Goal: Task Accomplishment & Management: Use online tool/utility

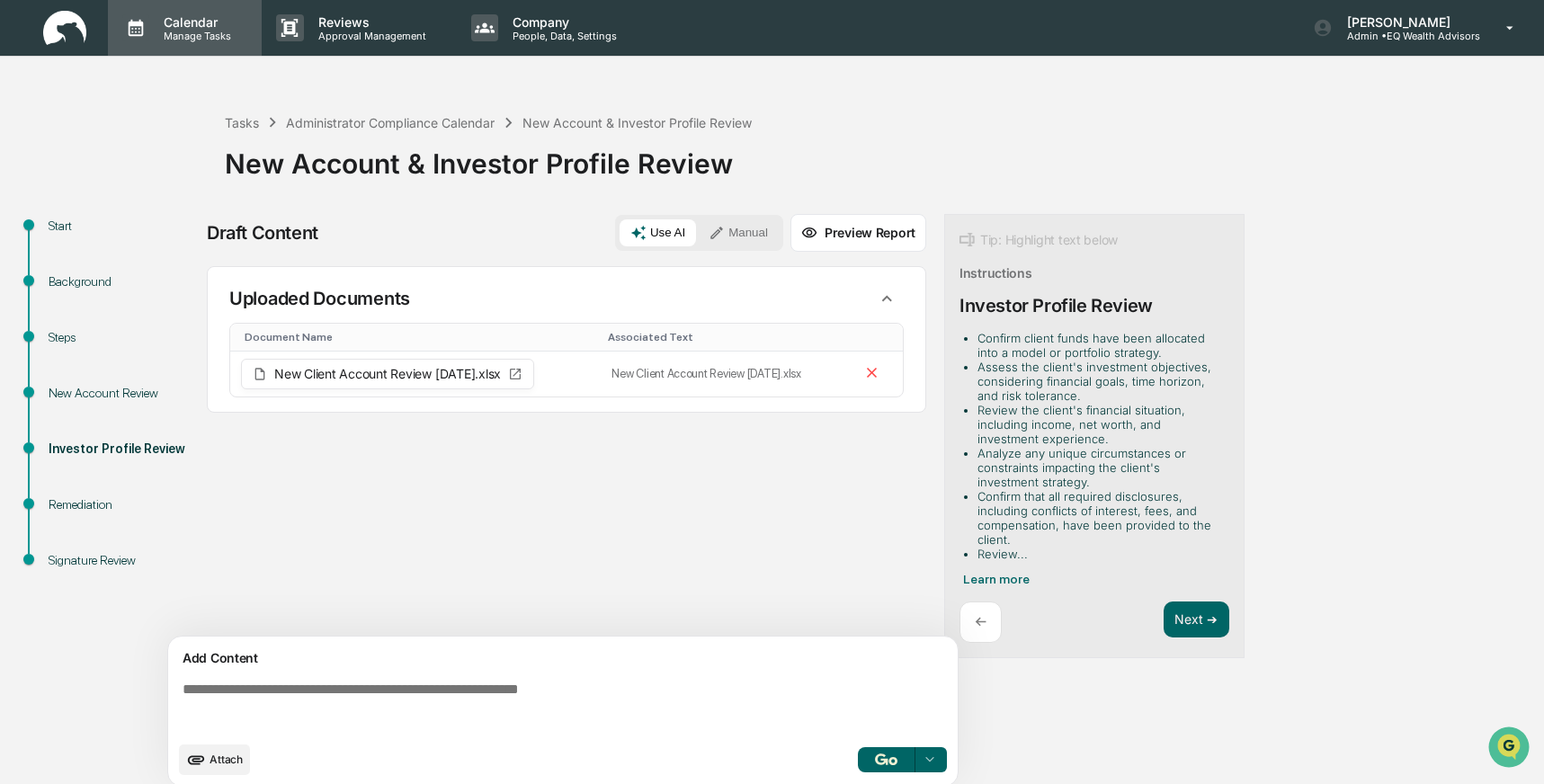
click at [201, 27] on p "Calendar" at bounding box center [194, 22] width 91 height 15
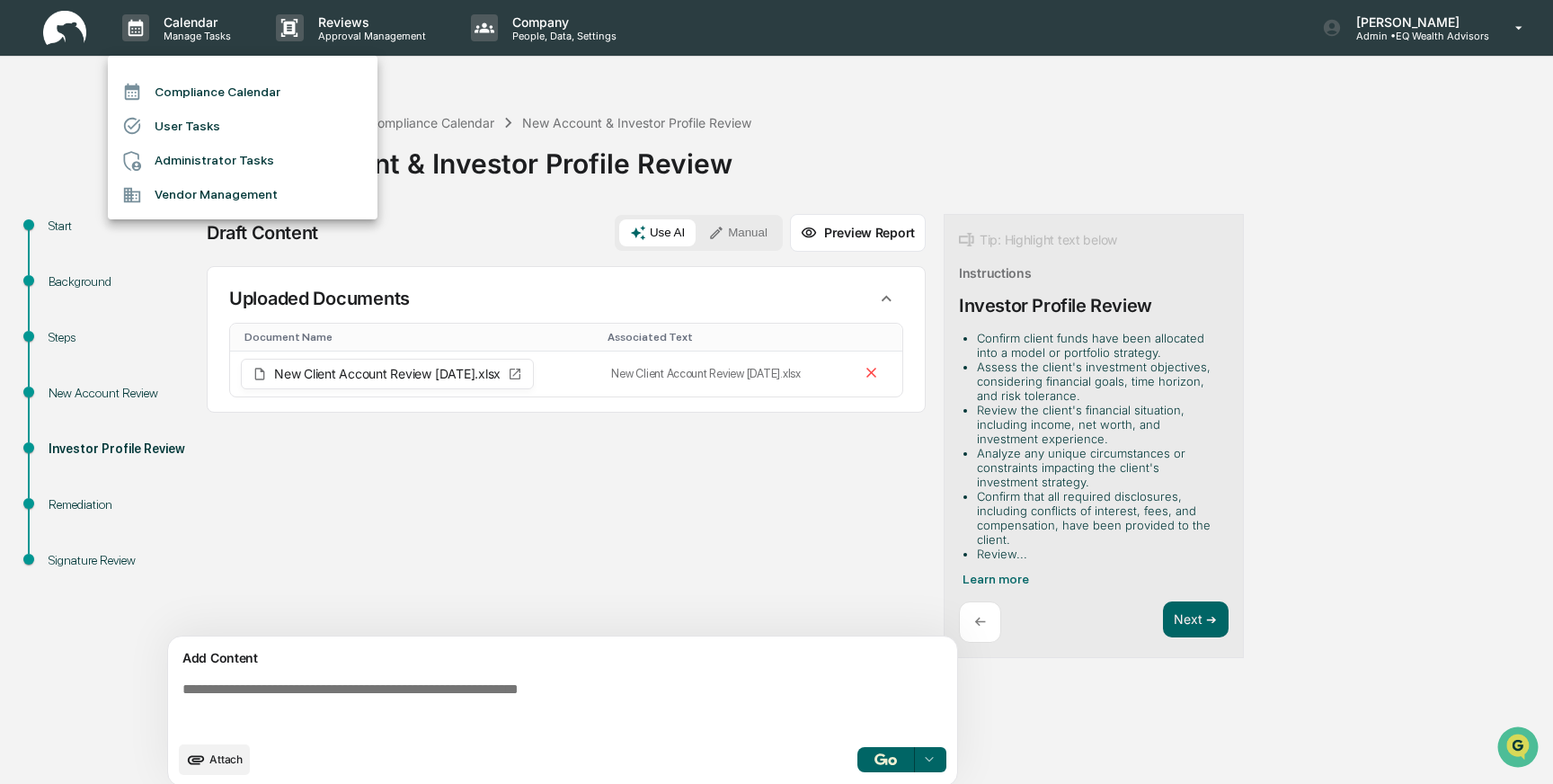
click at [188, 87] on li "Compliance Calendar" at bounding box center [243, 92] width 269 height 34
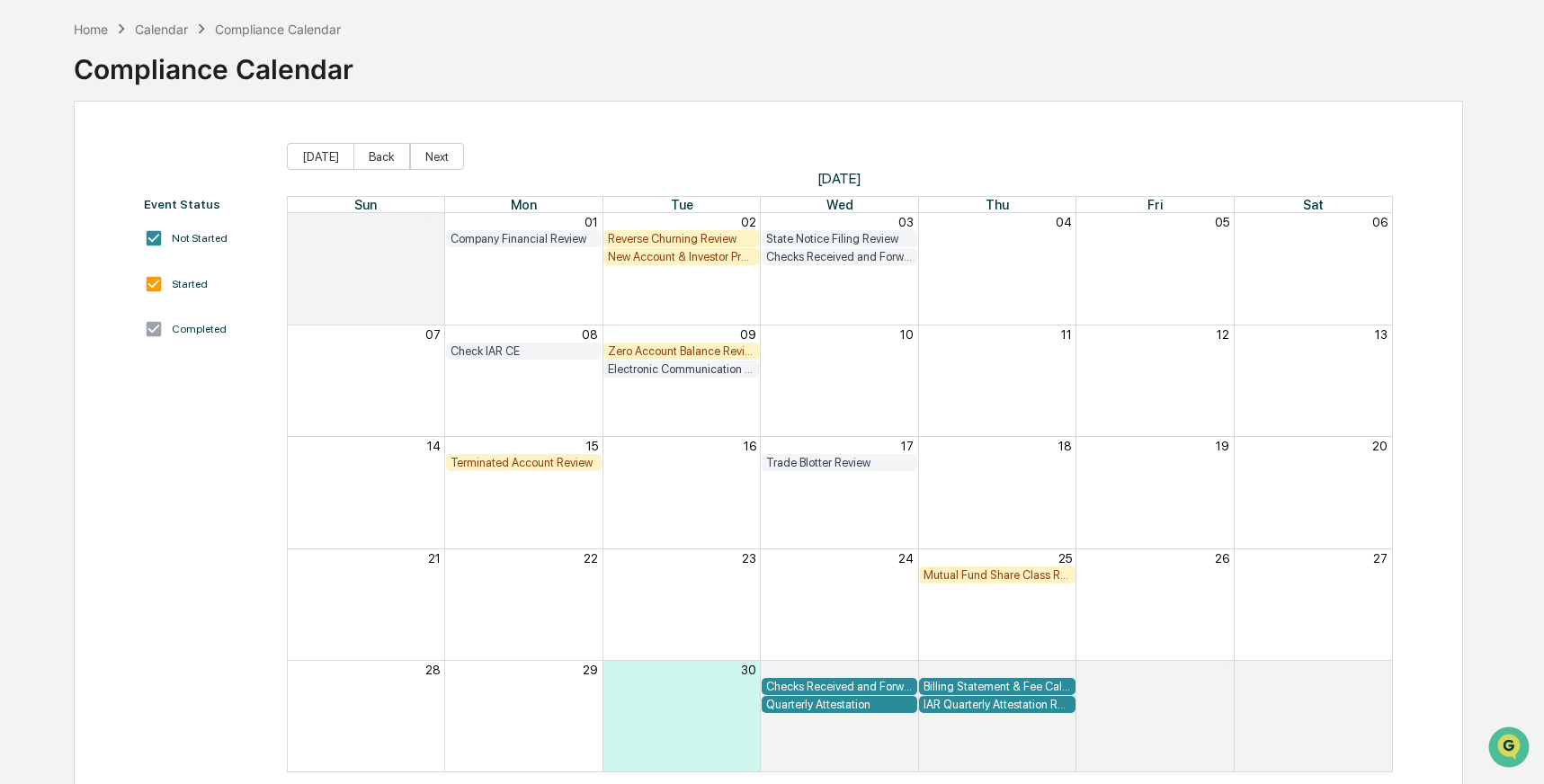
scroll to position [106, 0]
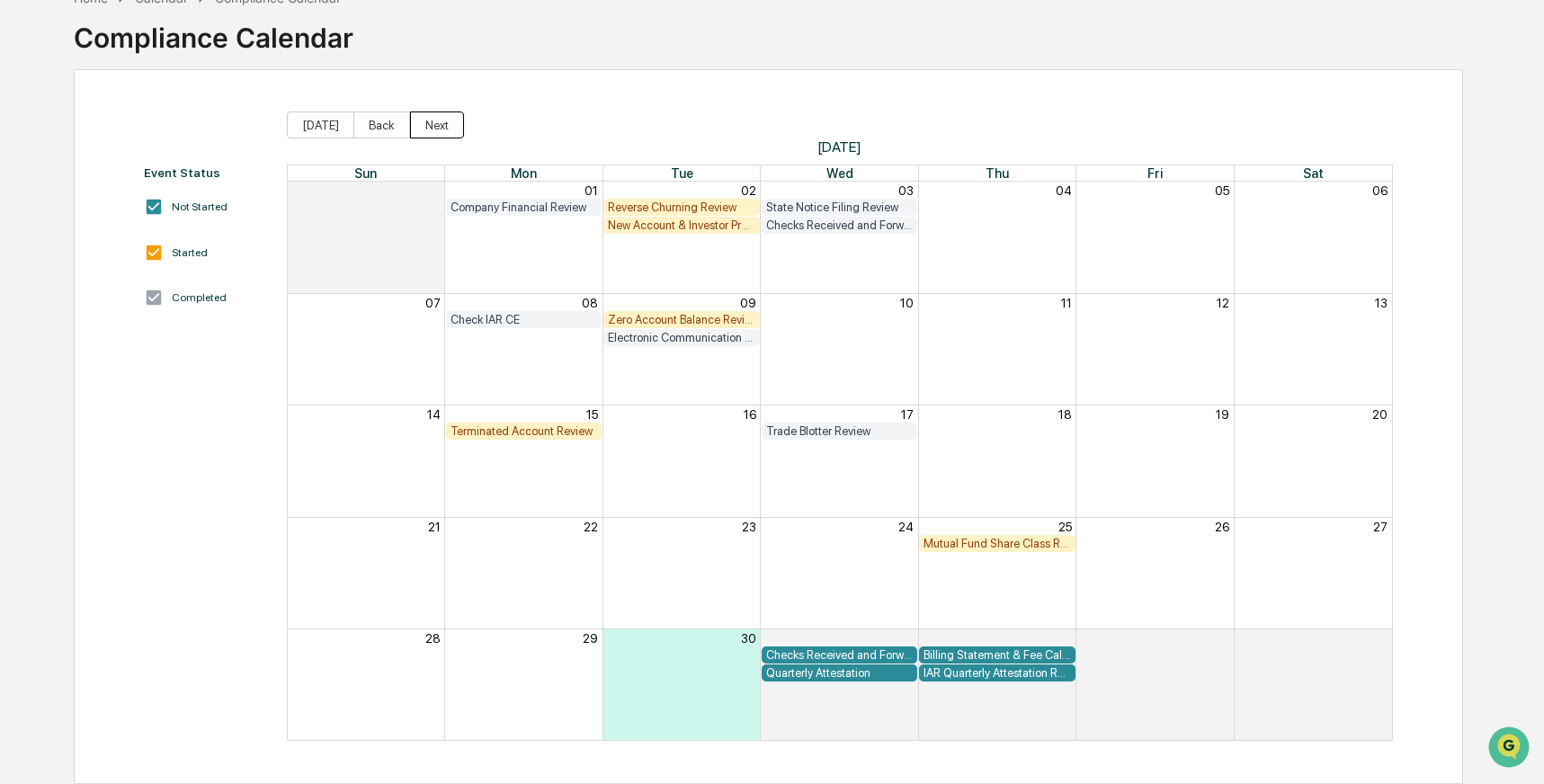
click at [431, 124] on button "Next" at bounding box center [436, 125] width 54 height 27
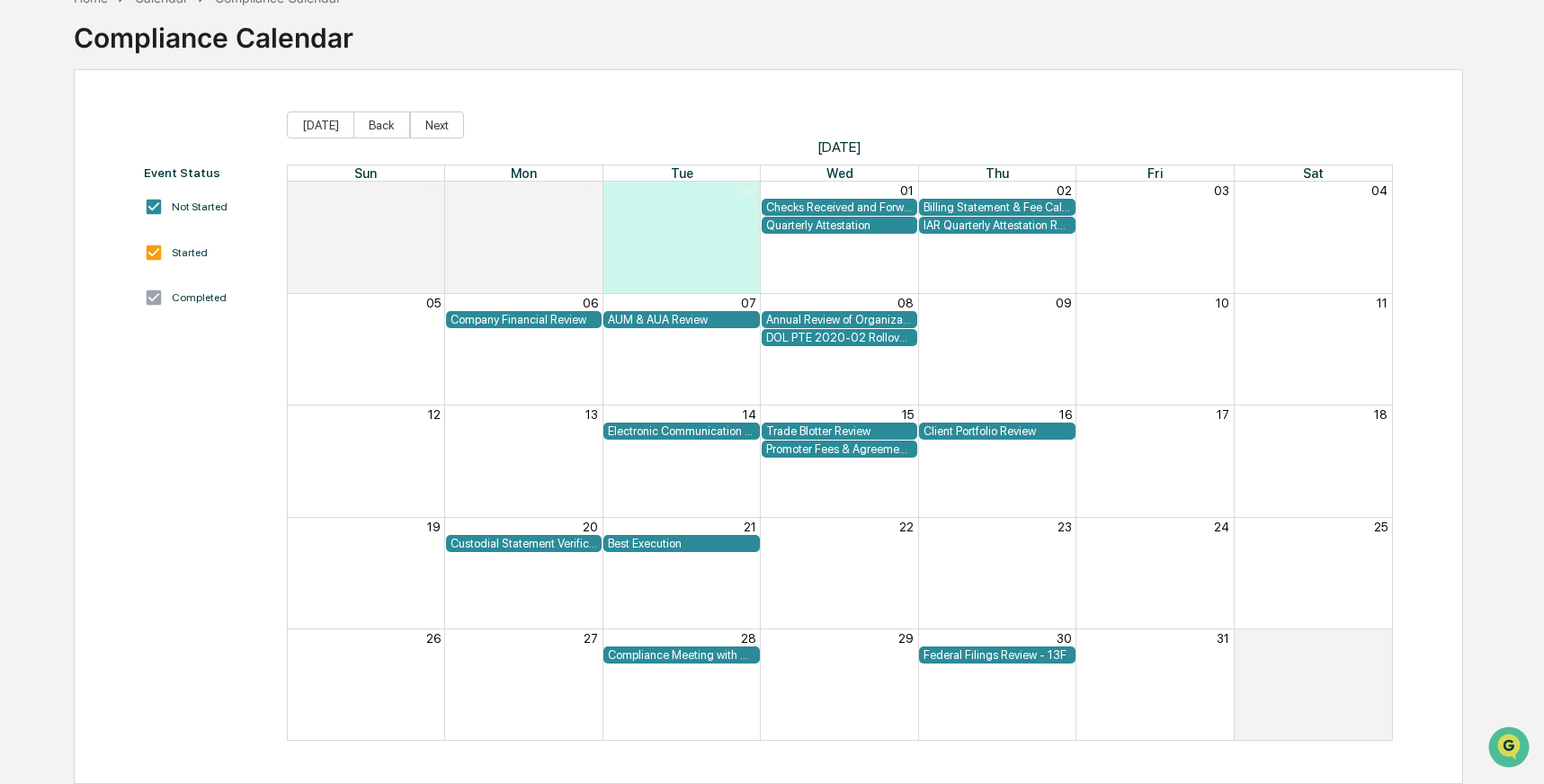
click at [1005, 434] on div "Client Portfolio Review" at bounding box center [997, 431] width 147 height 13
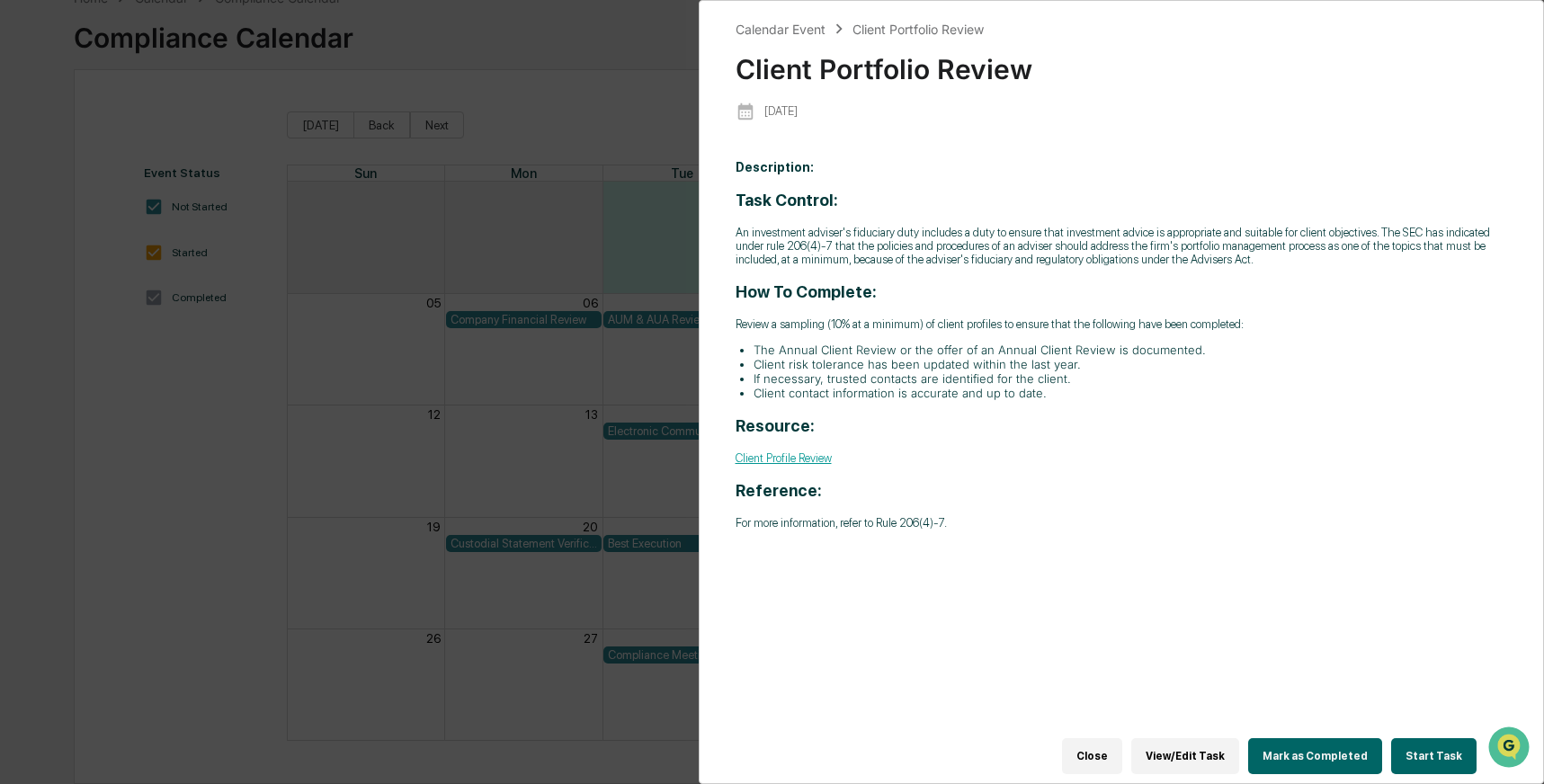
click at [1435, 744] on button "Start Task" at bounding box center [1434, 756] width 85 height 36
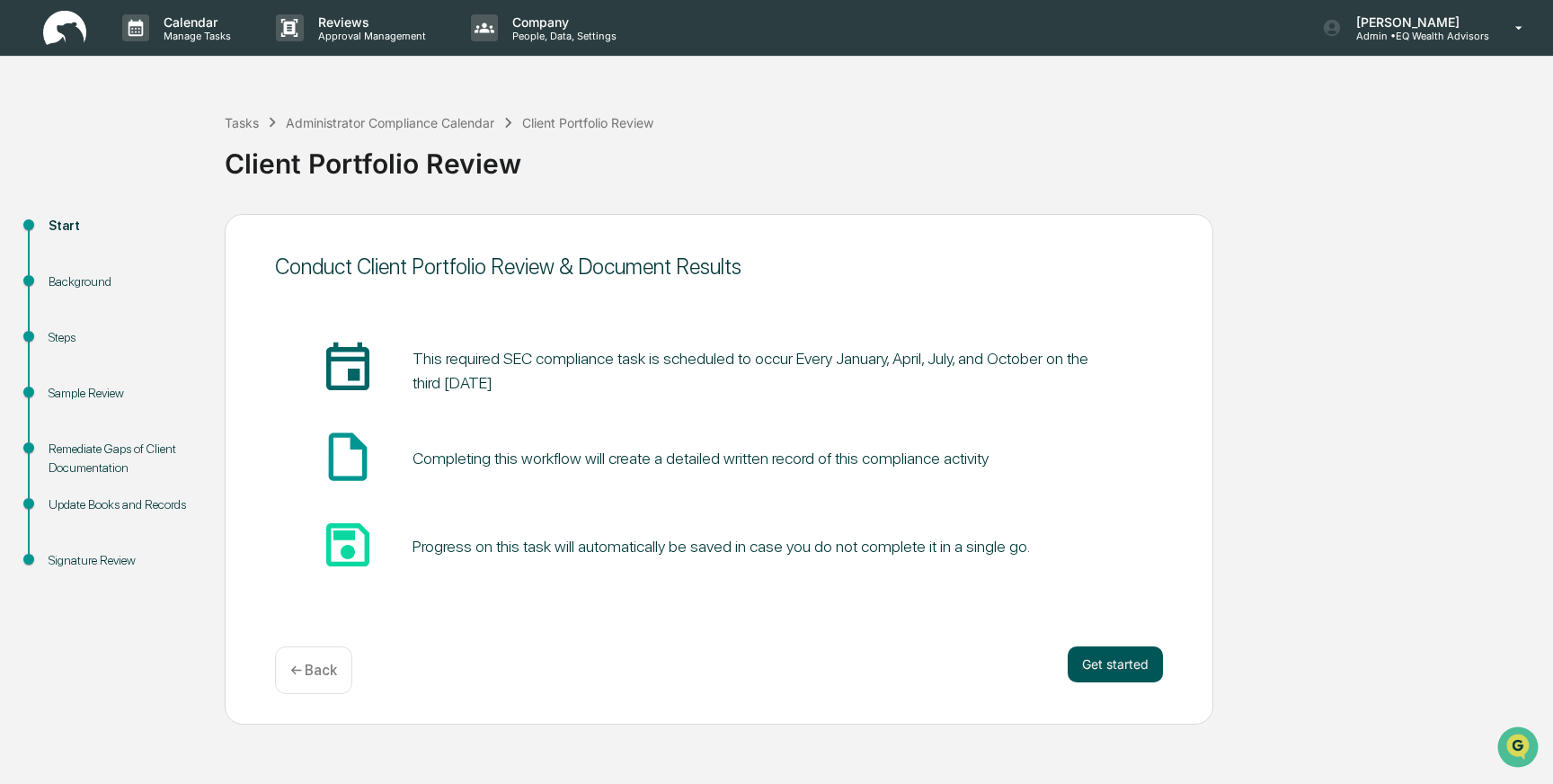
click at [1121, 665] on button "Get started" at bounding box center [1115, 665] width 96 height 36
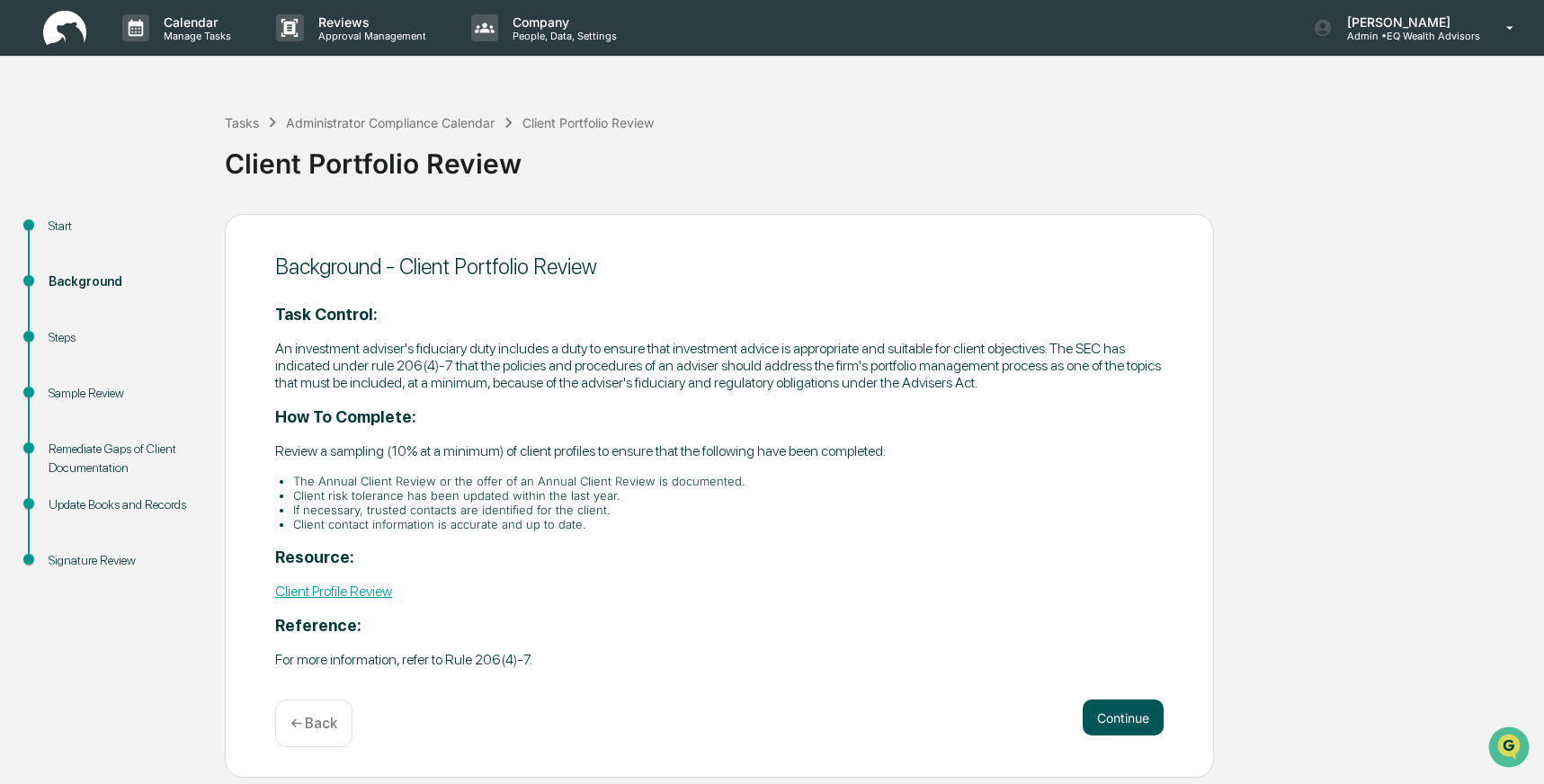
click at [1119, 720] on button "Continue" at bounding box center [1123, 718] width 81 height 36
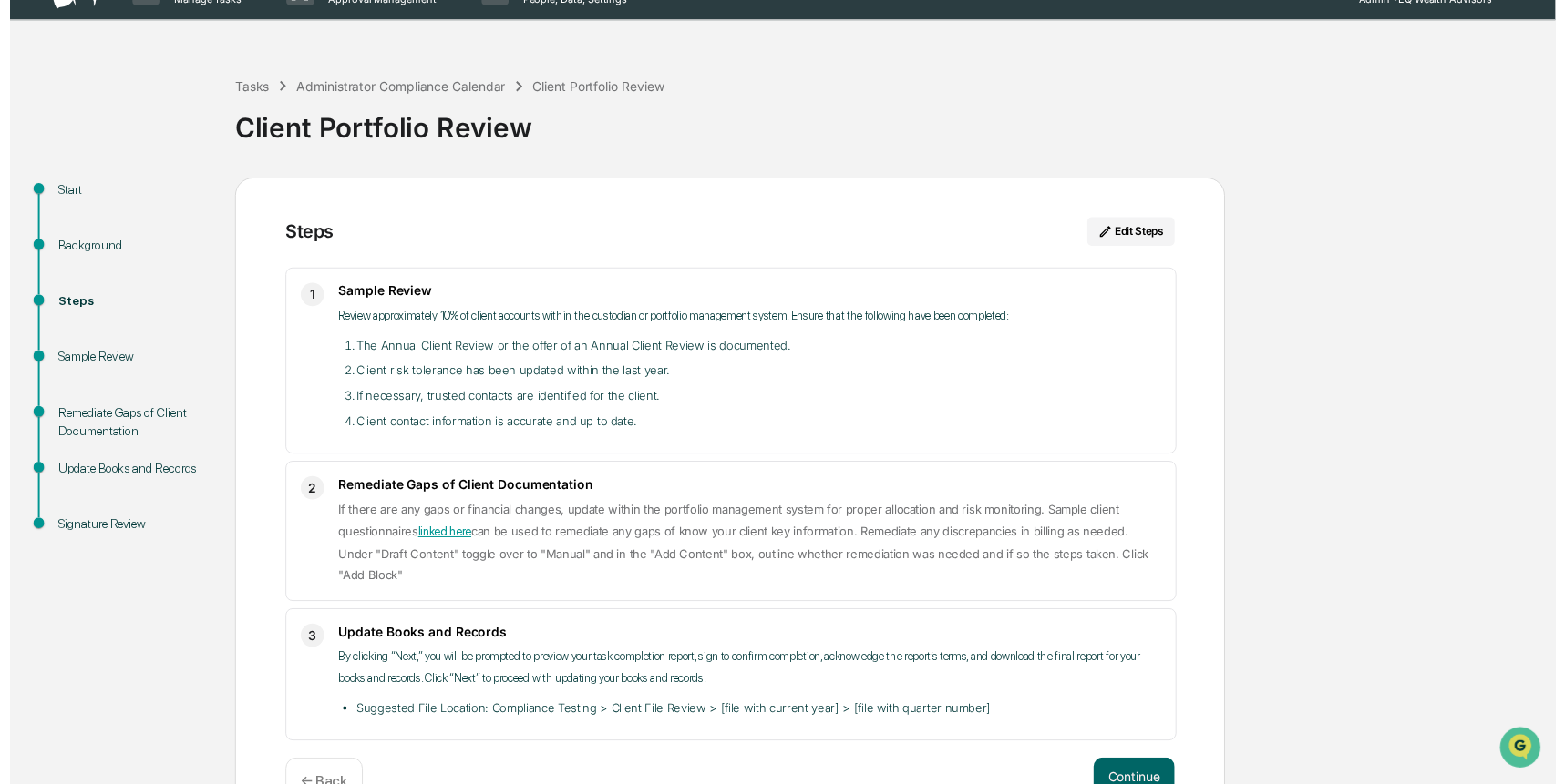
scroll to position [65, 0]
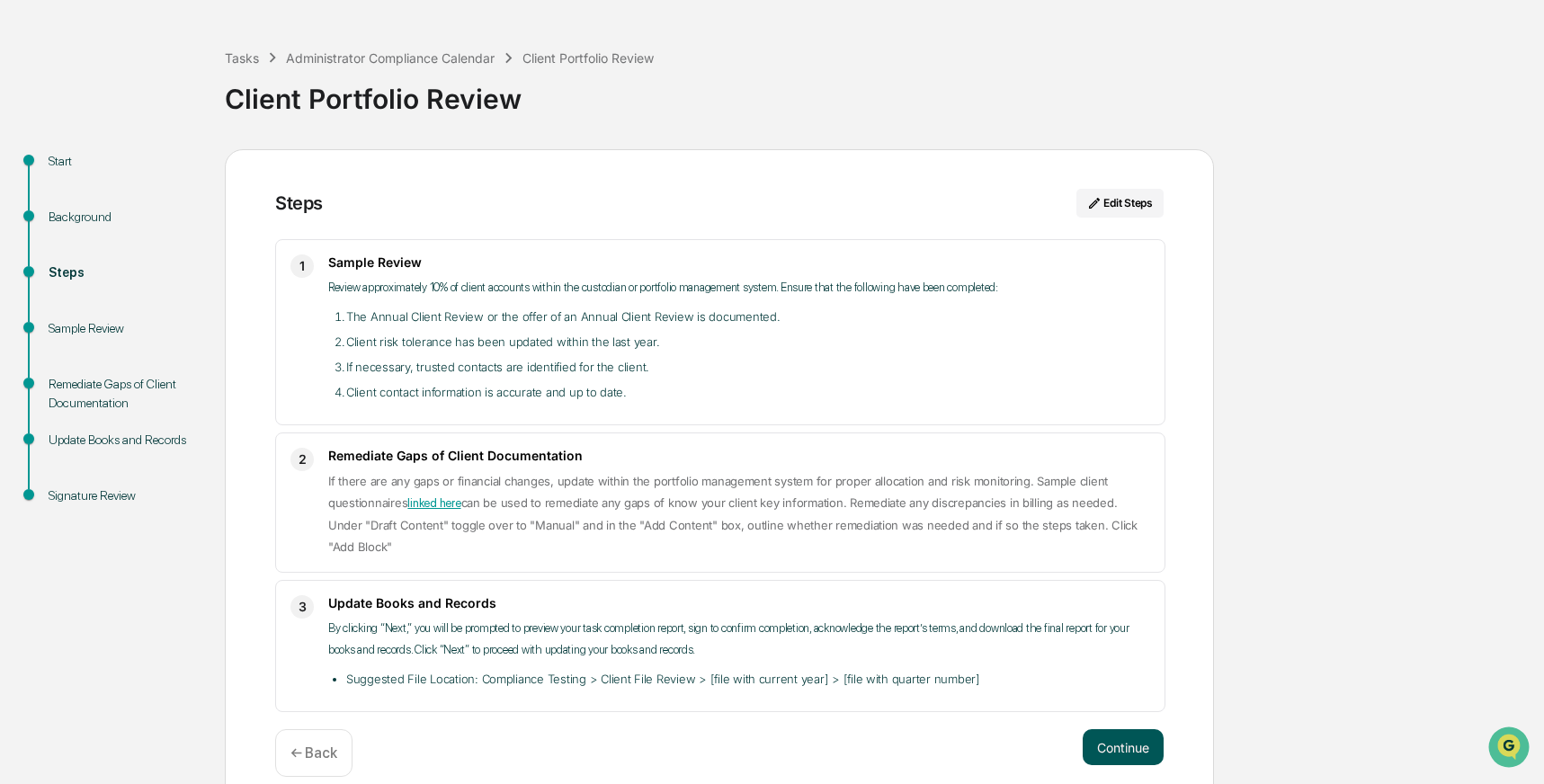
click at [1127, 729] on button "Continue" at bounding box center [1123, 747] width 81 height 36
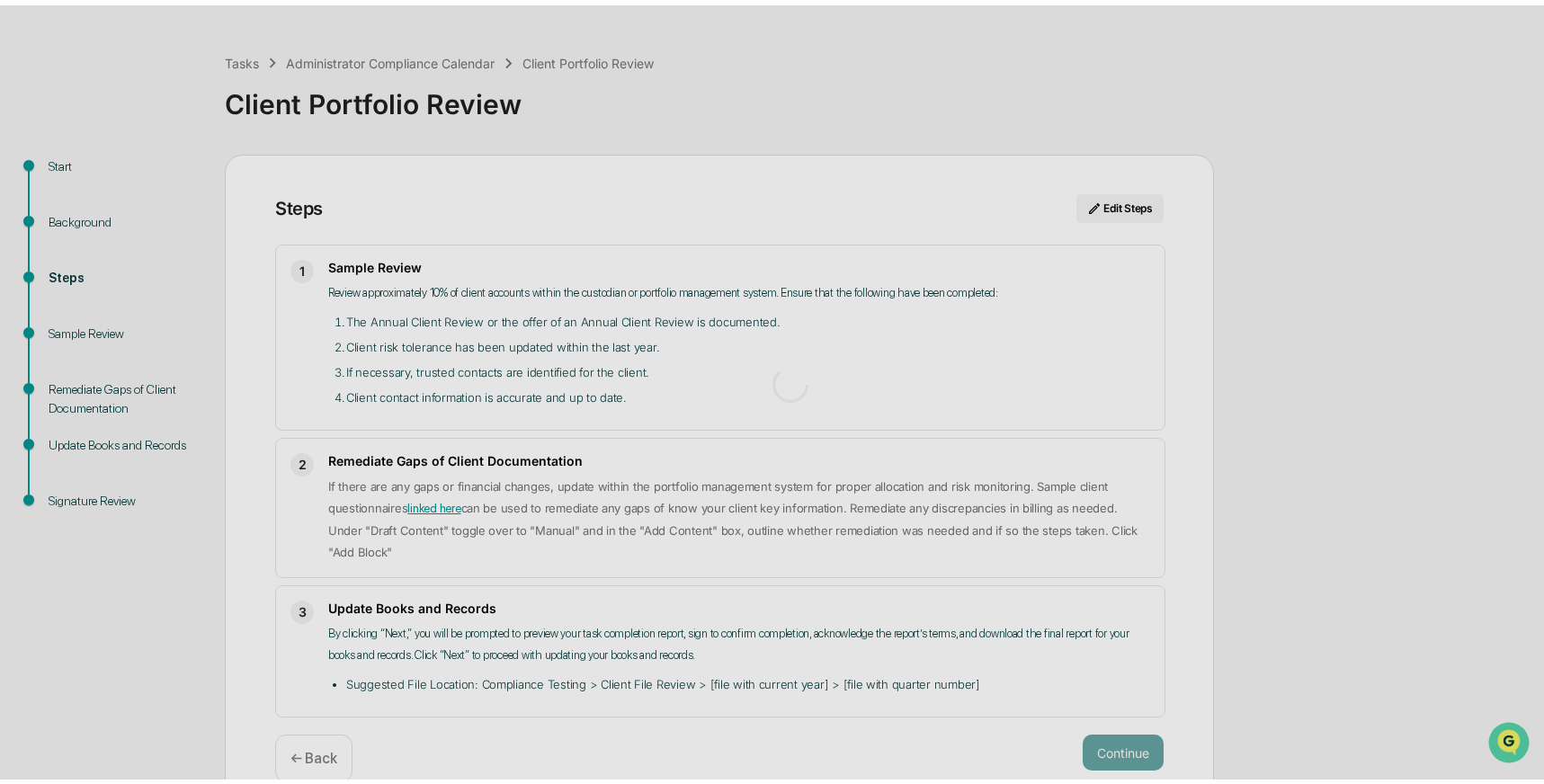
scroll to position [13, 0]
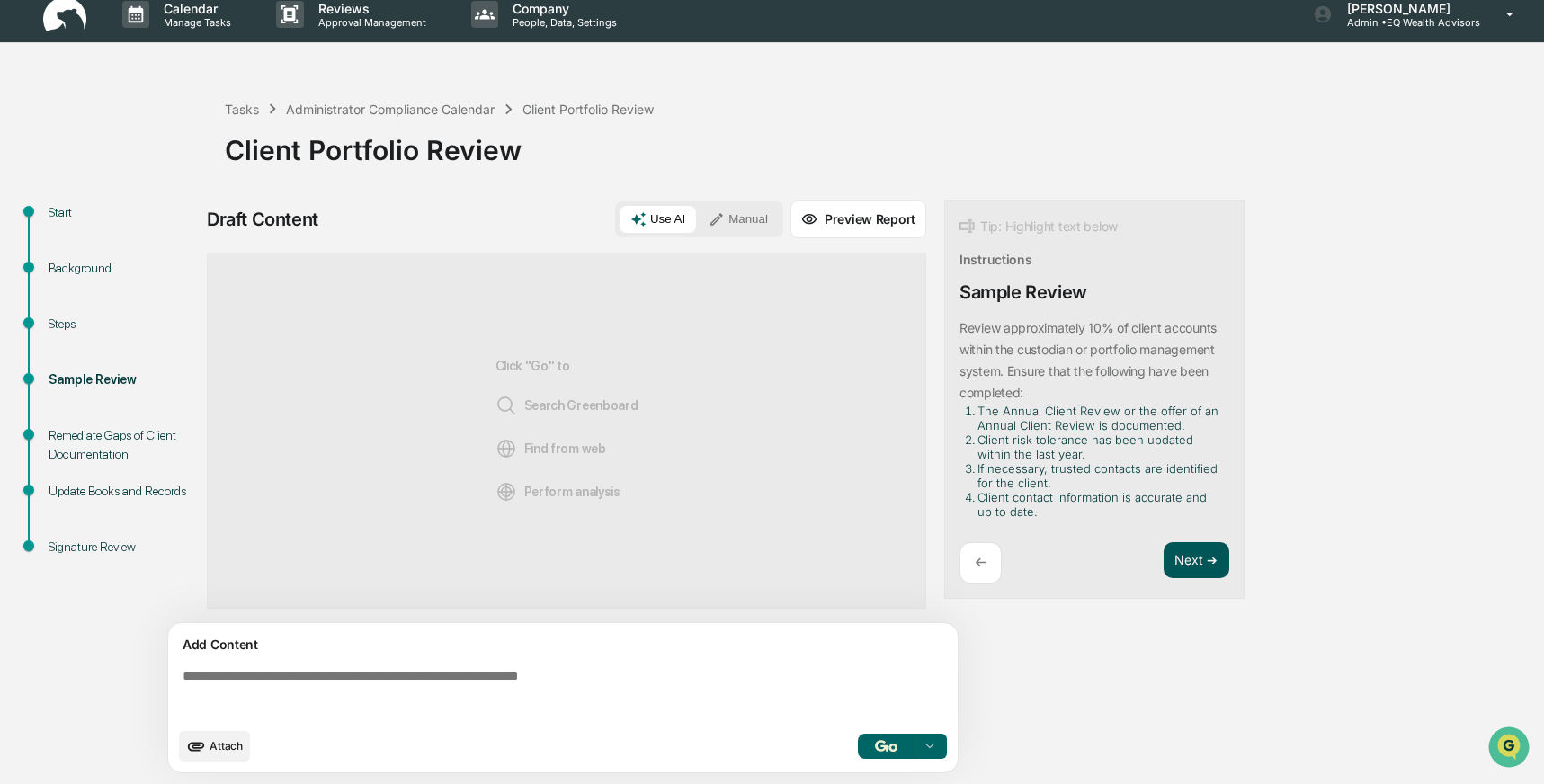
click at [1196, 563] on button "Next ➔" at bounding box center [1196, 560] width 65 height 37
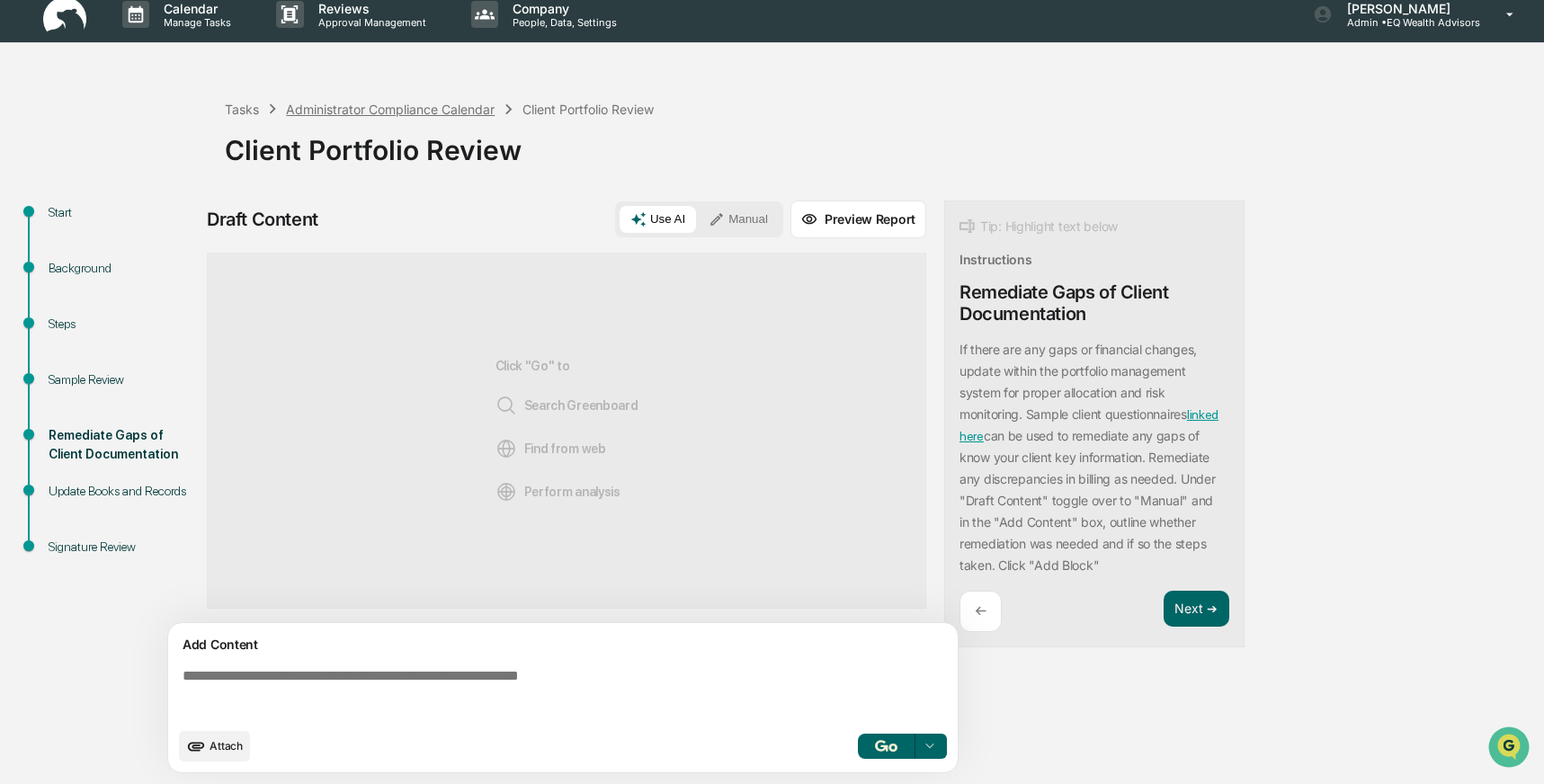
click at [357, 107] on div "Administrator Compliance Calendar" at bounding box center [391, 109] width 209 height 15
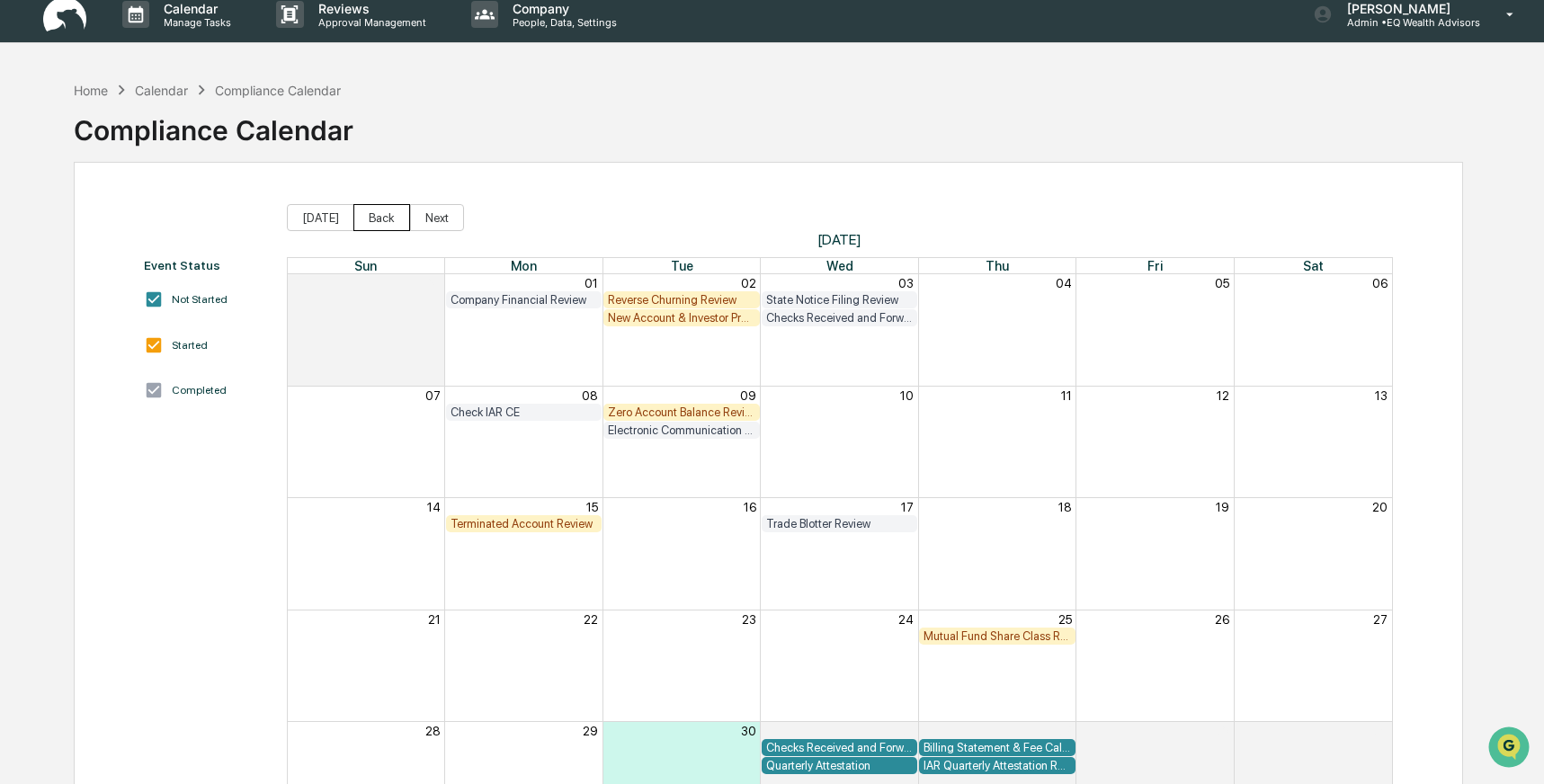
click at [381, 212] on button "Back" at bounding box center [382, 217] width 57 height 27
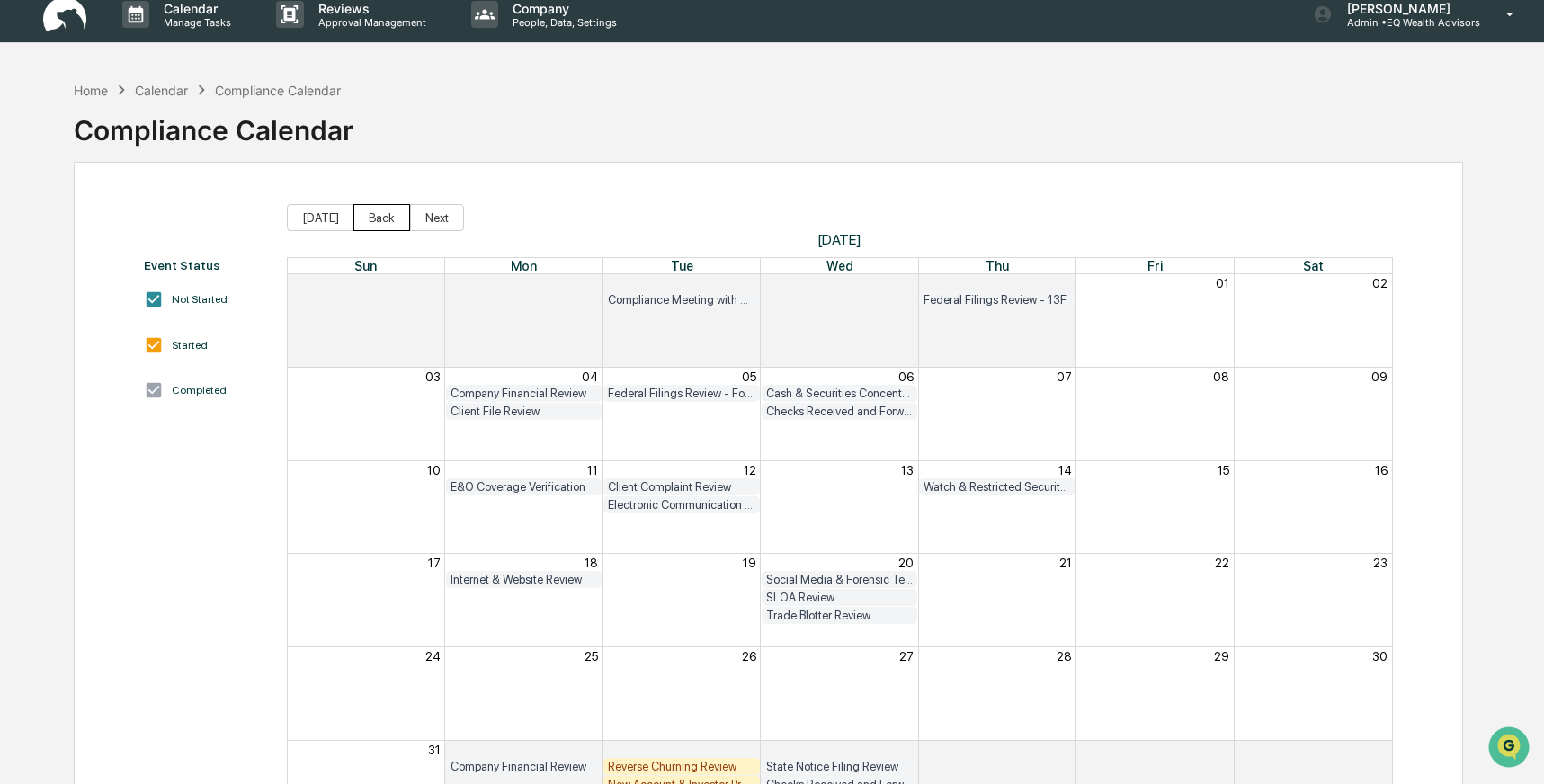
click at [380, 212] on button "Back" at bounding box center [382, 217] width 57 height 27
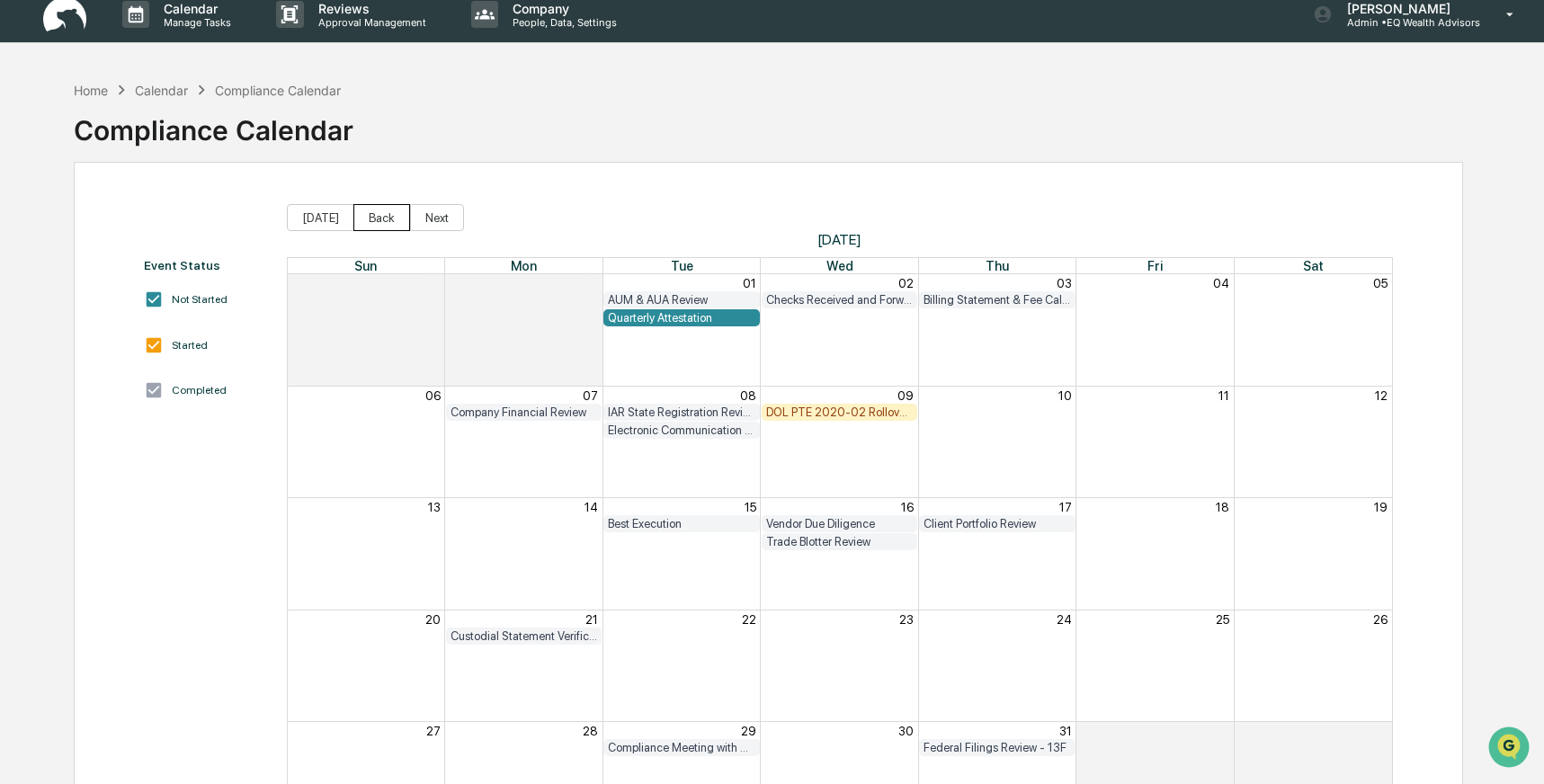
click at [371, 213] on button "Back" at bounding box center [382, 217] width 57 height 27
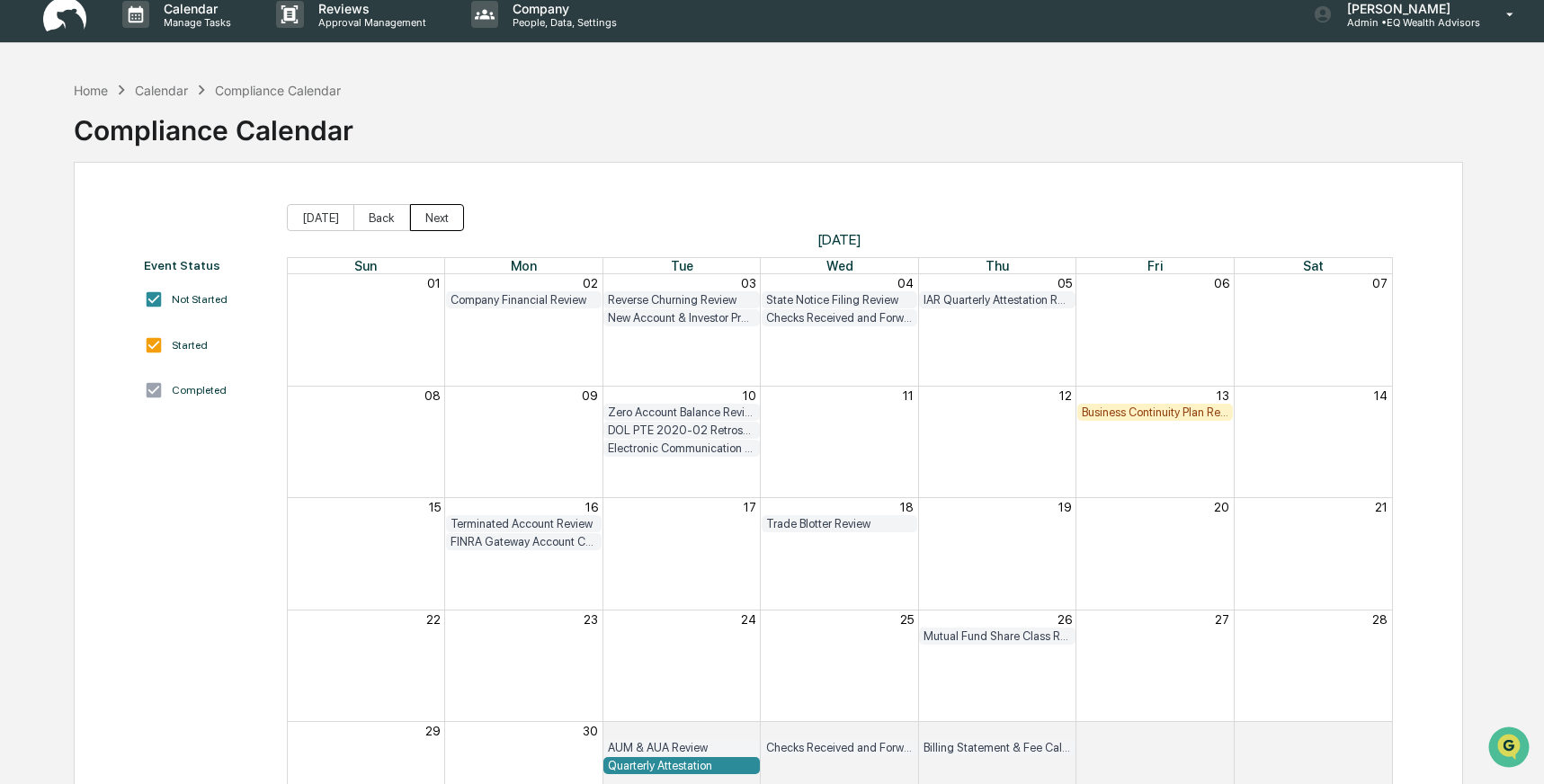
click at [425, 216] on button "Next" at bounding box center [436, 217] width 54 height 27
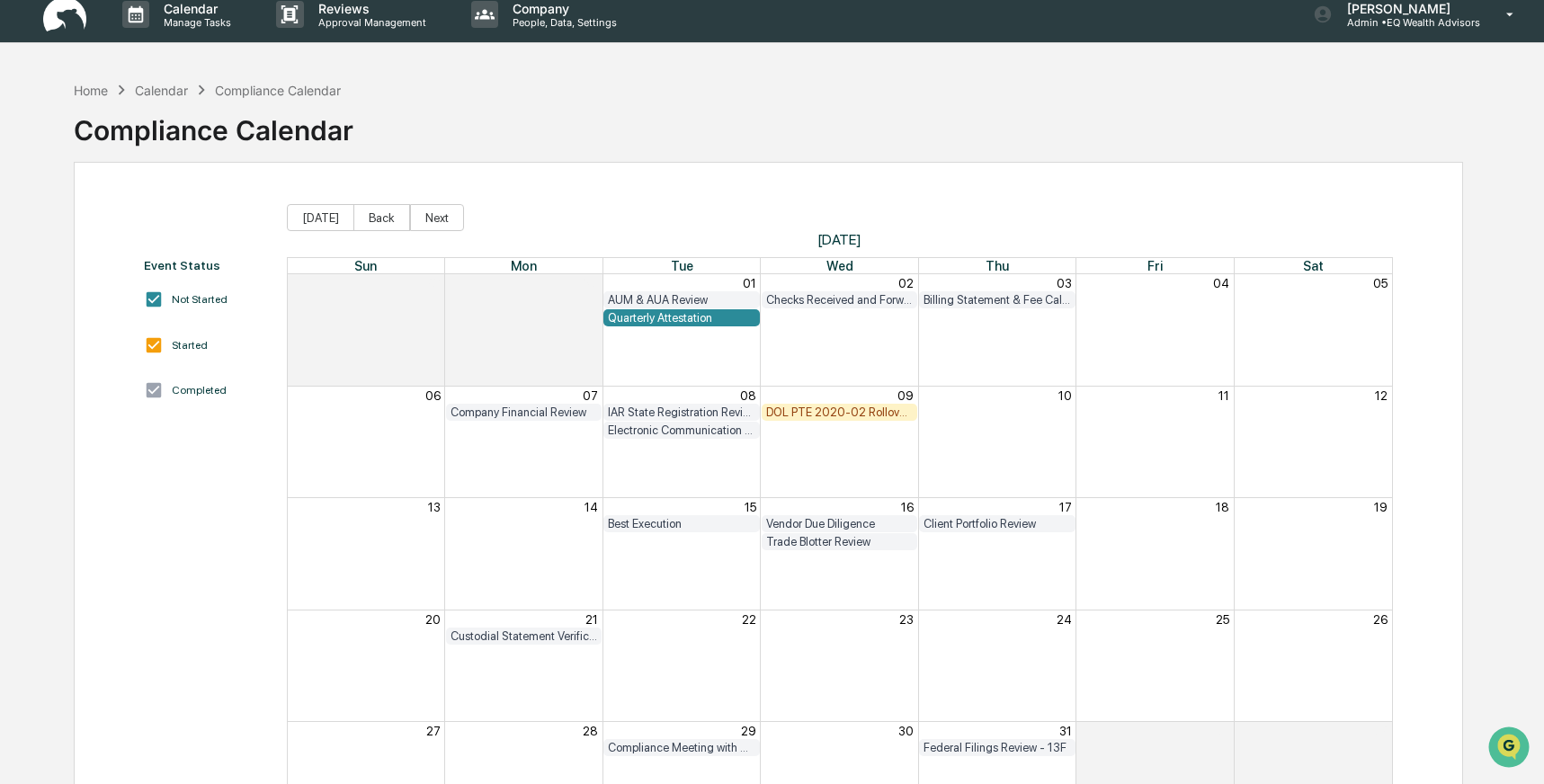
click at [810, 408] on div "DOL PTE 2020-02 Rollover & IRA to IRA Account Review" at bounding box center [839, 412] width 147 height 13
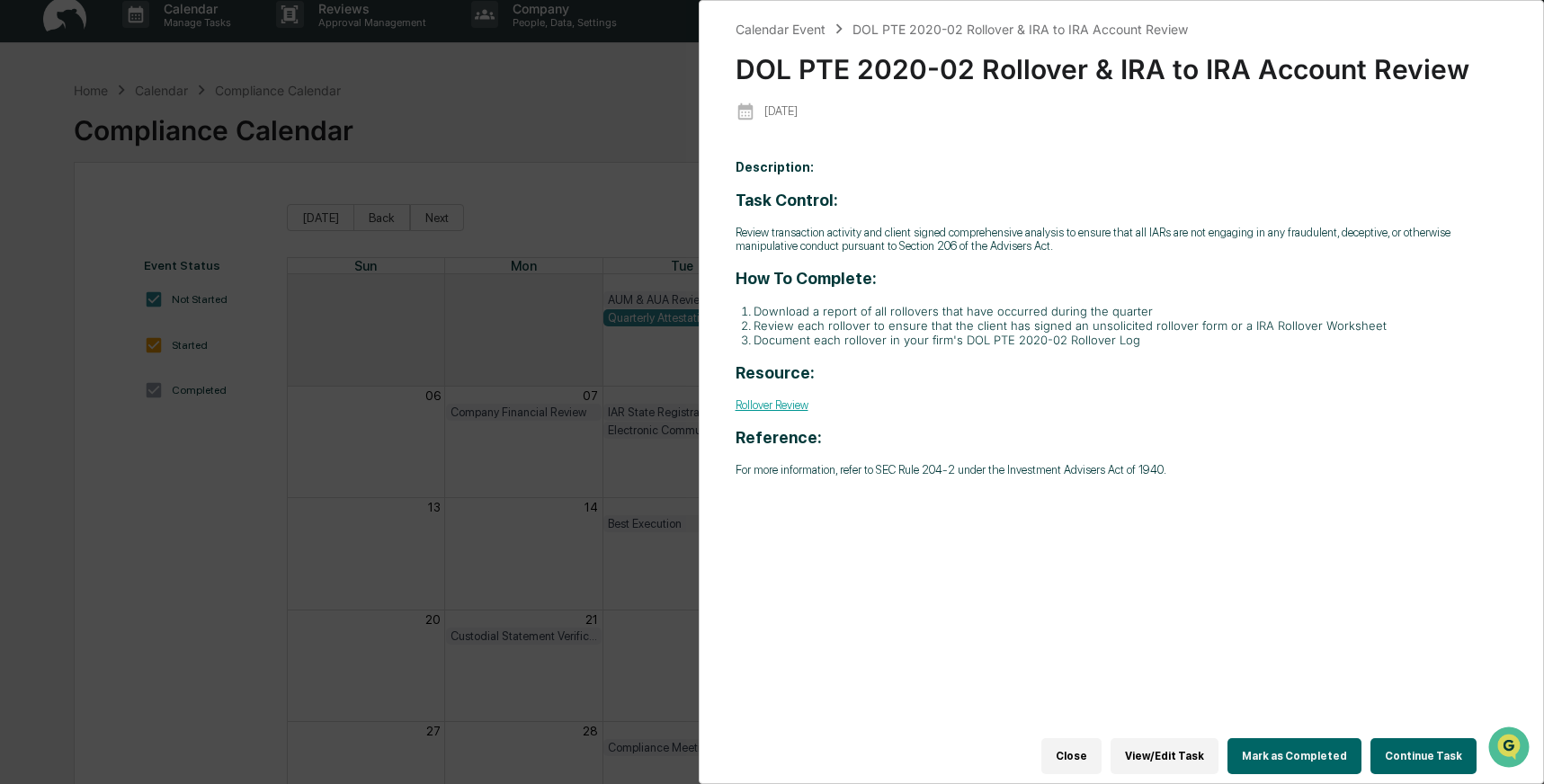
click at [1065, 743] on button "Close" at bounding box center [1072, 756] width 61 height 36
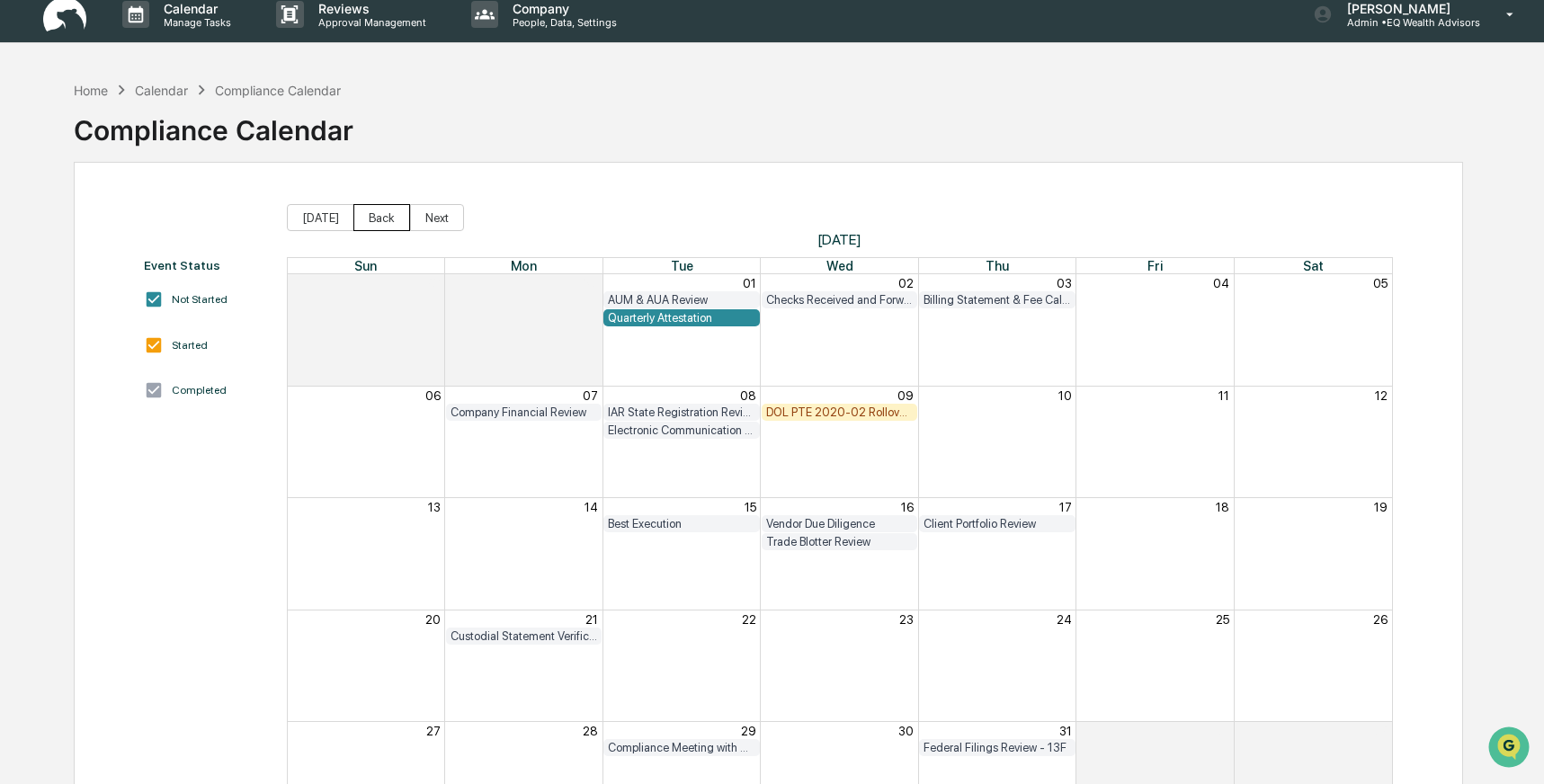
click at [374, 216] on button "Back" at bounding box center [382, 217] width 57 height 27
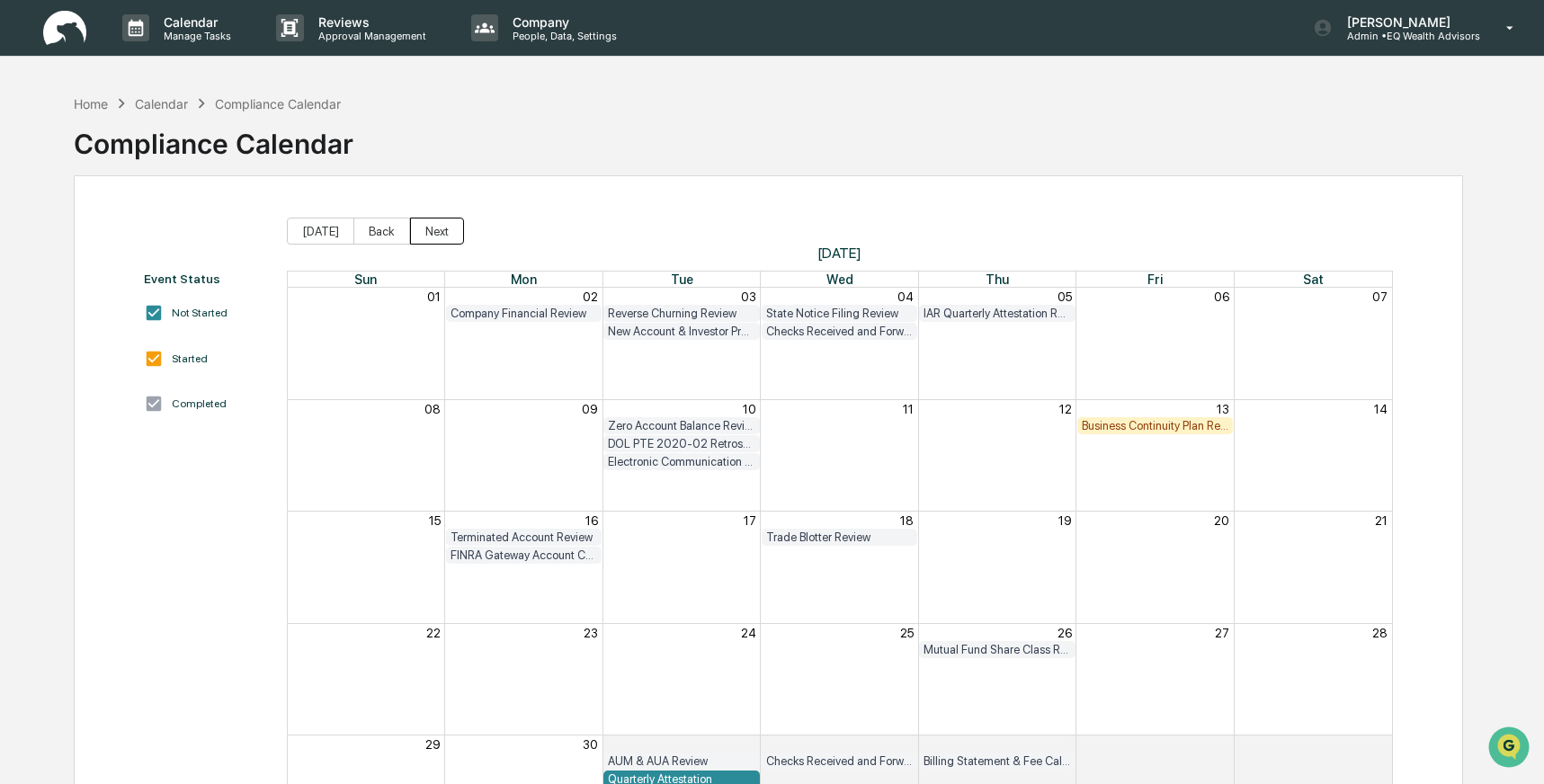
click at [433, 228] on button "Next" at bounding box center [436, 230] width 54 height 27
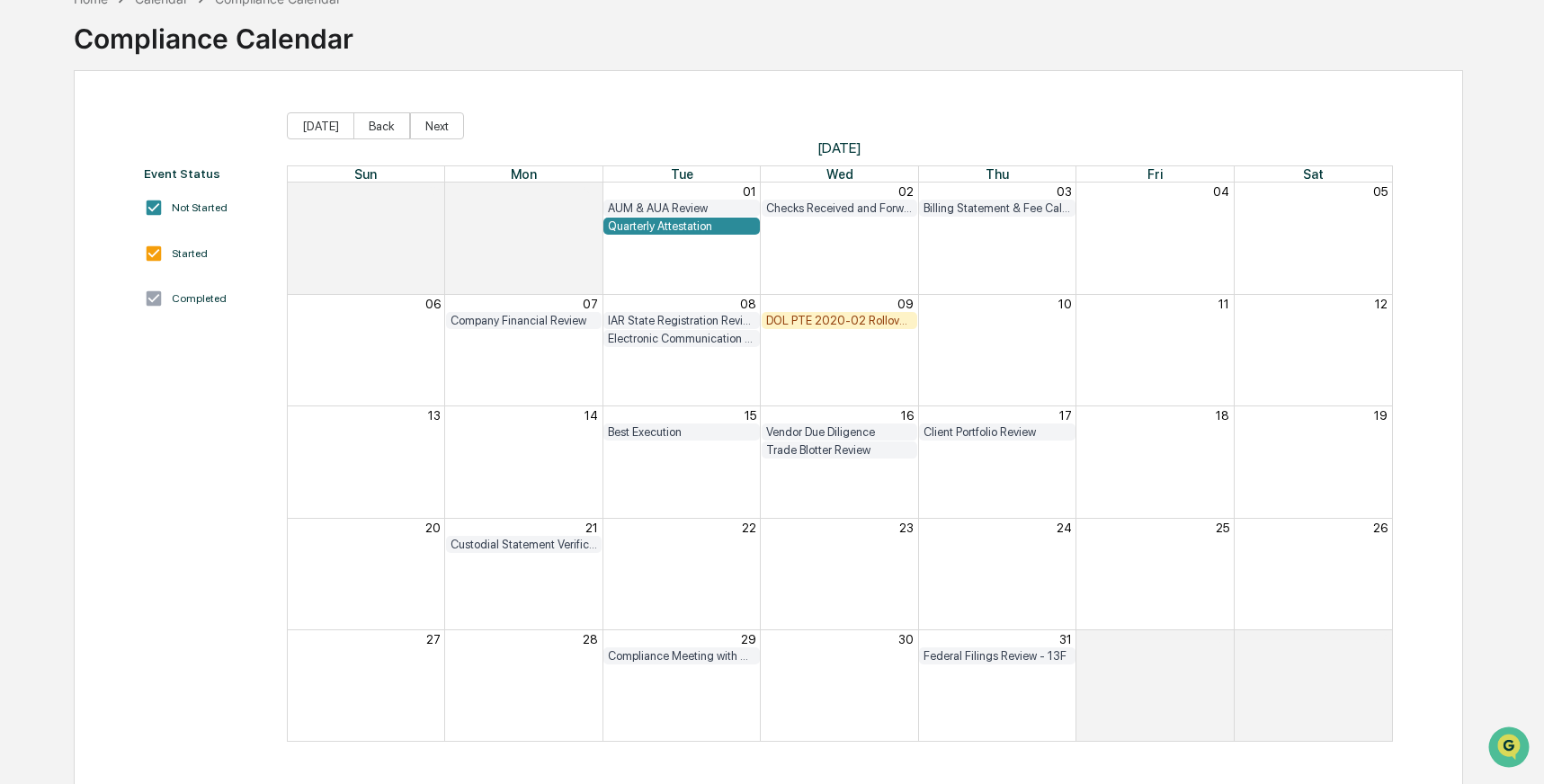
scroll to position [106, 0]
click at [858, 320] on div "DOL PTE 2020-02 Rollover & IRA to IRA Account Review" at bounding box center [839, 319] width 147 height 13
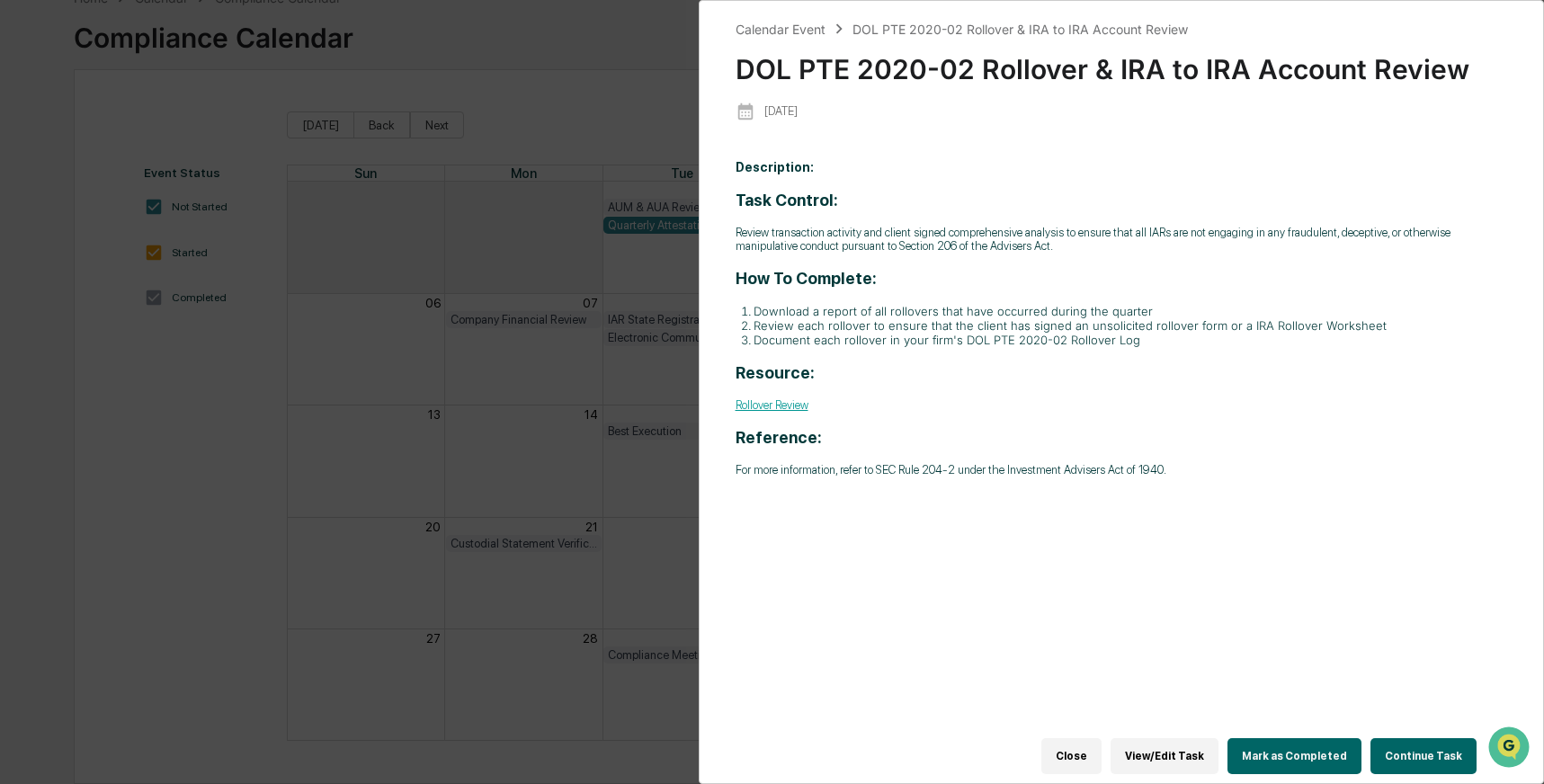
click at [1427, 746] on button "Continue Task" at bounding box center [1424, 756] width 106 height 36
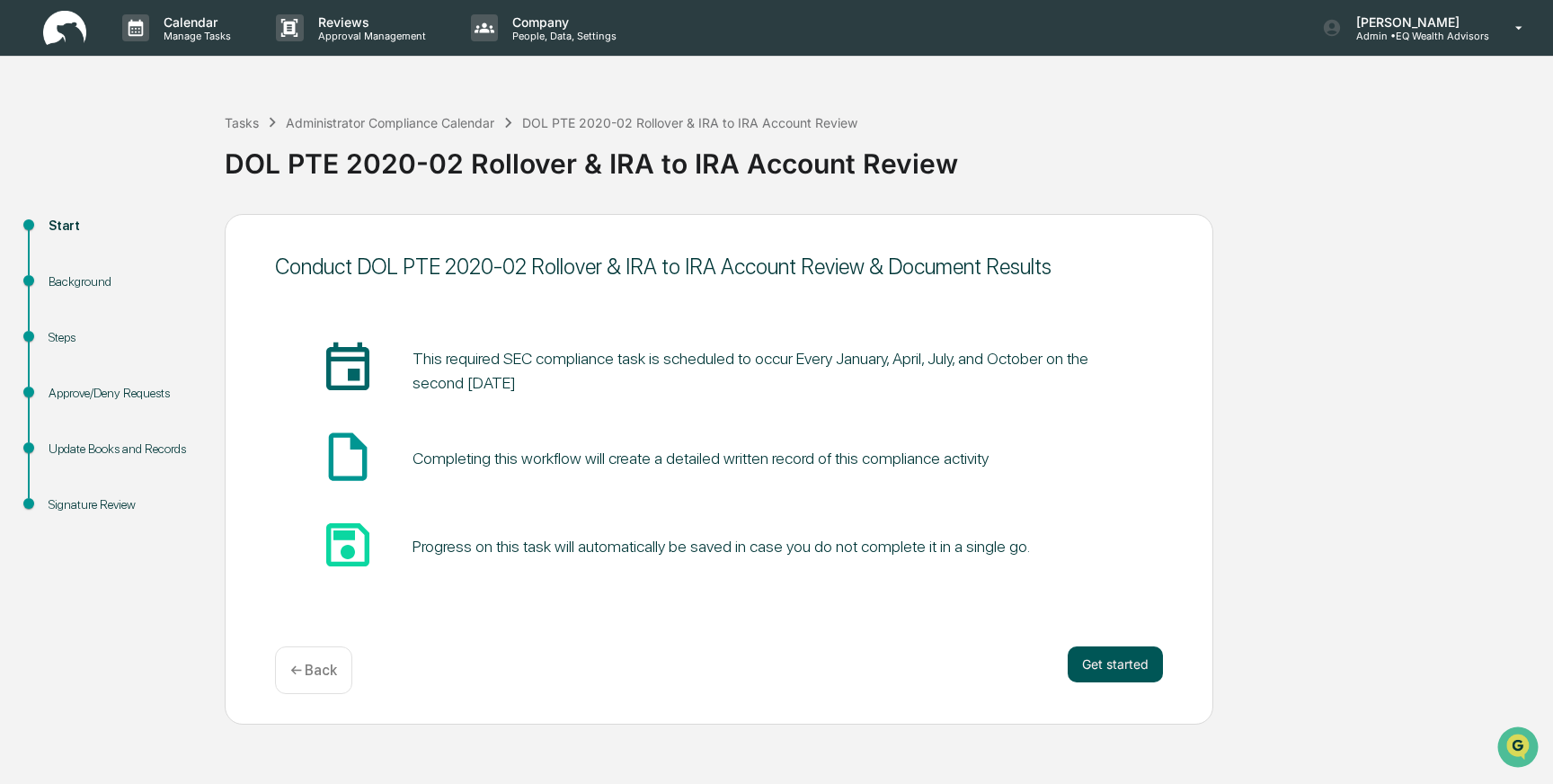
click at [1102, 667] on button "Get started" at bounding box center [1115, 665] width 96 height 36
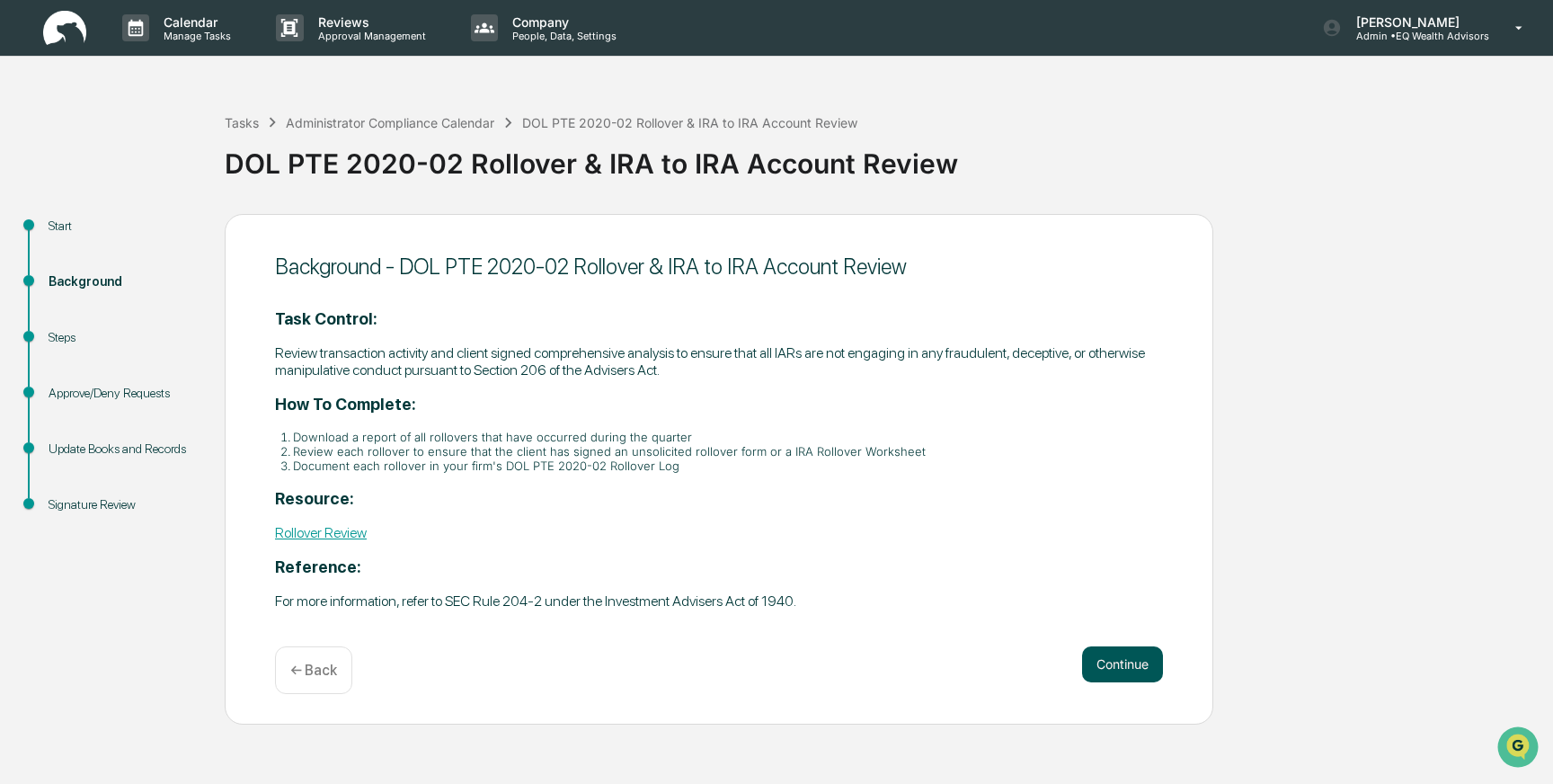
click at [1118, 665] on button "Continue" at bounding box center [1123, 665] width 81 height 36
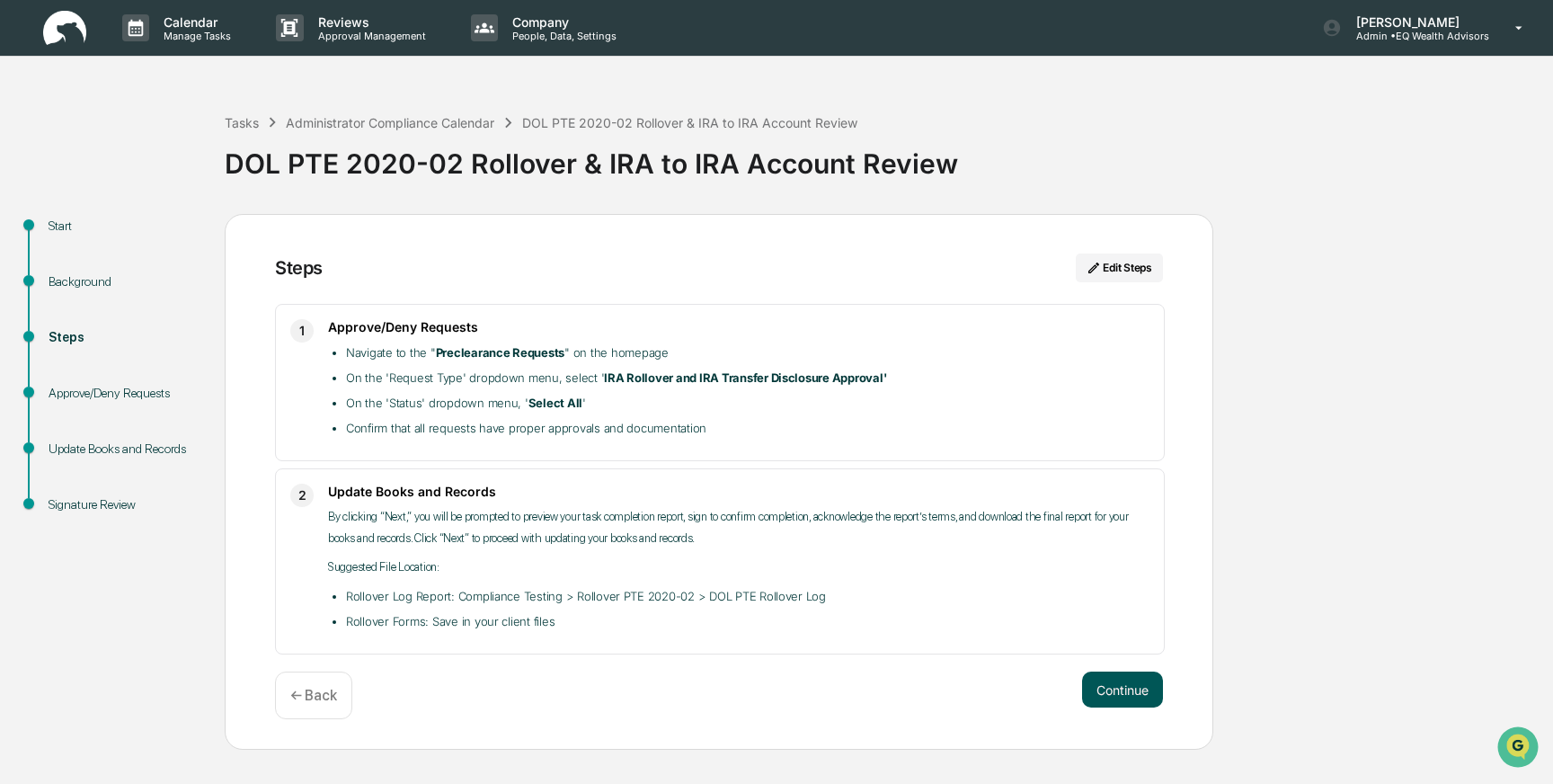
click at [1105, 685] on button "Continue" at bounding box center [1123, 689] width 81 height 36
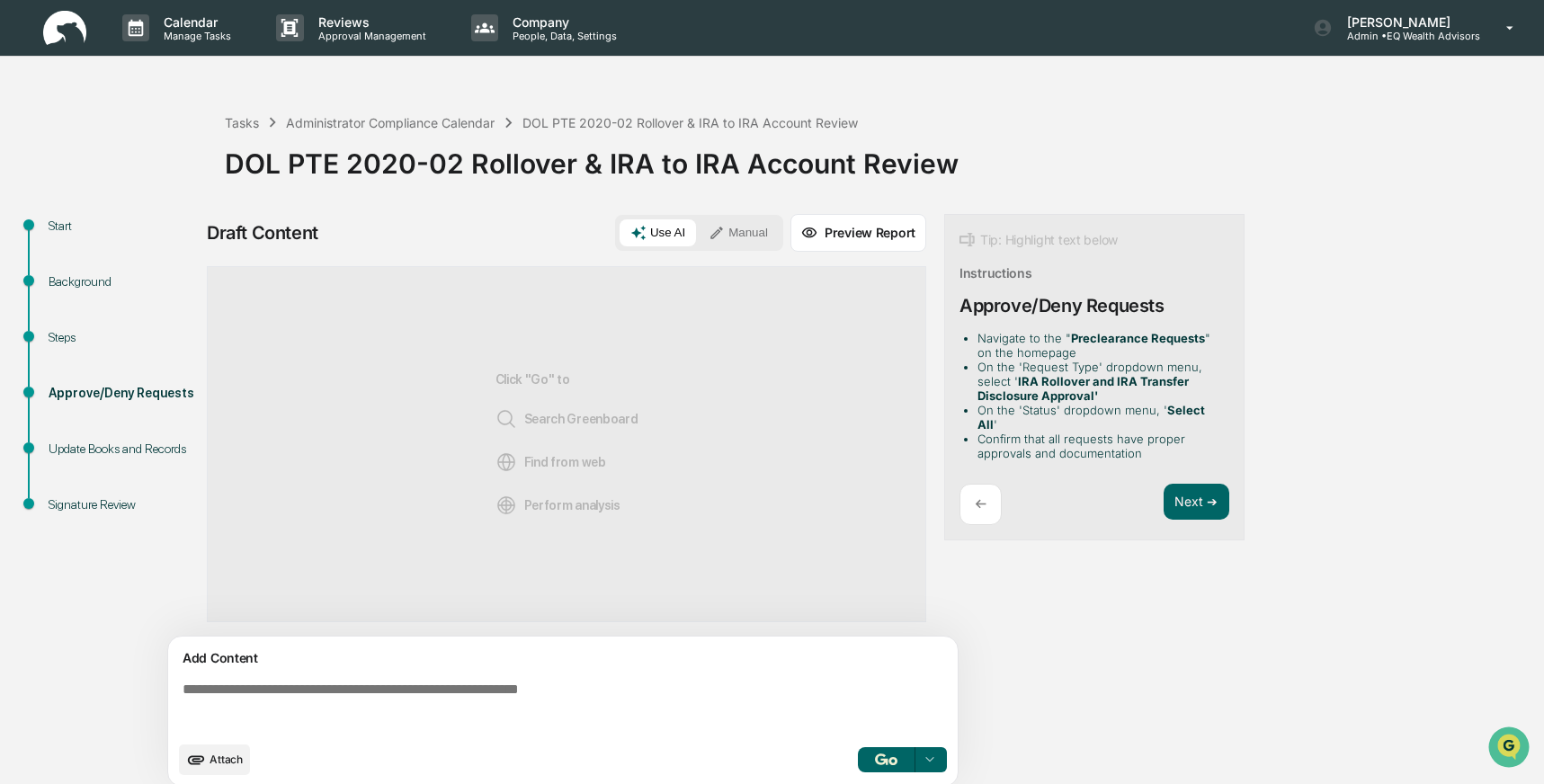
scroll to position [13, 0]
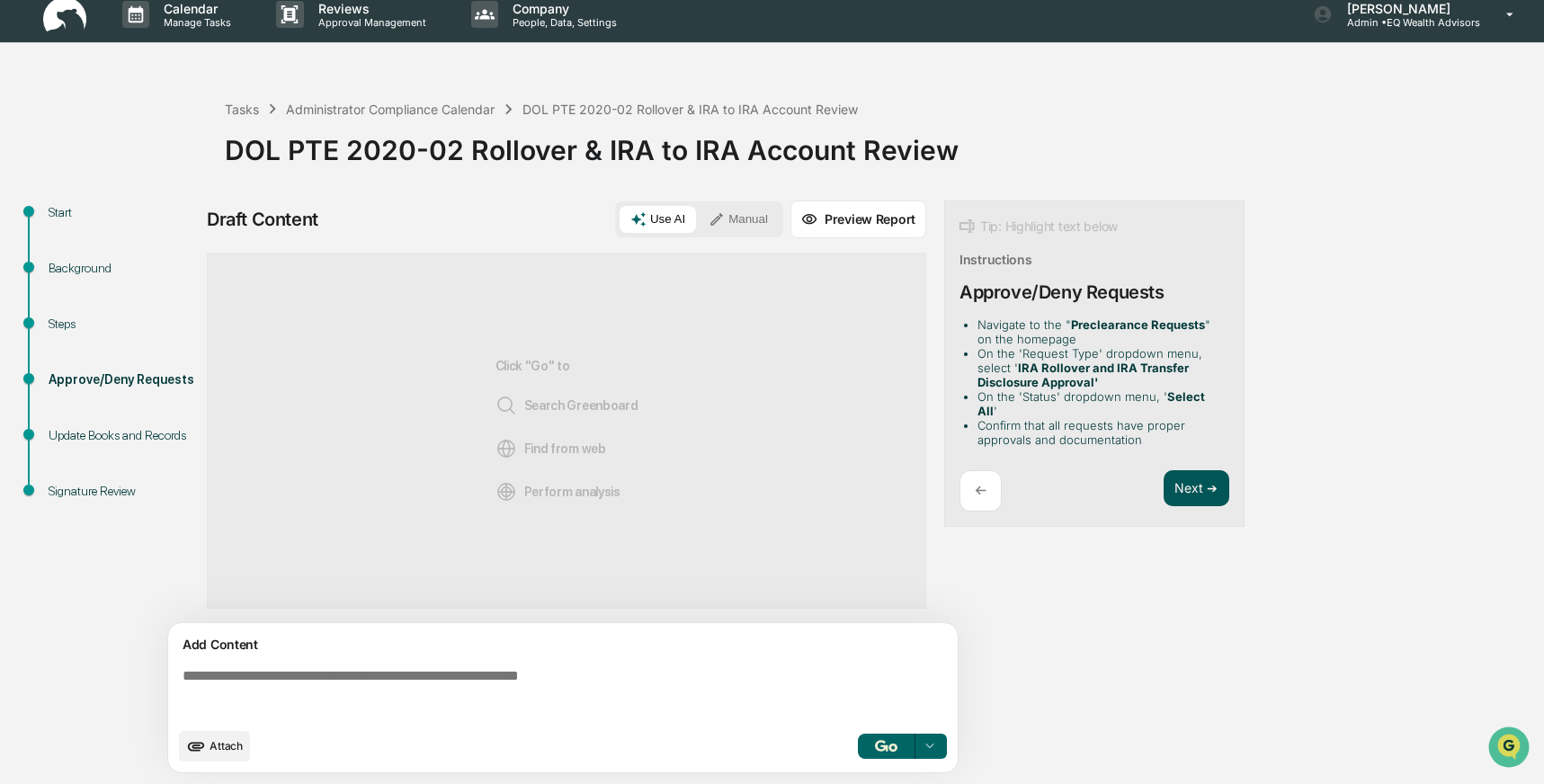
click at [1180, 476] on button "Next ➔" at bounding box center [1196, 488] width 65 height 37
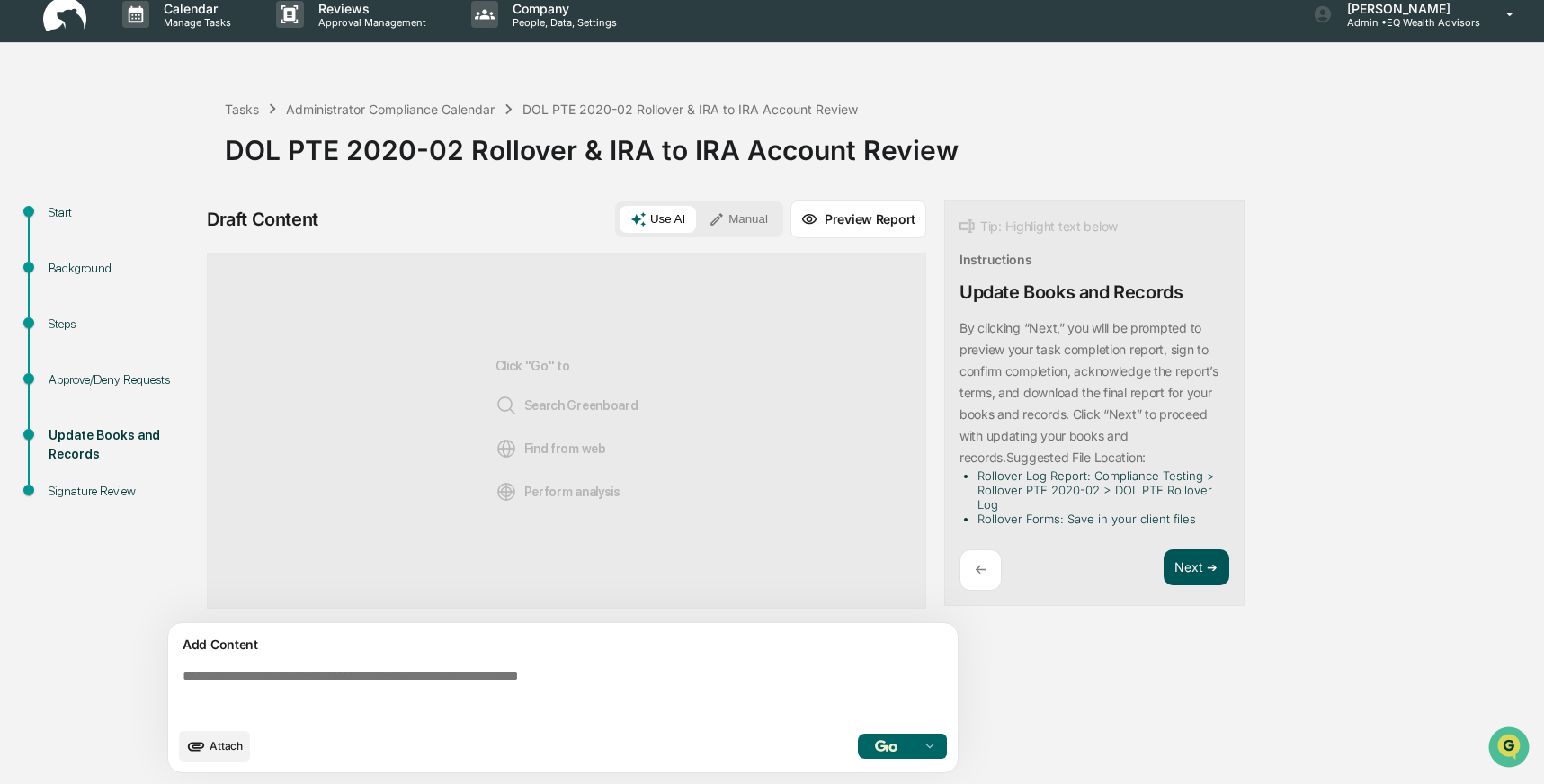
click at [1199, 560] on button "Next ➔" at bounding box center [1196, 567] width 65 height 37
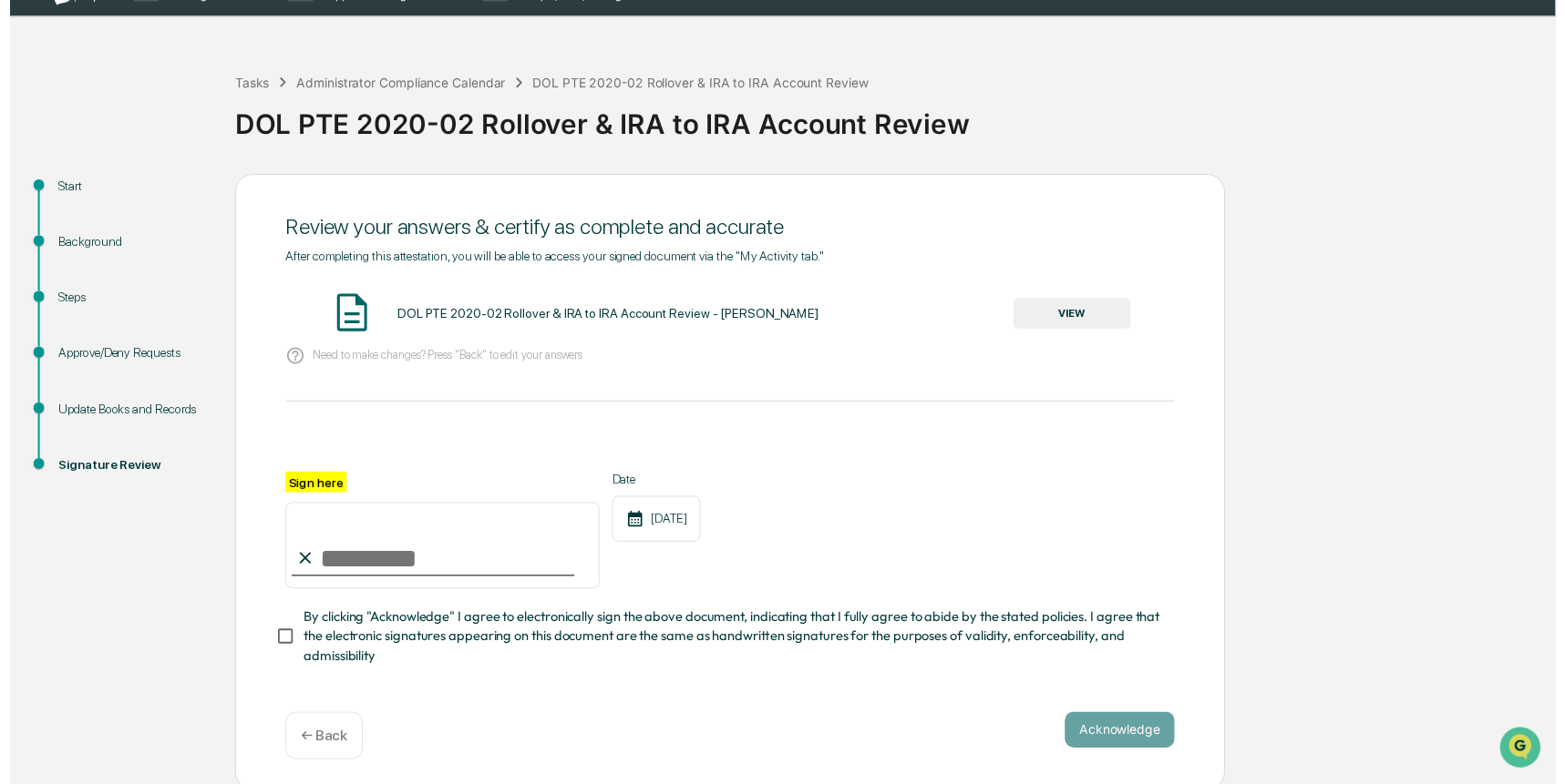
scroll to position [44, 0]
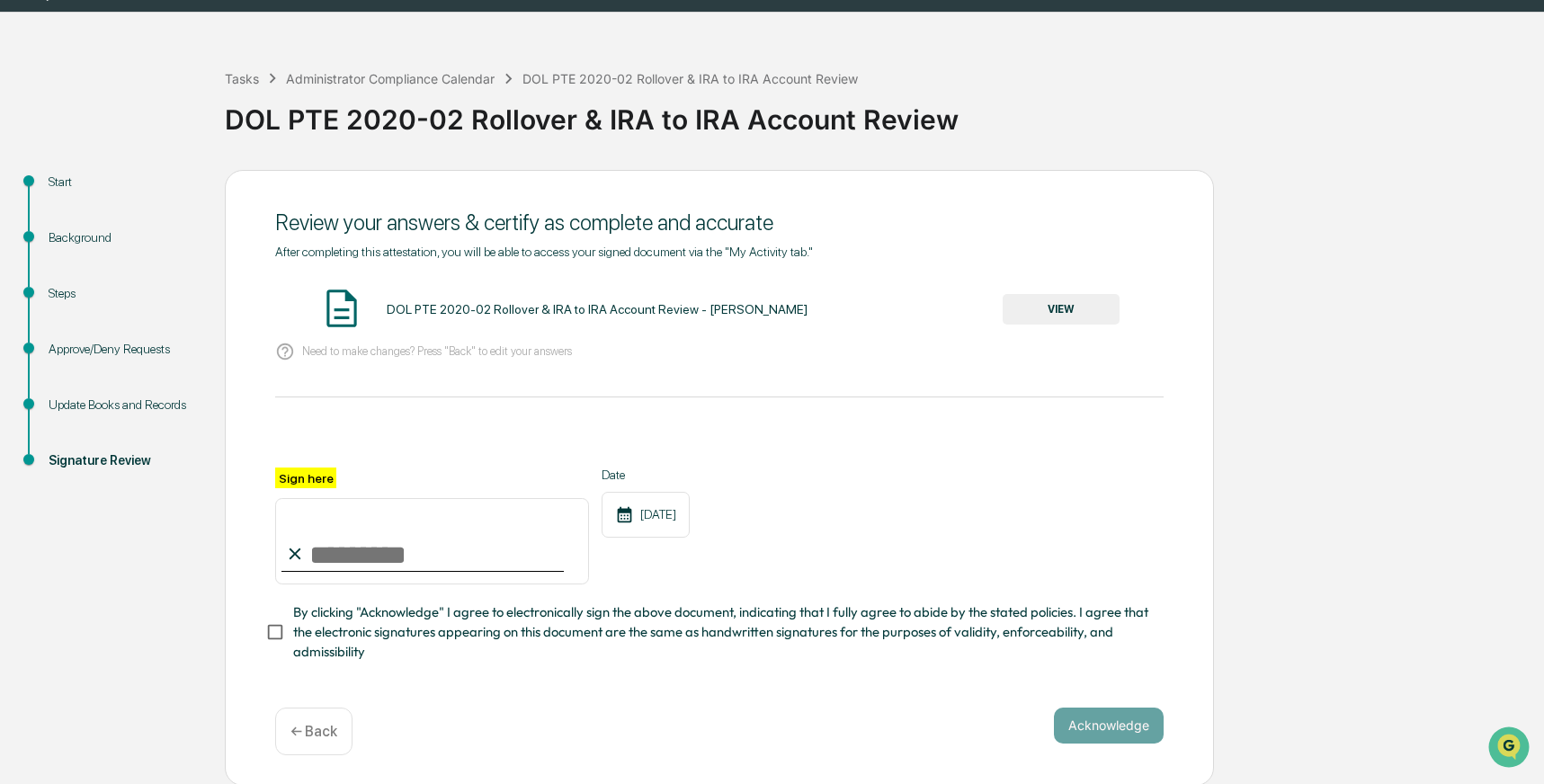
click at [1067, 311] on button "VIEW" at bounding box center [1060, 309] width 117 height 30
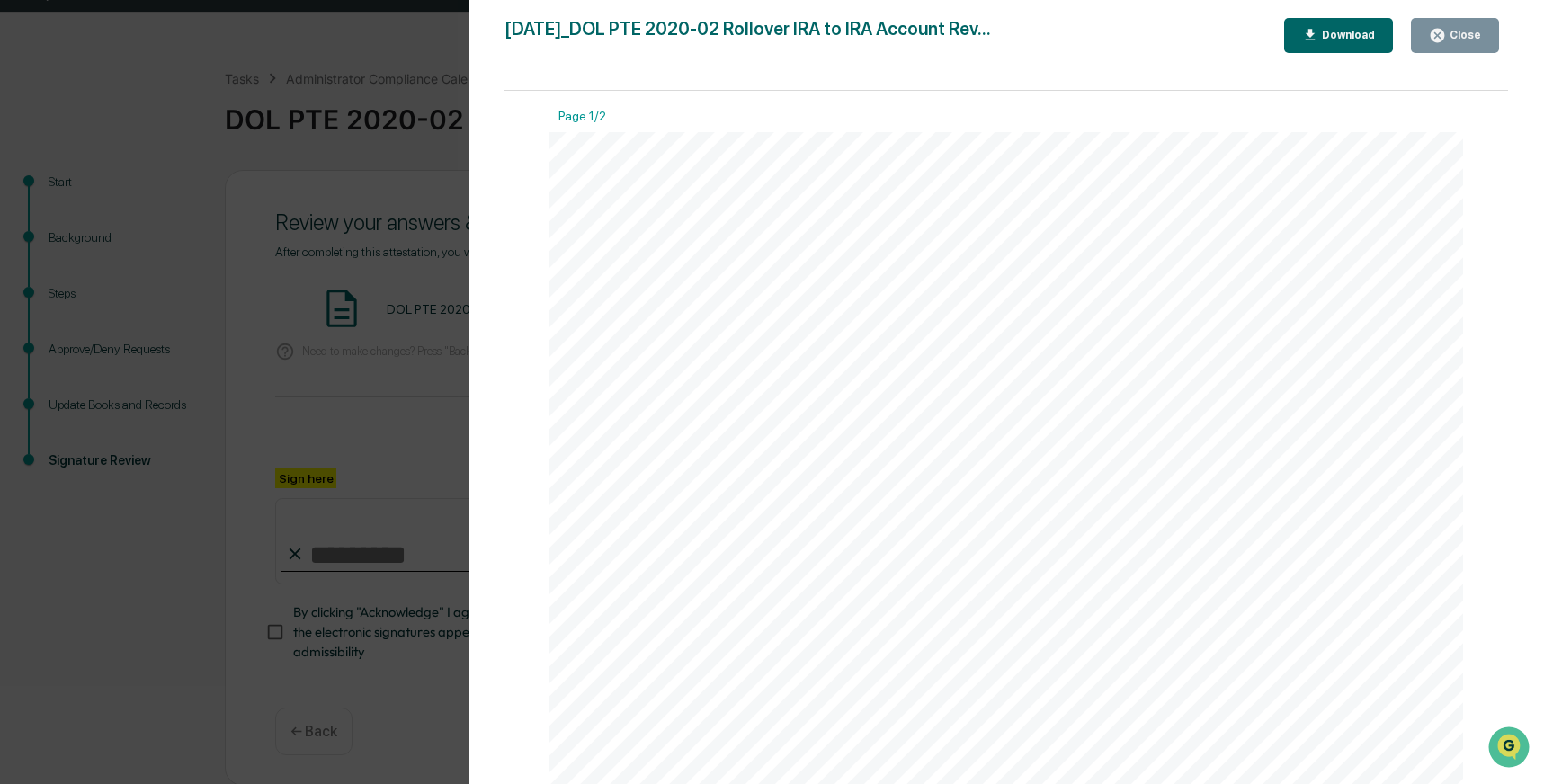
click at [1459, 31] on div "Close" at bounding box center [1463, 34] width 35 height 12
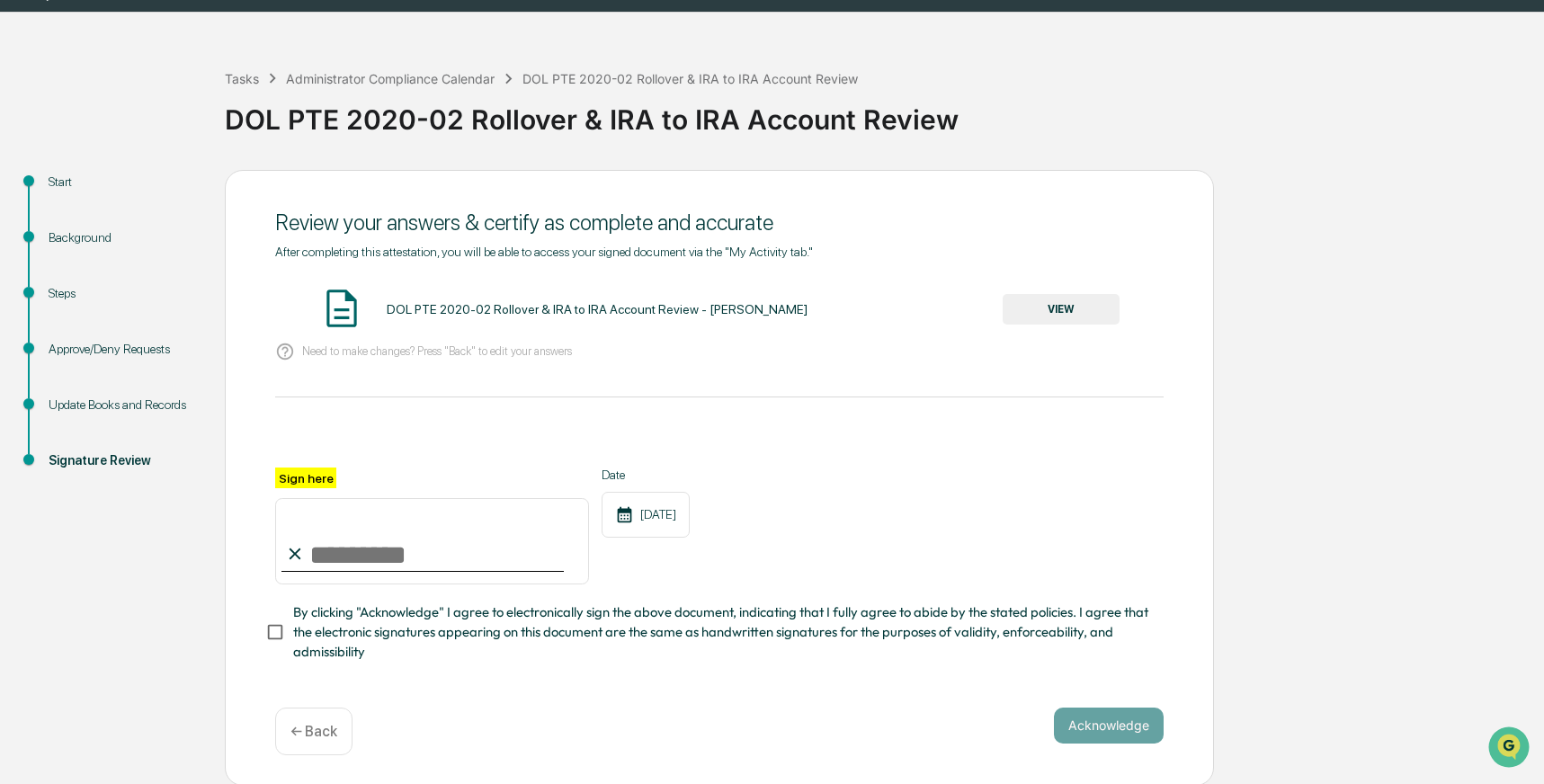
click at [379, 556] on input "Sign here" at bounding box center [432, 540] width 314 height 86
type input "**********"
click at [918, 501] on div "**********" at bounding box center [719, 525] width 889 height 117
click at [1135, 725] on button "Acknowledge" at bounding box center [1109, 725] width 110 height 36
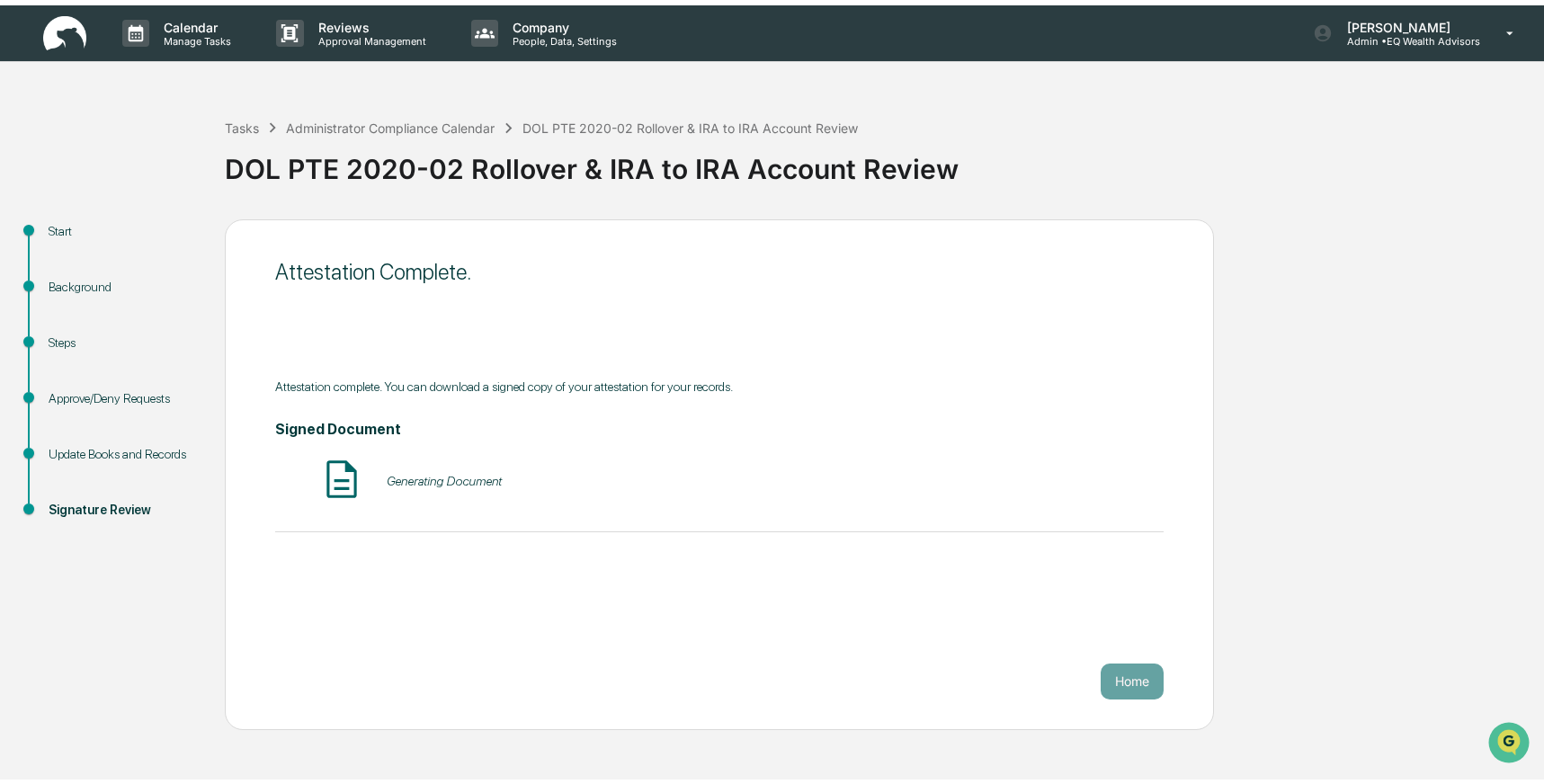
scroll to position [0, 0]
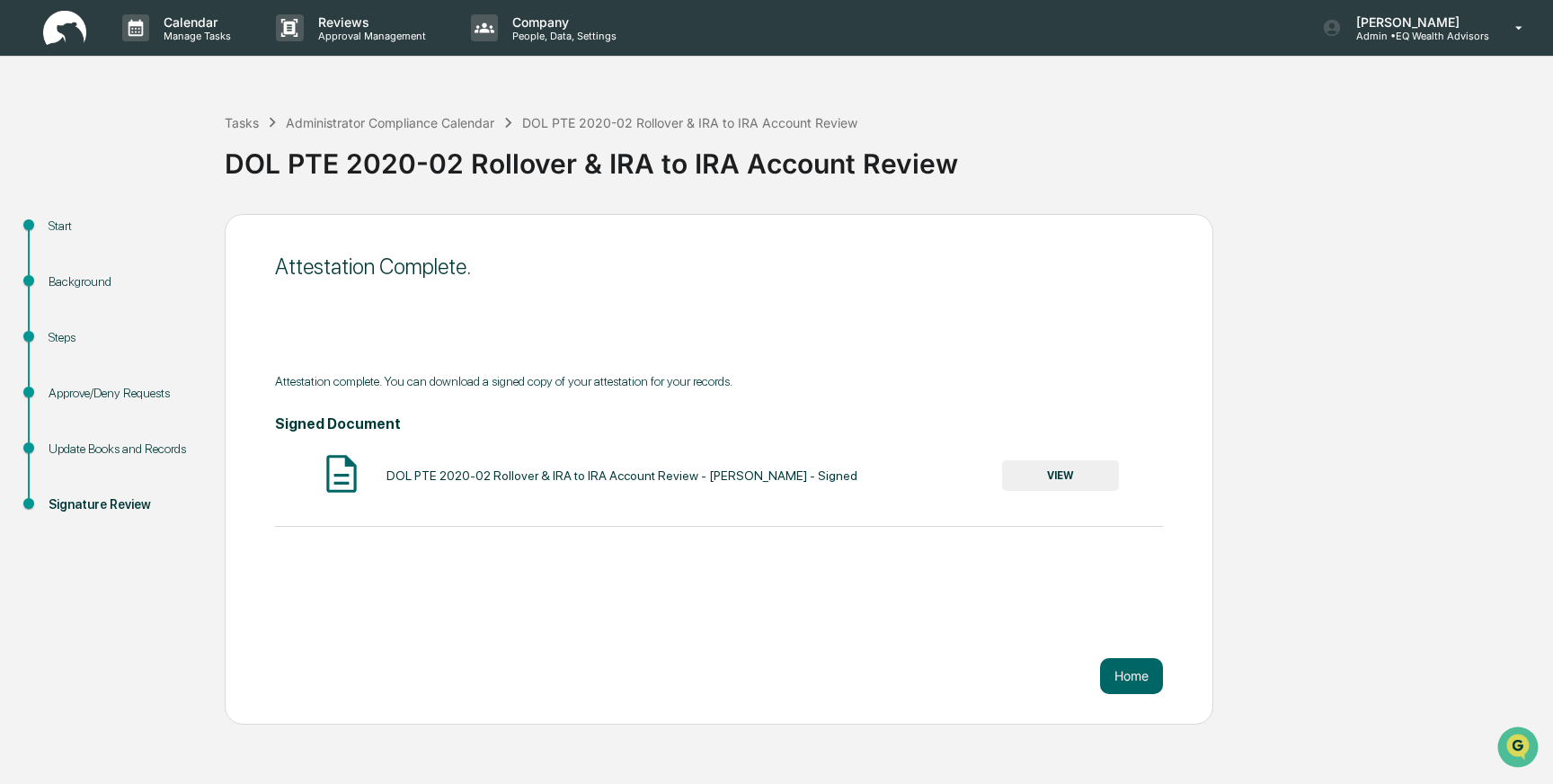
click at [1050, 473] on button "VIEW" at bounding box center [1060, 475] width 117 height 30
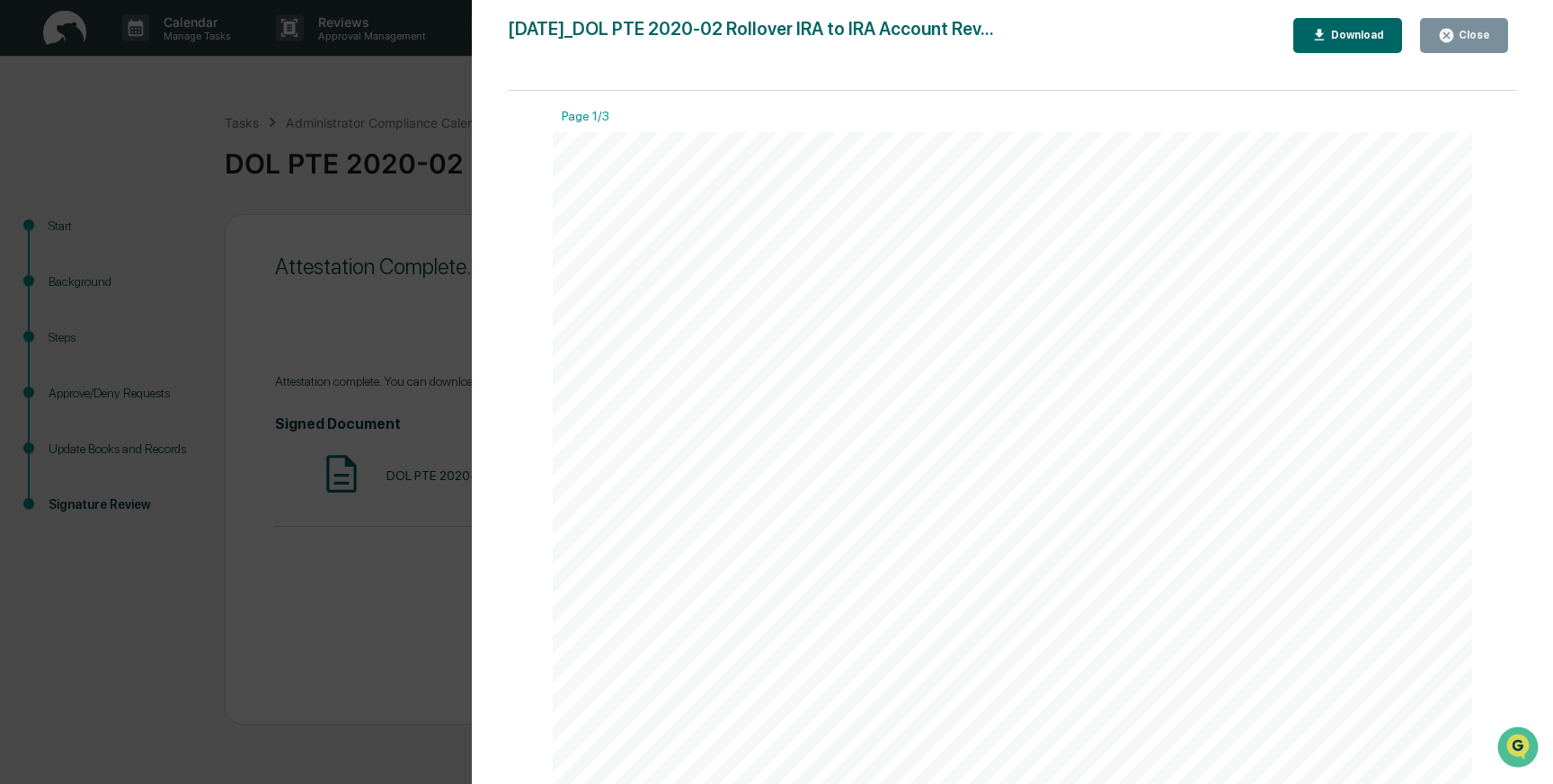
click at [1342, 36] on div "Download" at bounding box center [1356, 34] width 57 height 12
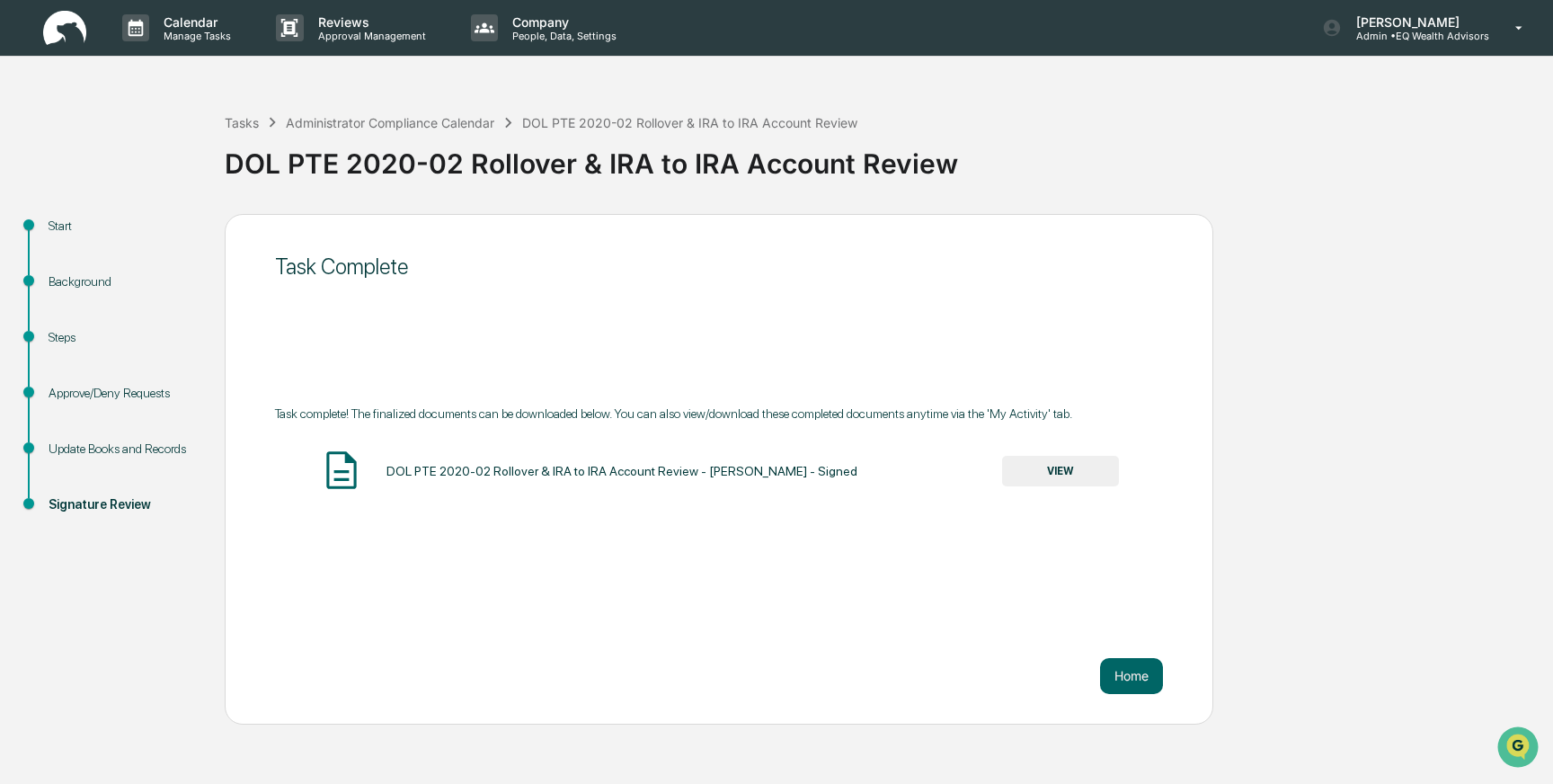
click at [372, 113] on div "Tasks Administrator Compliance Calendar DOL PTE 2020-02 Rollover & IRA to IRA A…" at bounding box center [540, 122] width 632 height 20
click at [371, 119] on div "Administrator Compliance Calendar" at bounding box center [391, 122] width 209 height 15
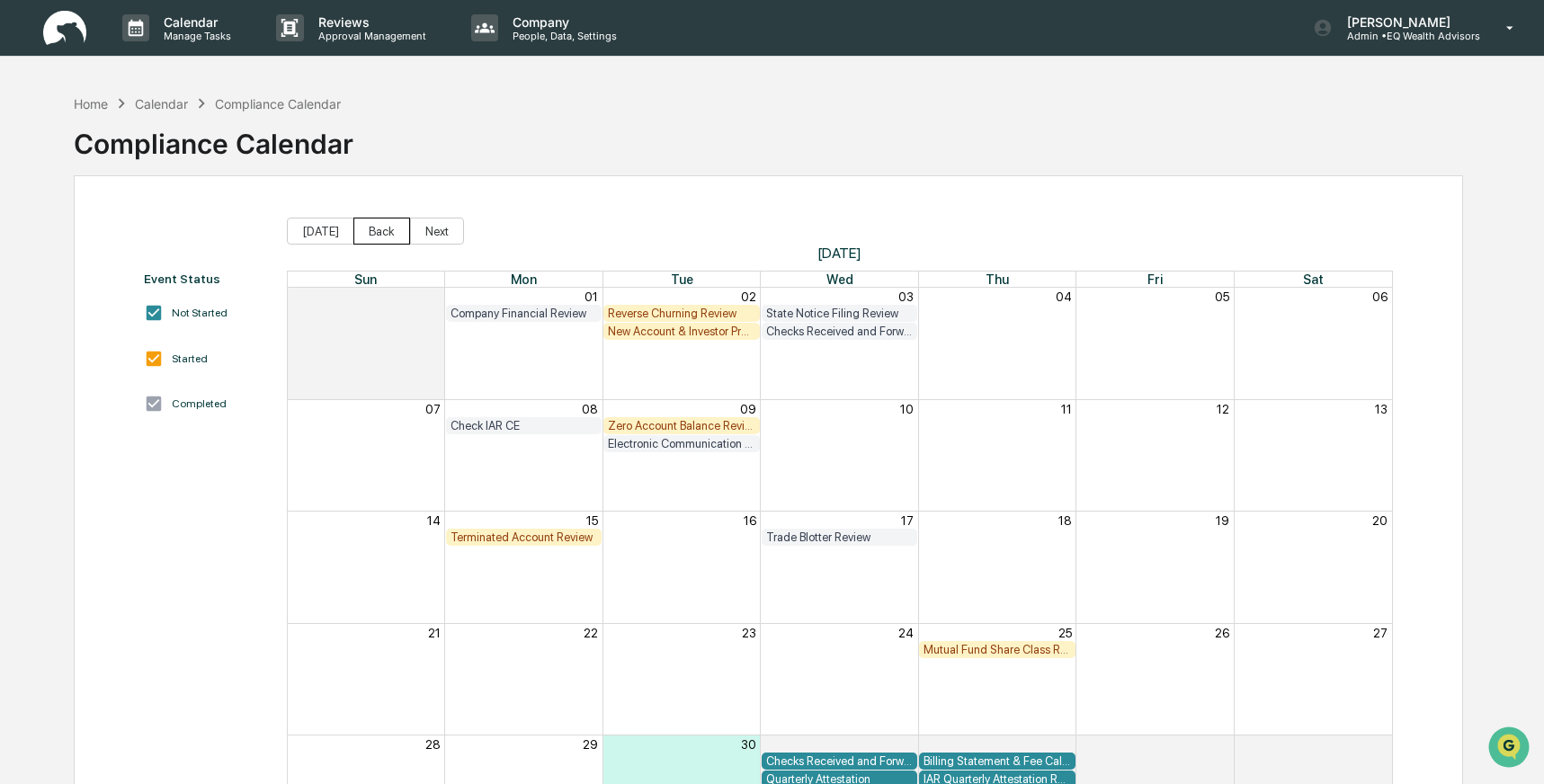
click at [377, 234] on button "Back" at bounding box center [382, 230] width 57 height 27
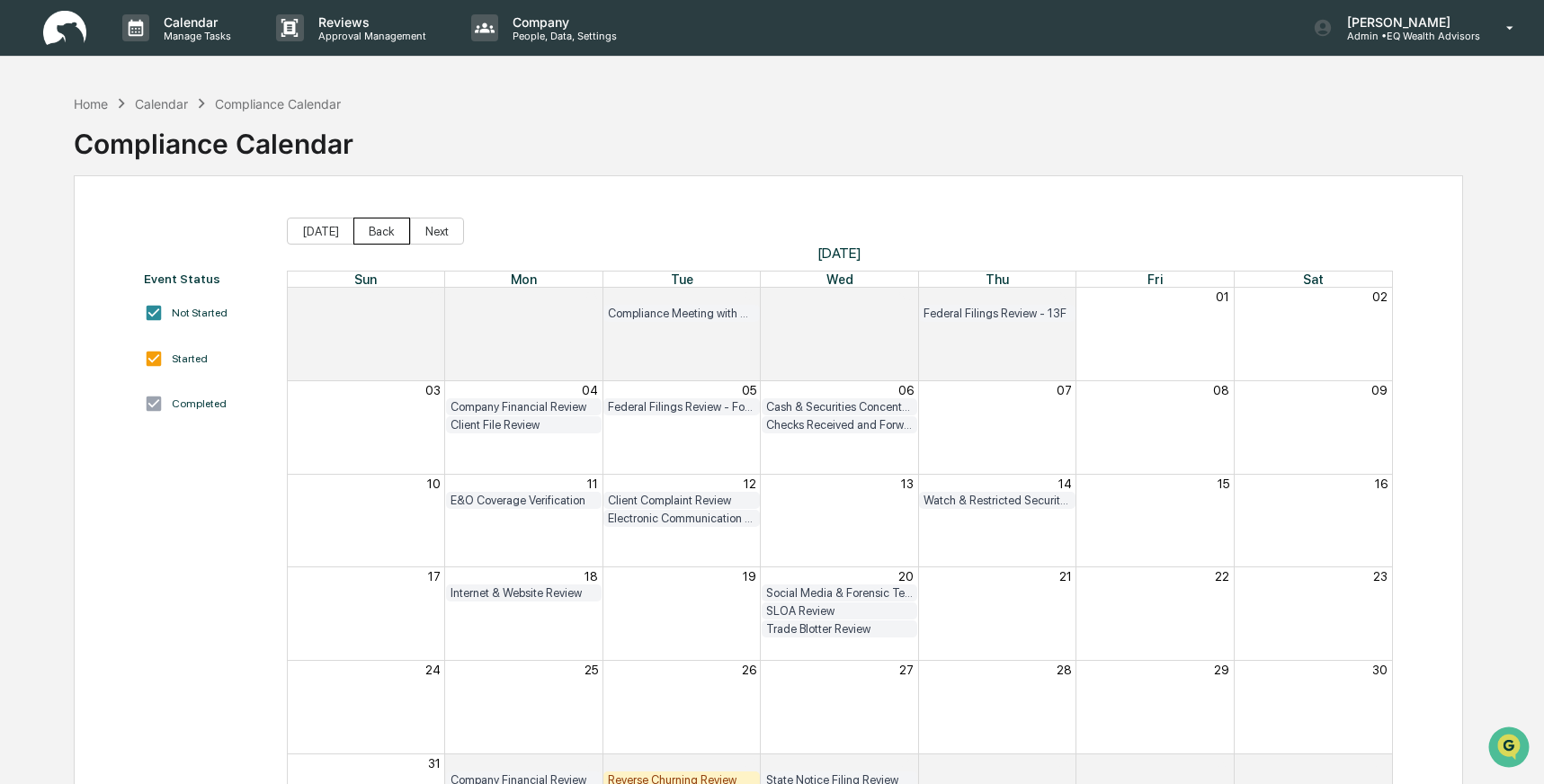
click at [377, 234] on button "Back" at bounding box center [382, 230] width 57 height 27
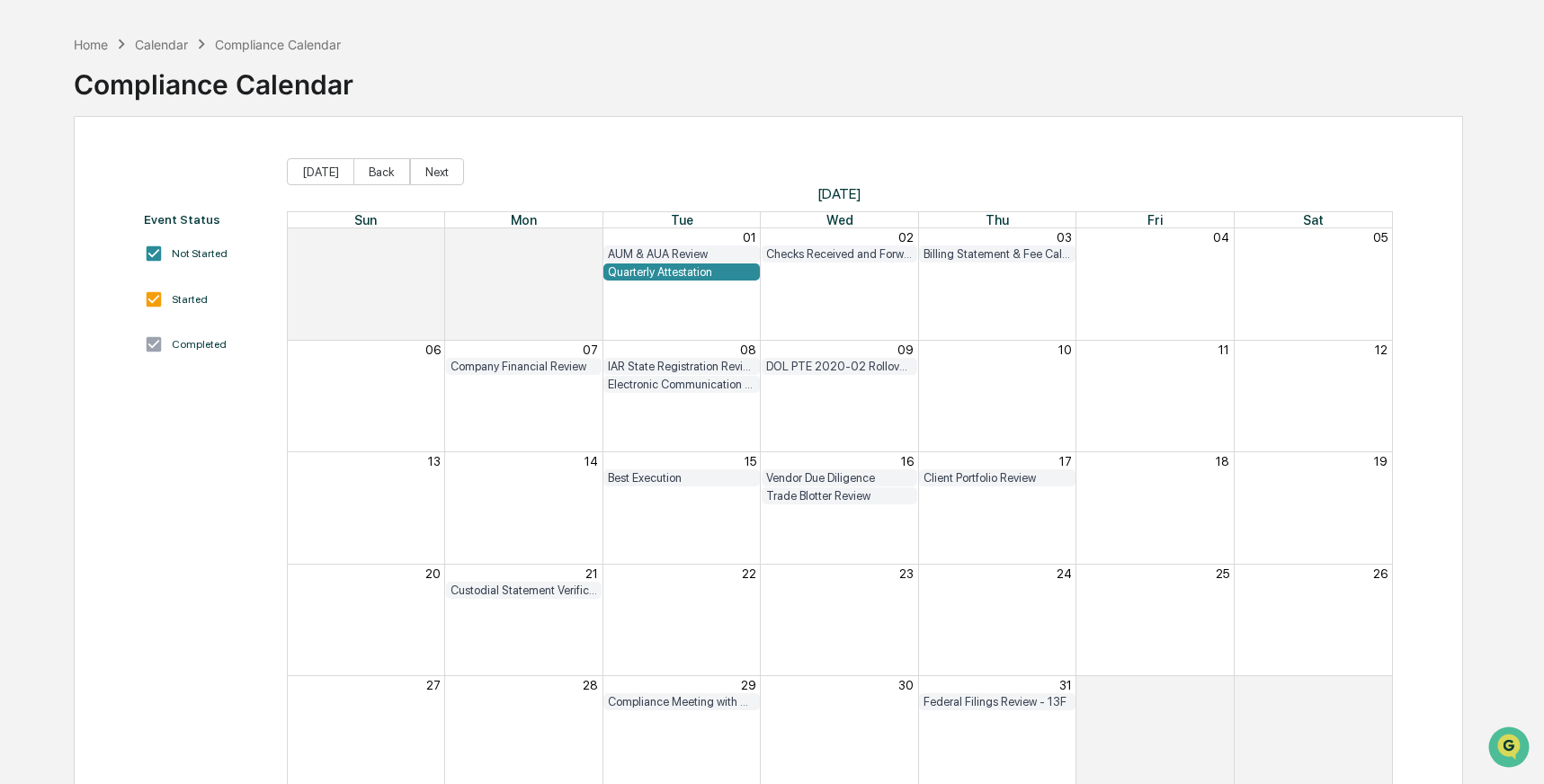
scroll to position [56, 0]
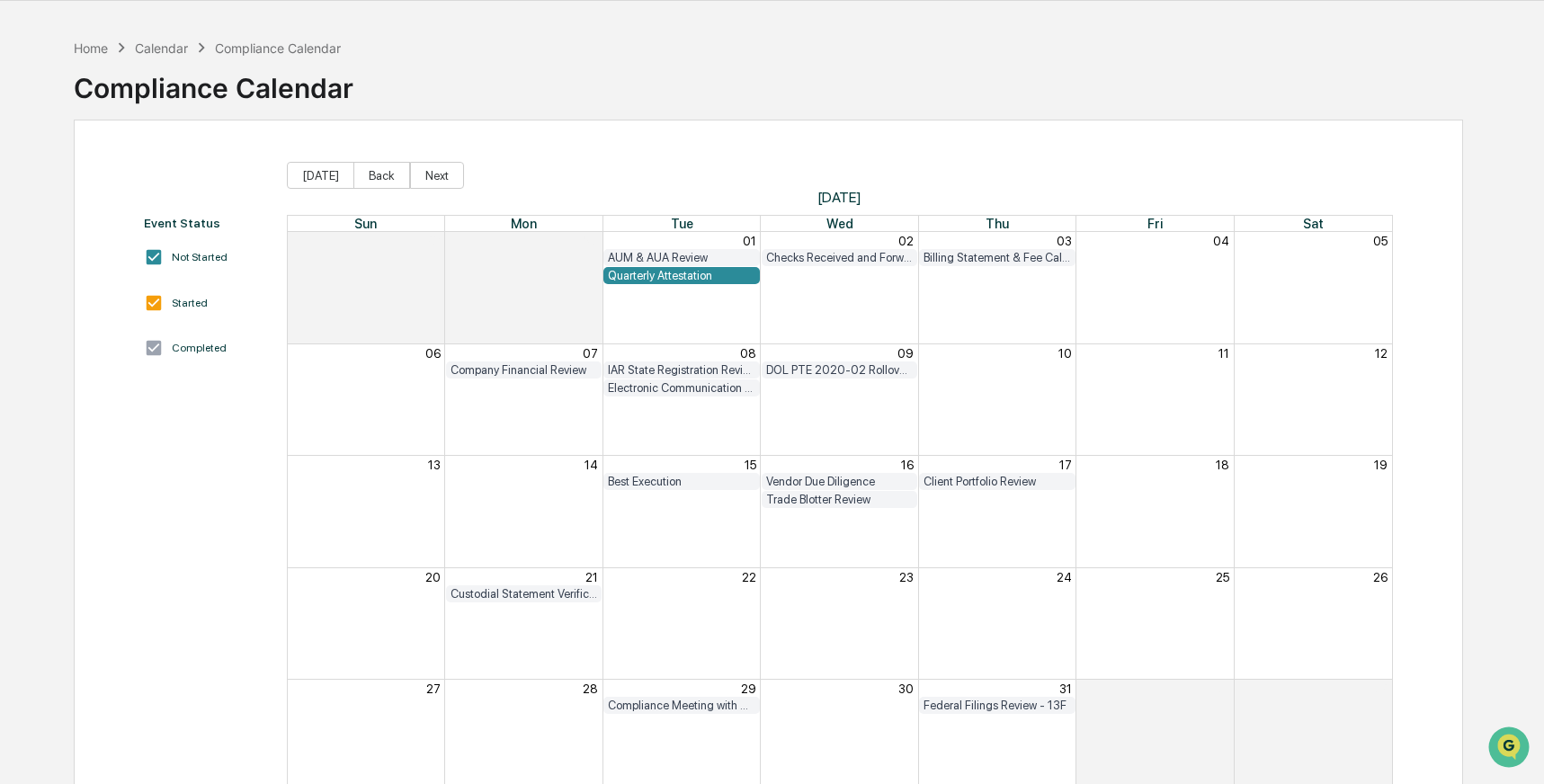
click at [167, 45] on div "Calendar" at bounding box center [161, 48] width 53 height 15
click at [99, 48] on div "Home" at bounding box center [91, 48] width 34 height 15
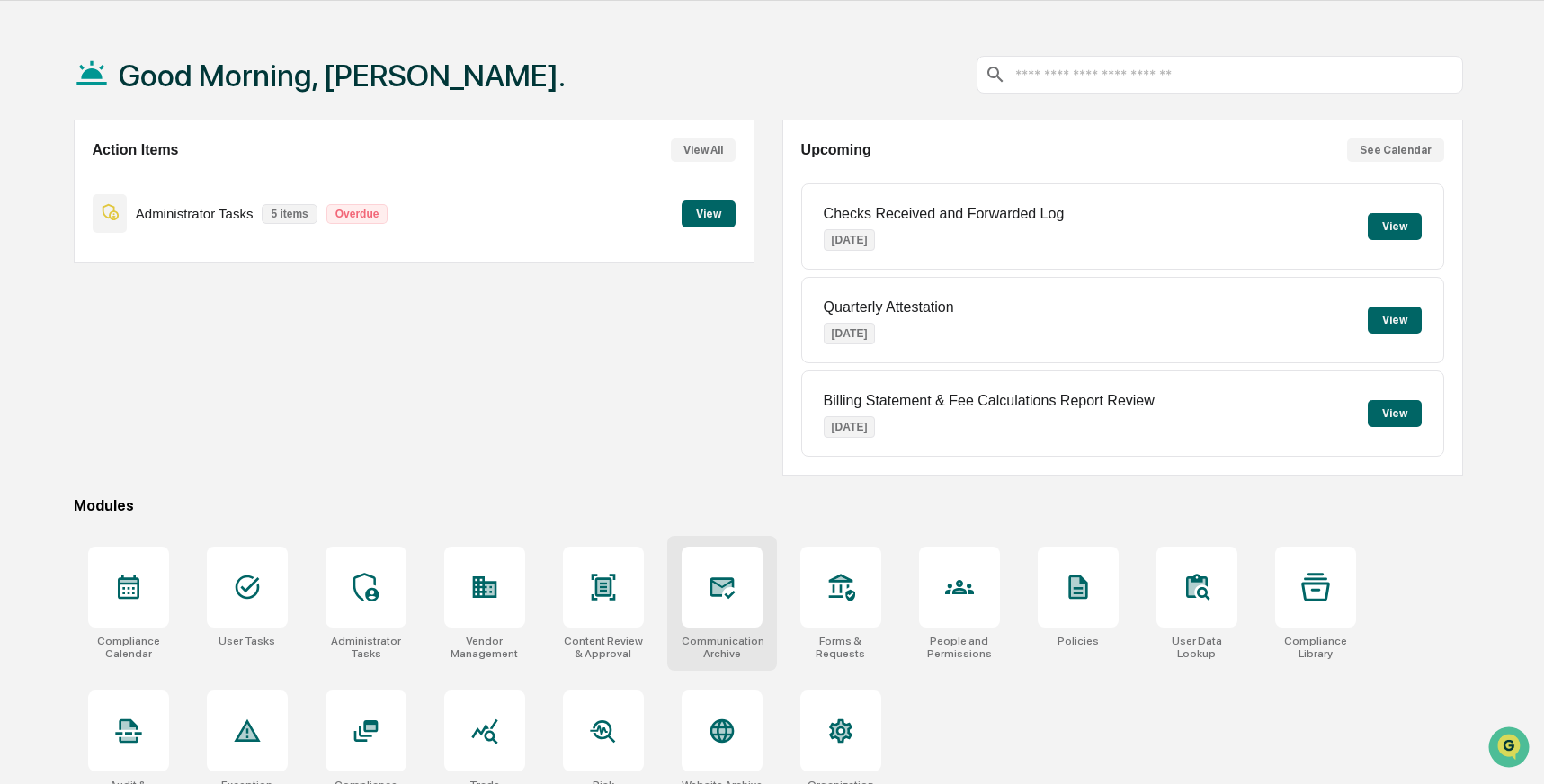
click at [713, 580] on icon at bounding box center [722, 587] width 19 height 14
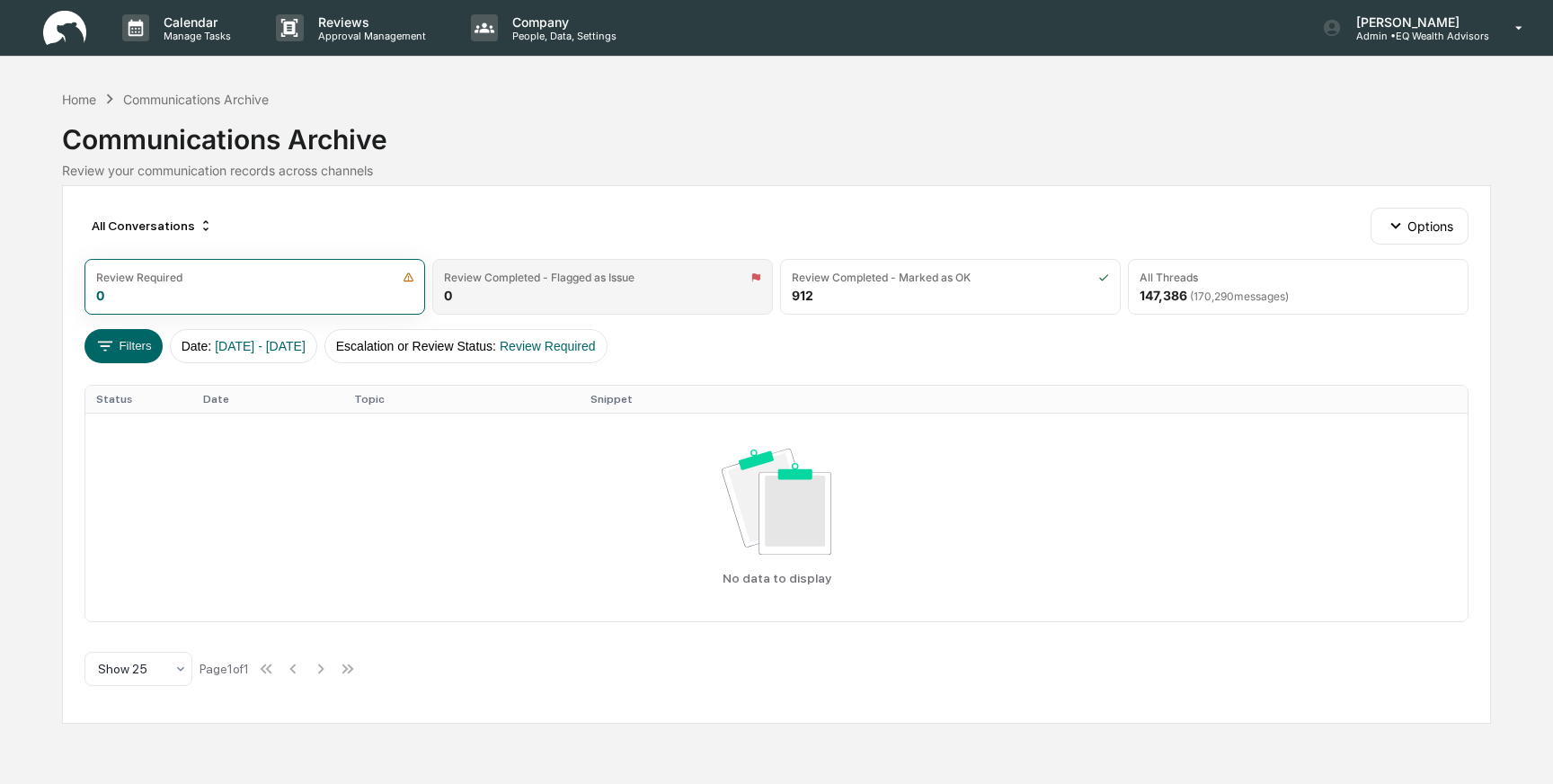
click at [521, 288] on div "Review Completed - Flagged as Issue 0" at bounding box center [602, 286] width 340 height 56
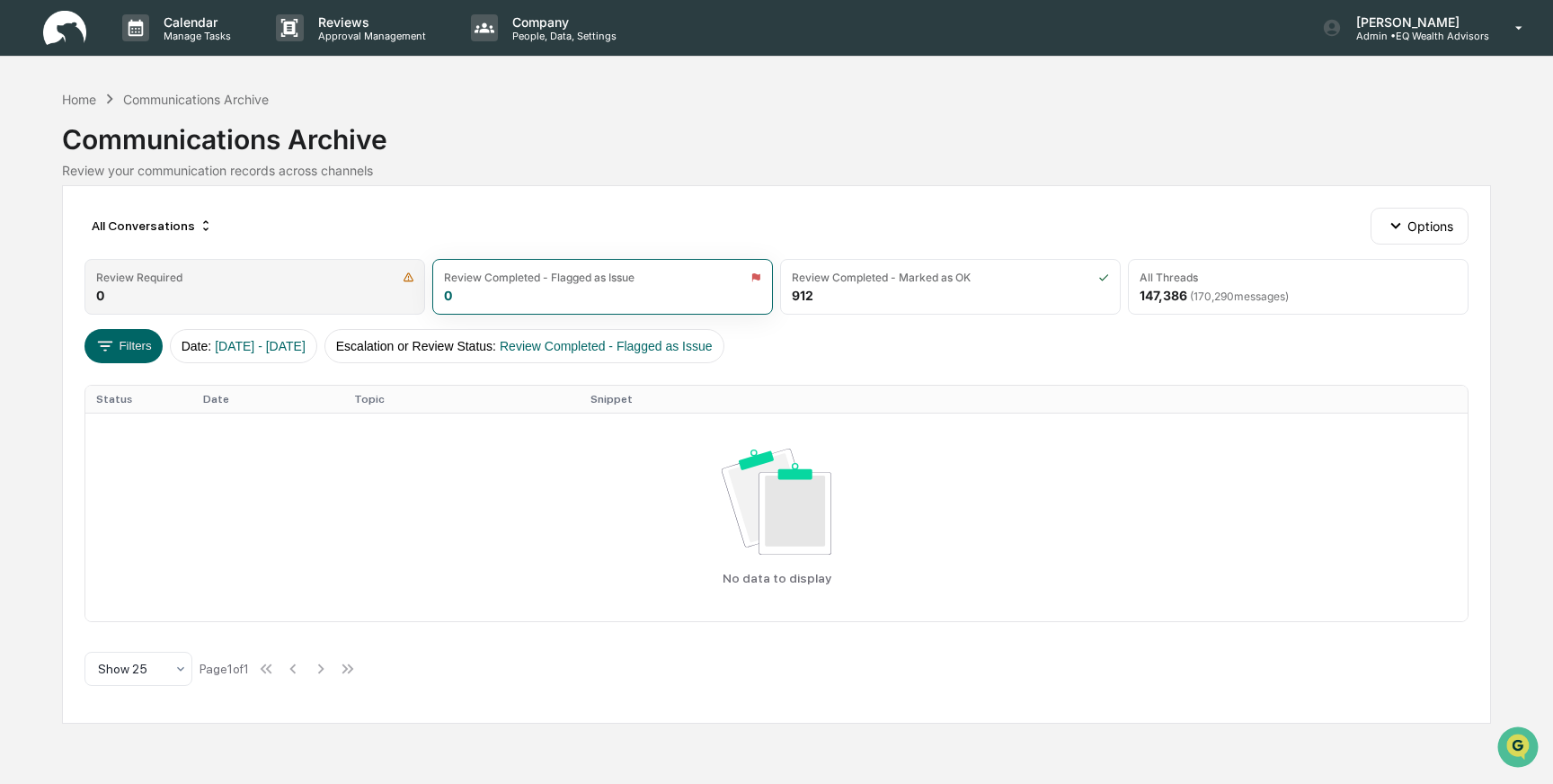
click at [286, 298] on div "Review Required 0" at bounding box center [254, 286] width 340 height 56
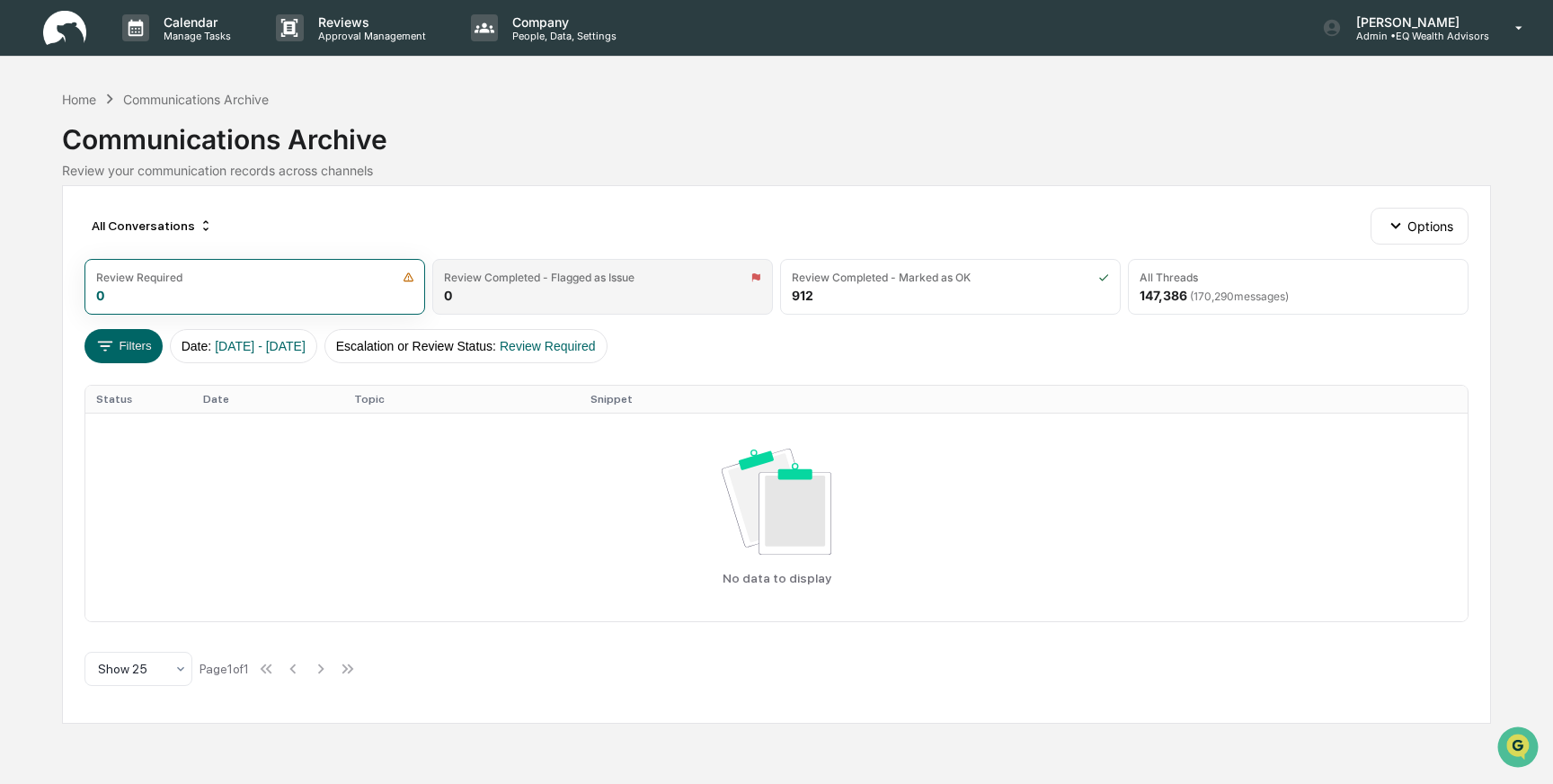
click at [675, 295] on div "Review Completed - Flagged as Issue 0" at bounding box center [602, 286] width 340 height 56
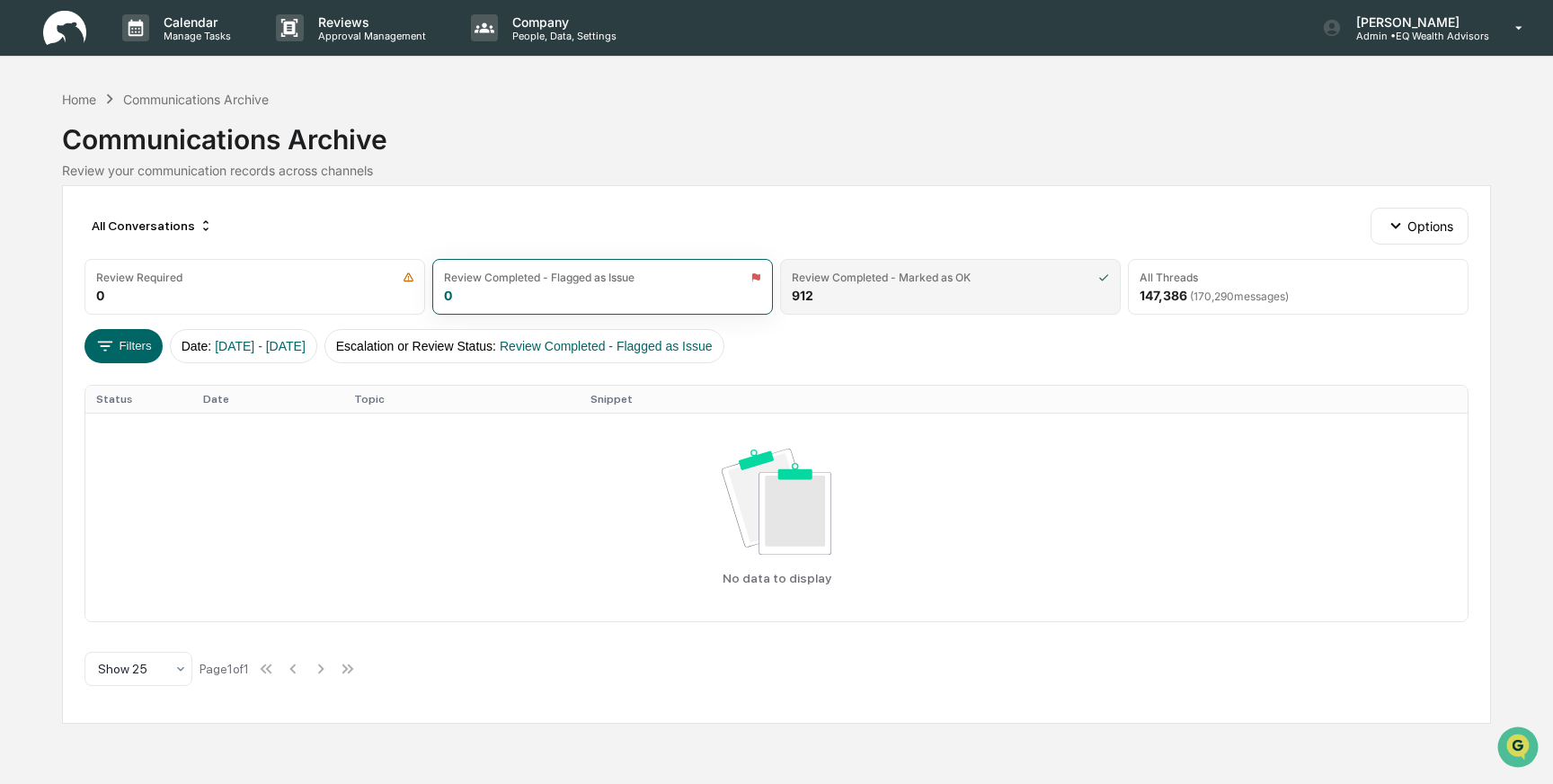
click at [915, 295] on div "Review Completed - Marked as OK 912" at bounding box center [950, 286] width 340 height 56
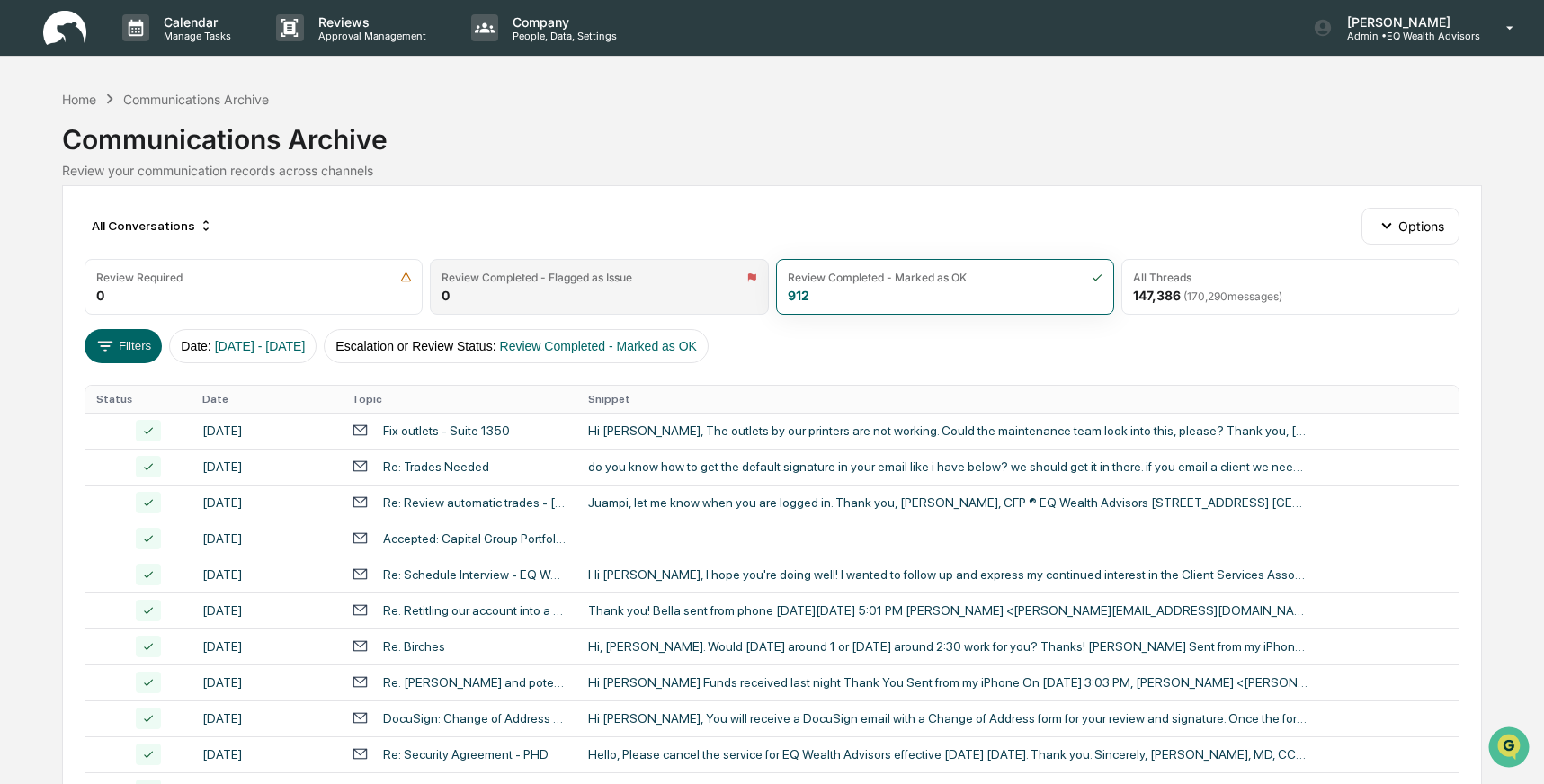
click at [573, 302] on div "Review Completed - Flagged as Issue 0" at bounding box center [598, 286] width 338 height 56
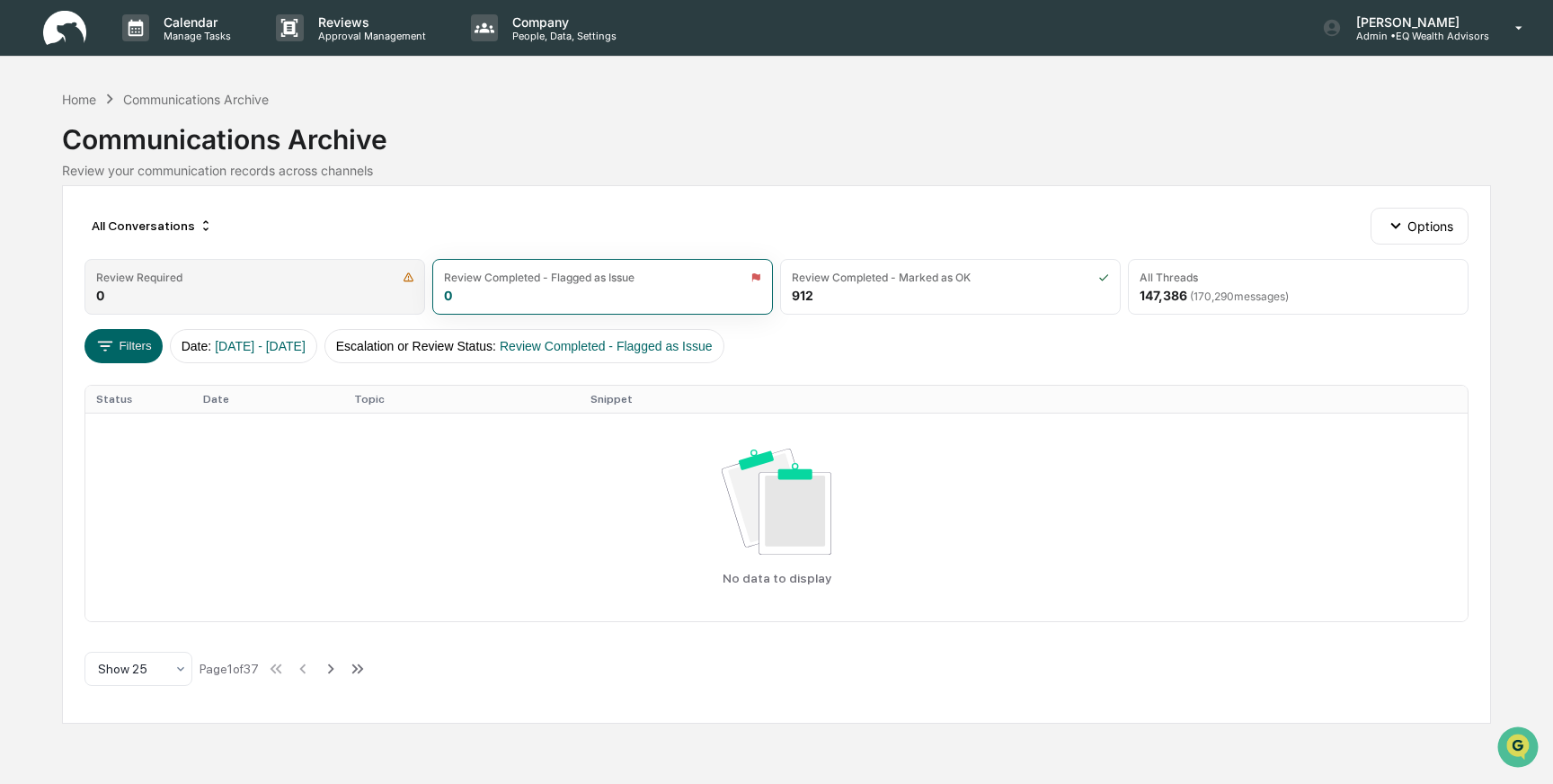
click at [315, 294] on div "Review Required 0" at bounding box center [254, 286] width 340 height 56
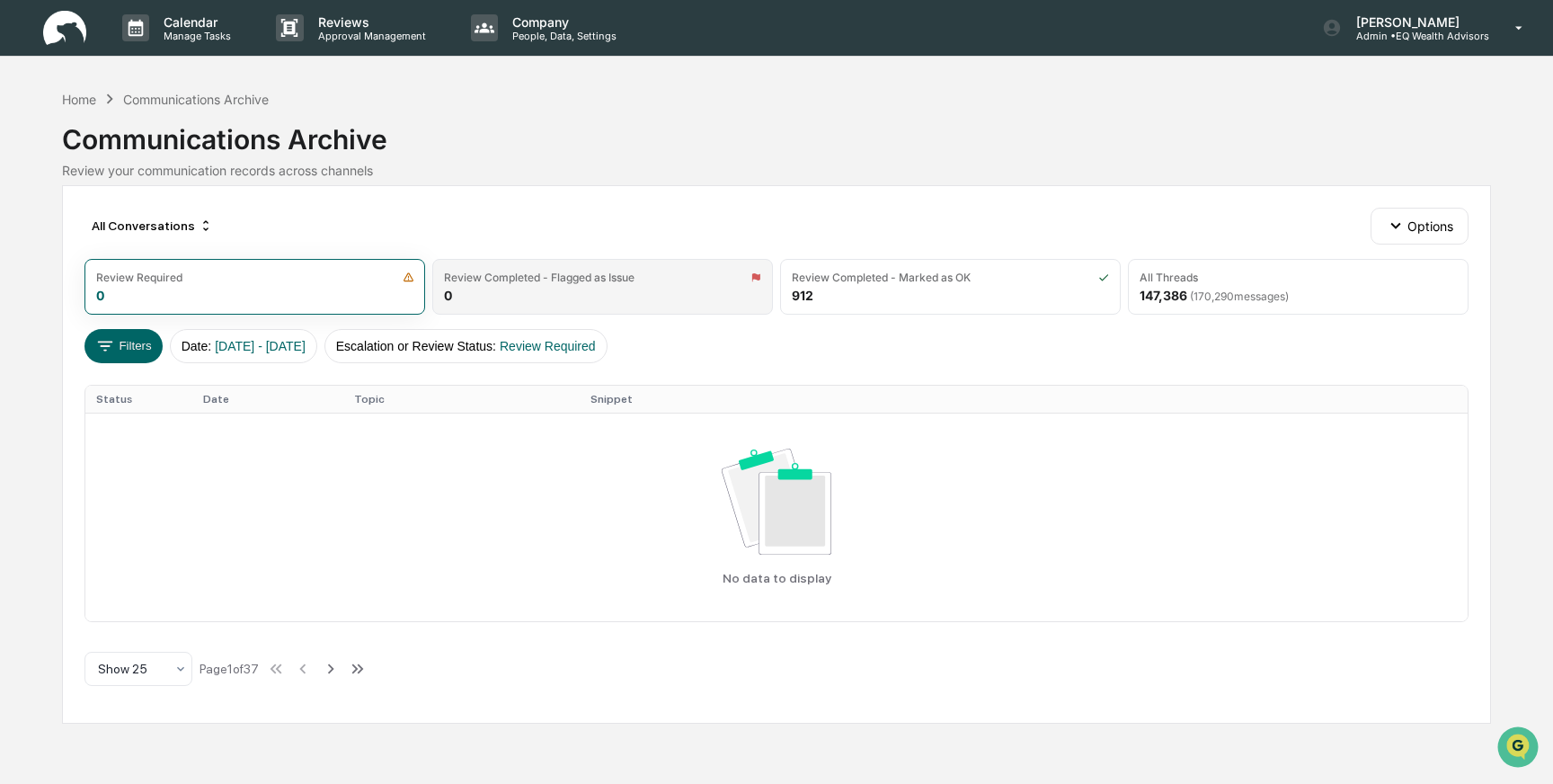
click at [580, 291] on div "Review Completed - Flagged as Issue 0" at bounding box center [602, 286] width 340 height 56
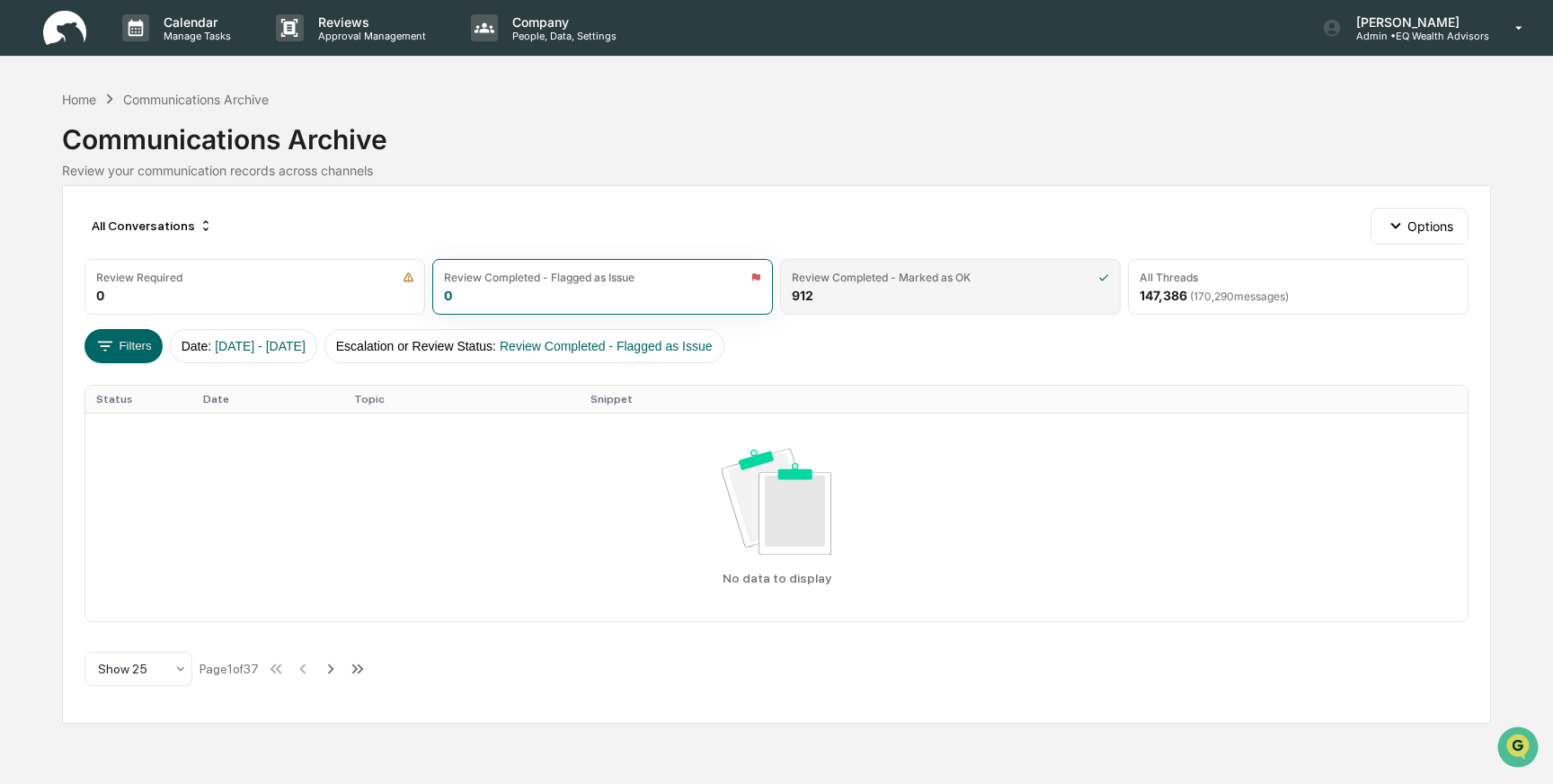
click at [953, 294] on div "Review Completed - Marked as OK 912" at bounding box center [950, 286] width 340 height 56
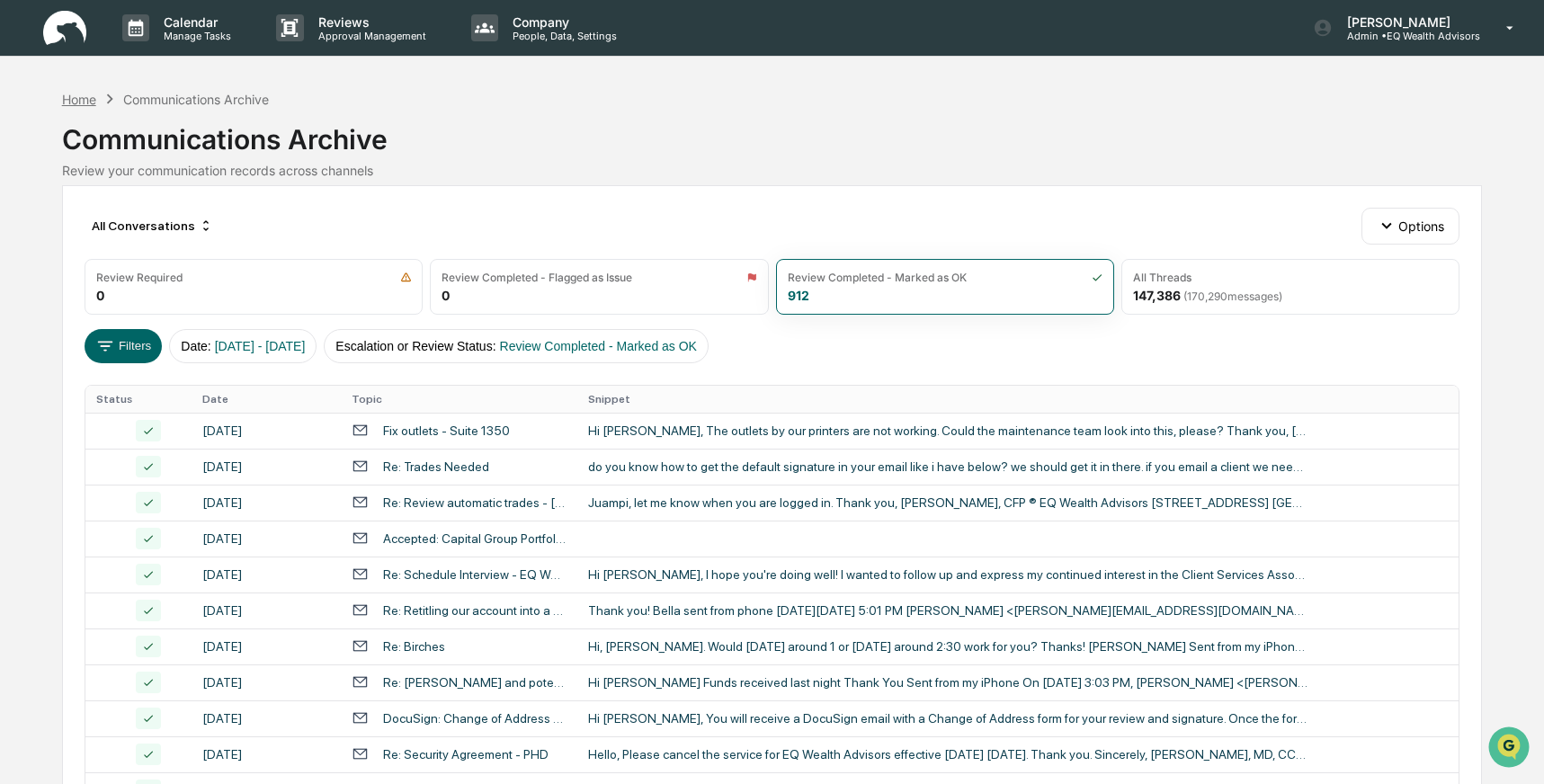
click at [85, 99] on div "Home" at bounding box center [79, 100] width 34 height 15
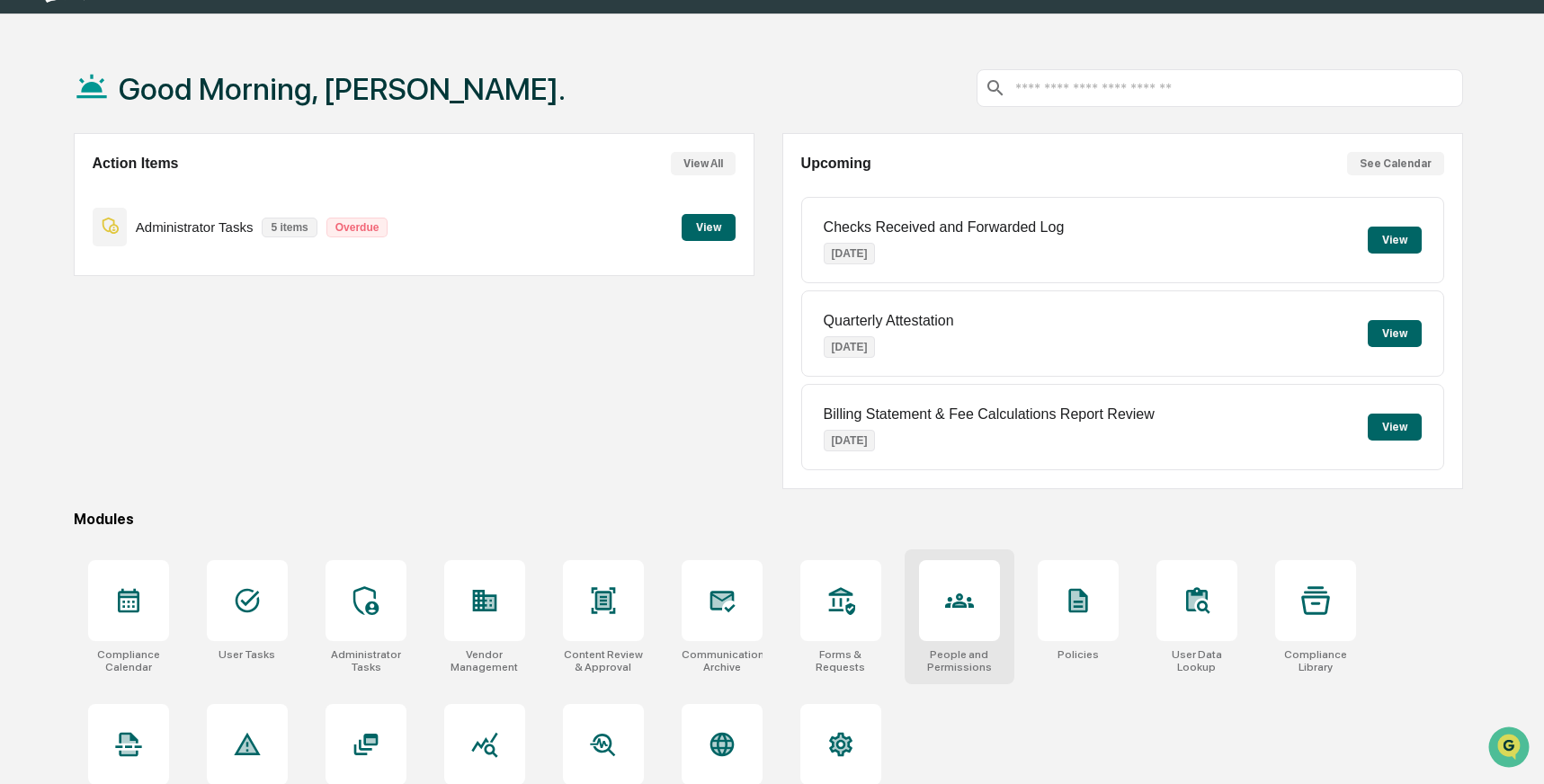
scroll to position [90, 0]
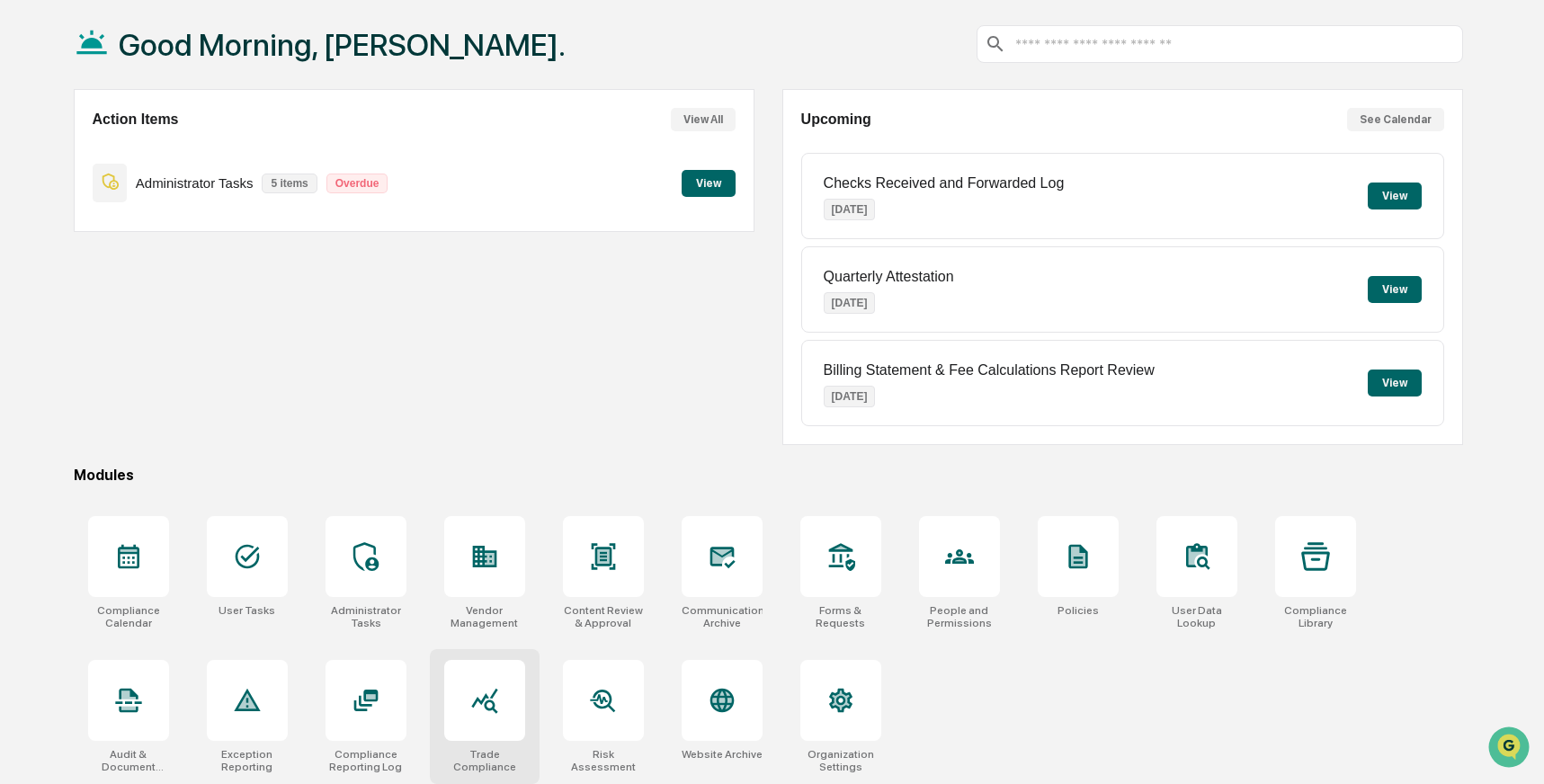
click at [487, 704] on icon at bounding box center [485, 700] width 28 height 28
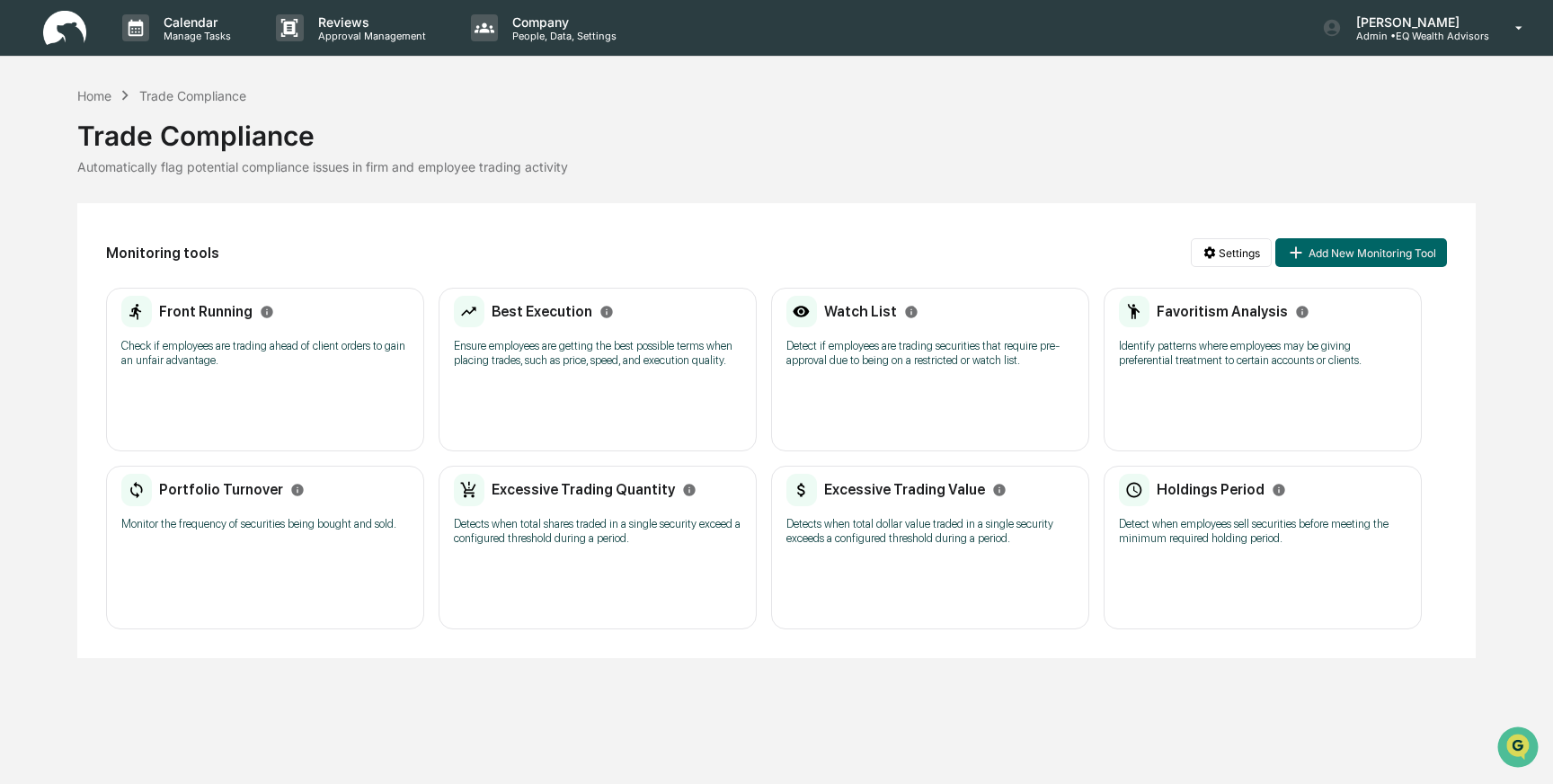
click at [1149, 546] on p "Detect when employees sell securities before meeting the minimum required holdi…" at bounding box center [1262, 531] width 287 height 28
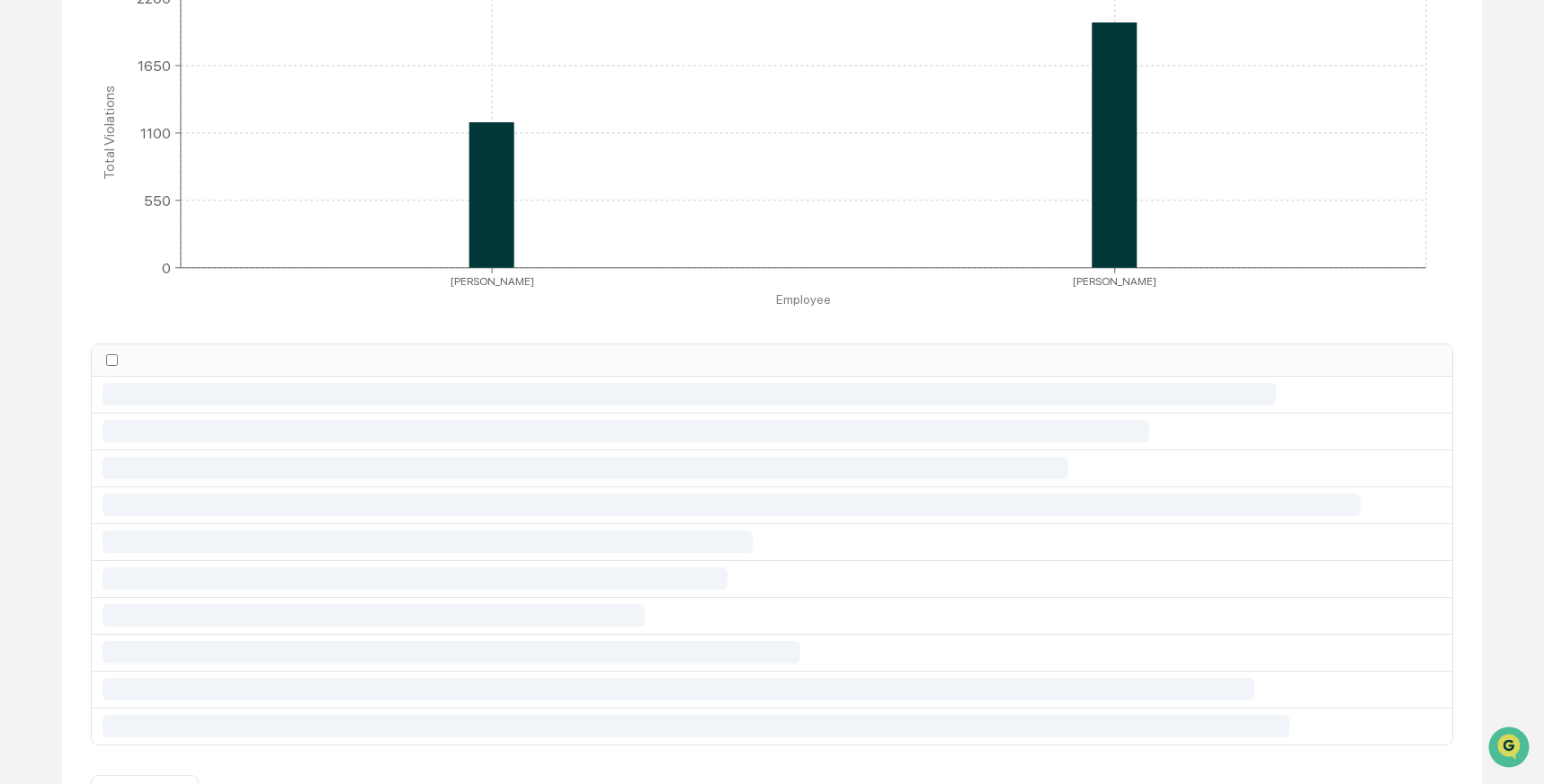
scroll to position [452, 0]
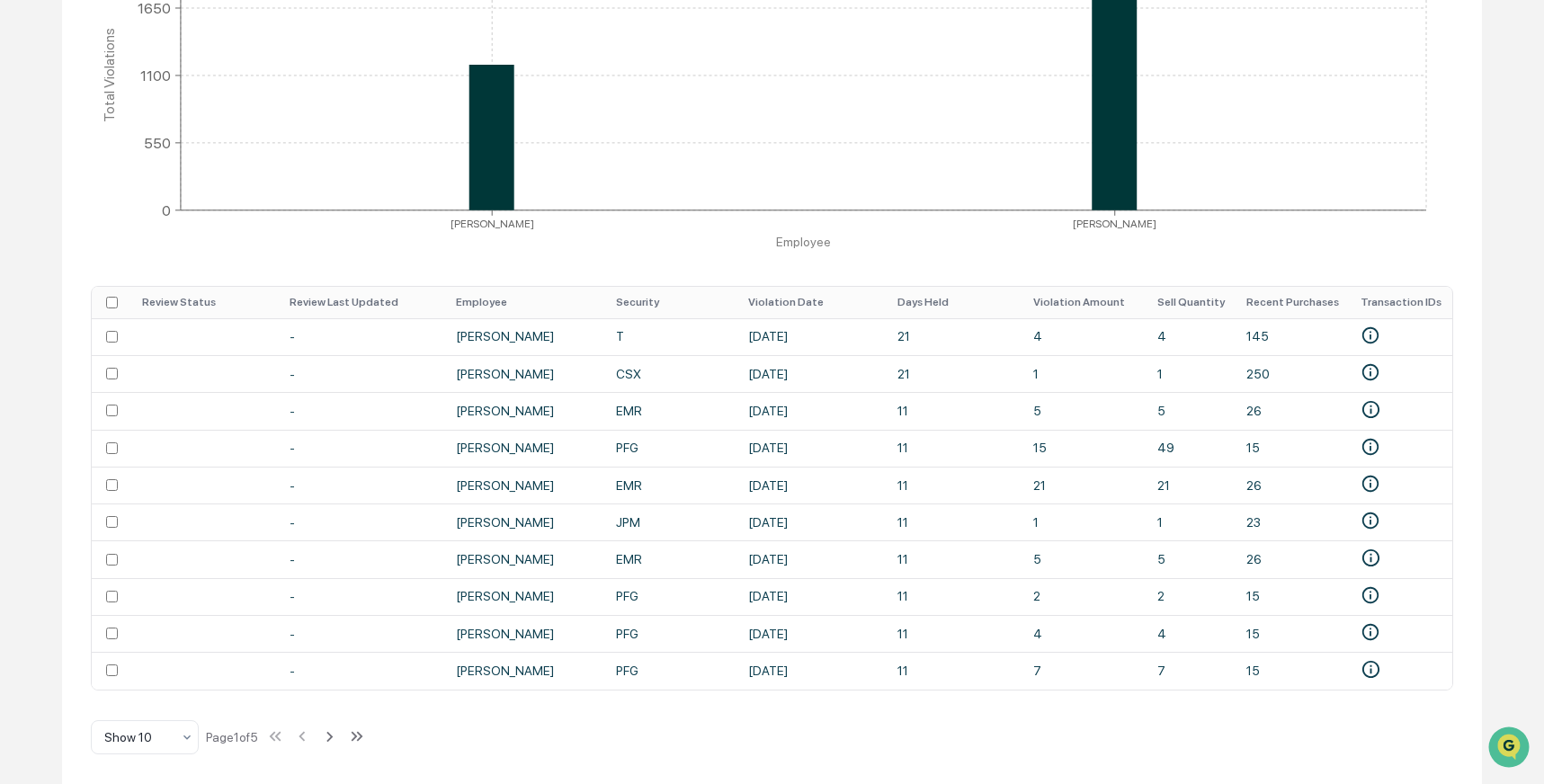
click at [903, 296] on th "Days Held" at bounding box center [955, 301] width 137 height 31
click at [906, 299] on th "Days Held" at bounding box center [955, 301] width 137 height 31
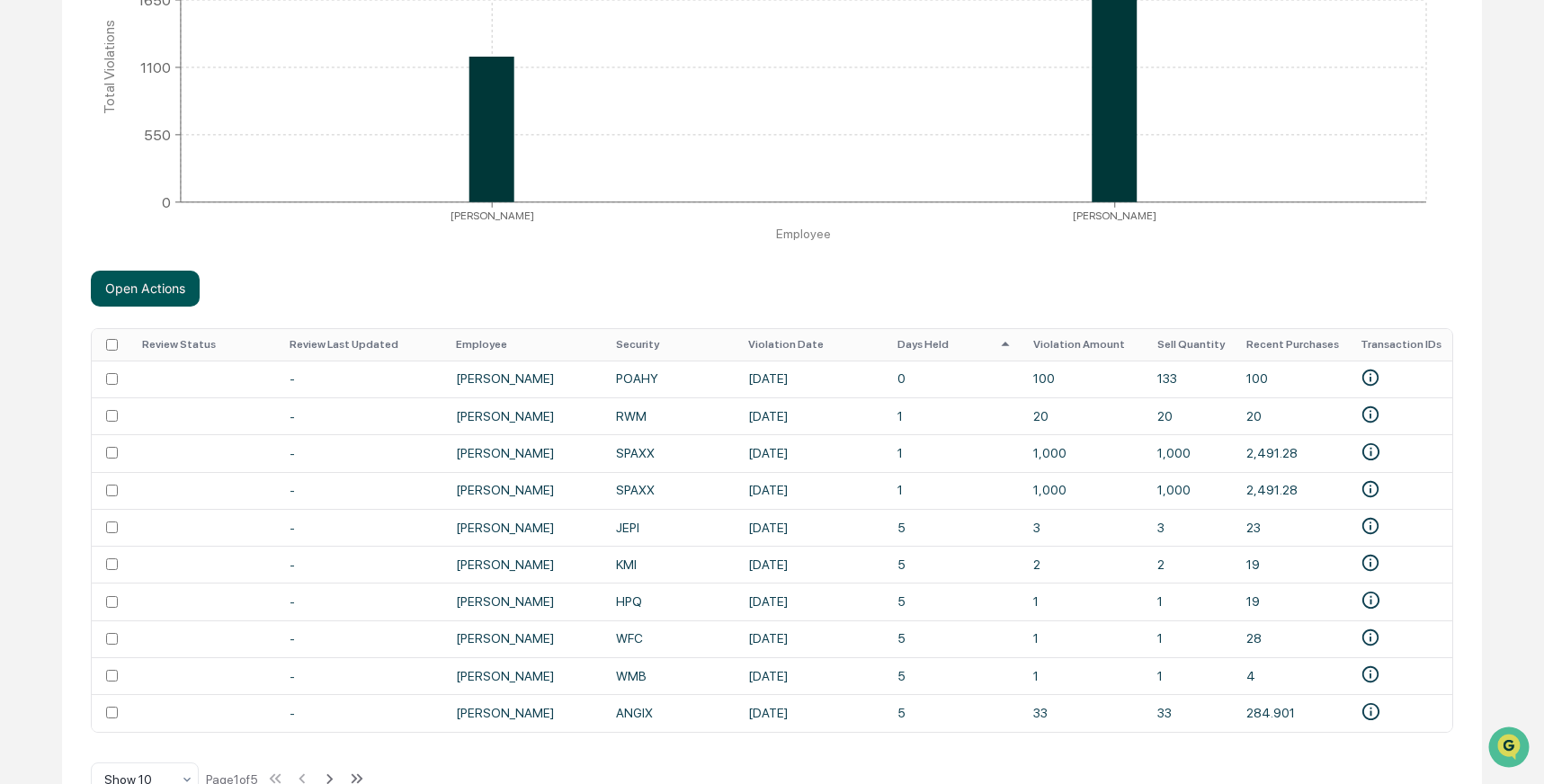
click at [129, 293] on button "Open Actions" at bounding box center [145, 288] width 109 height 36
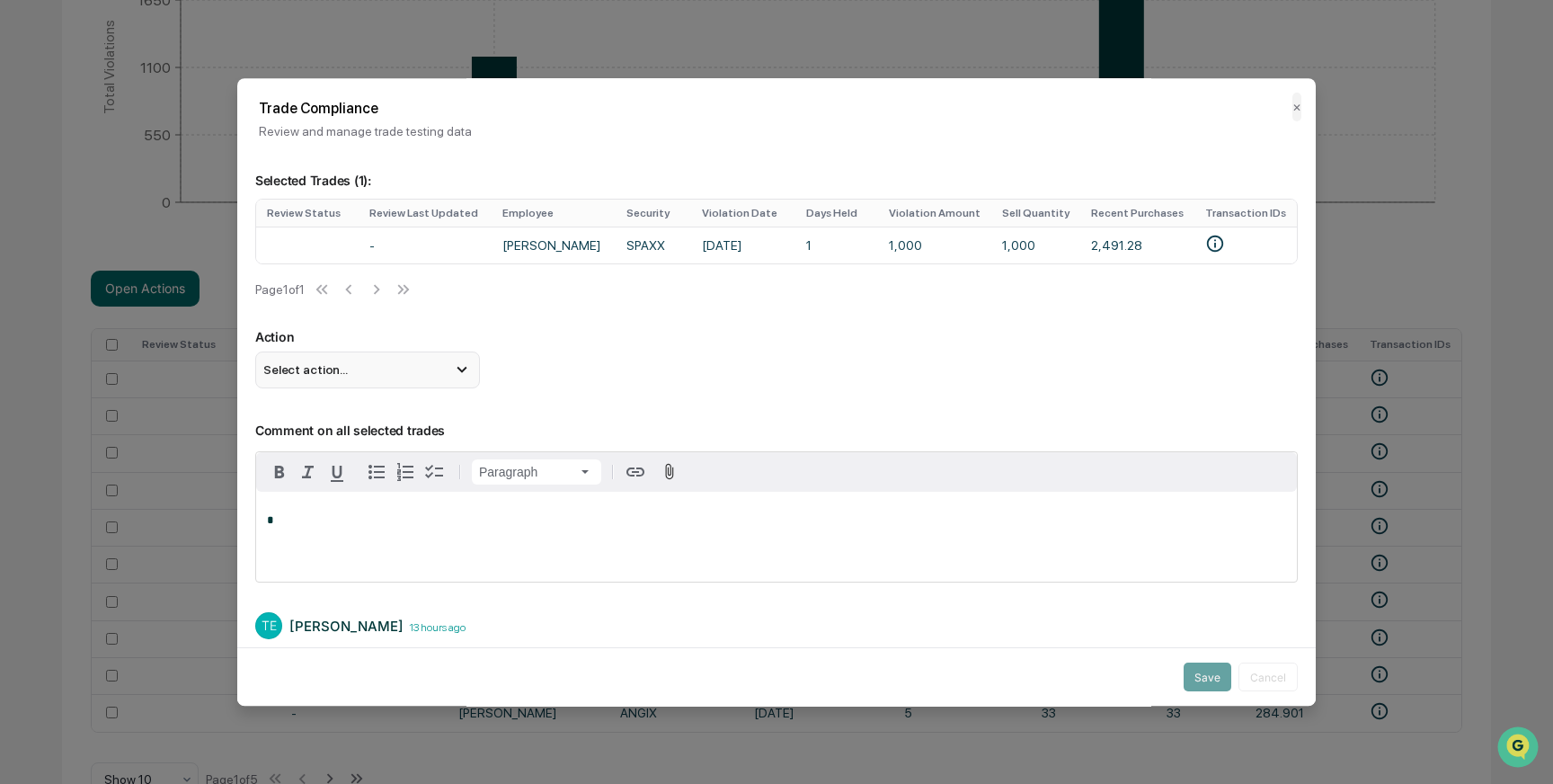
click at [460, 373] on icon at bounding box center [462, 370] width 9 height 7
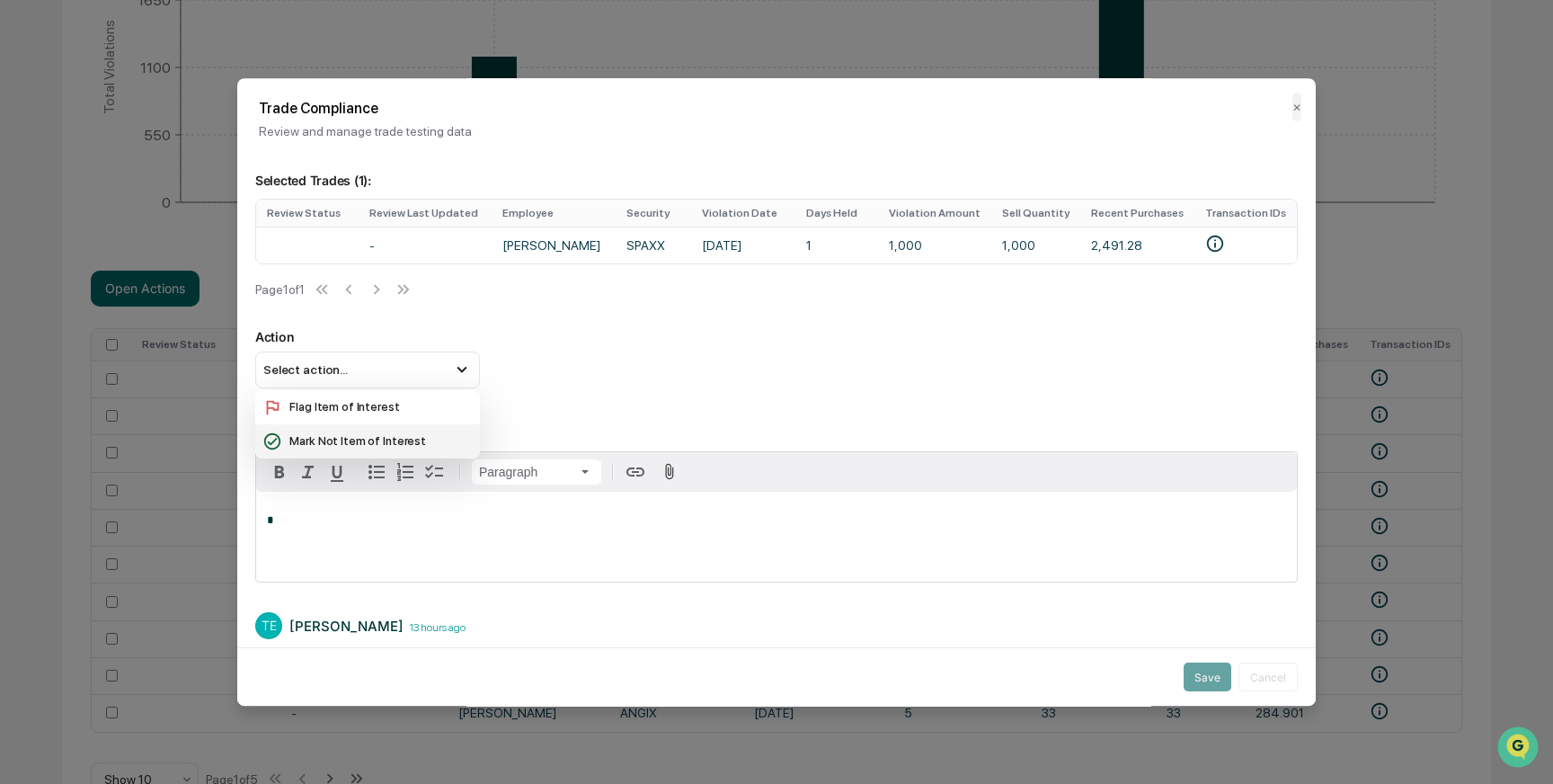
click at [342, 451] on div "Mark Not Item of Interest" at bounding box center [368, 441] width 210 height 20
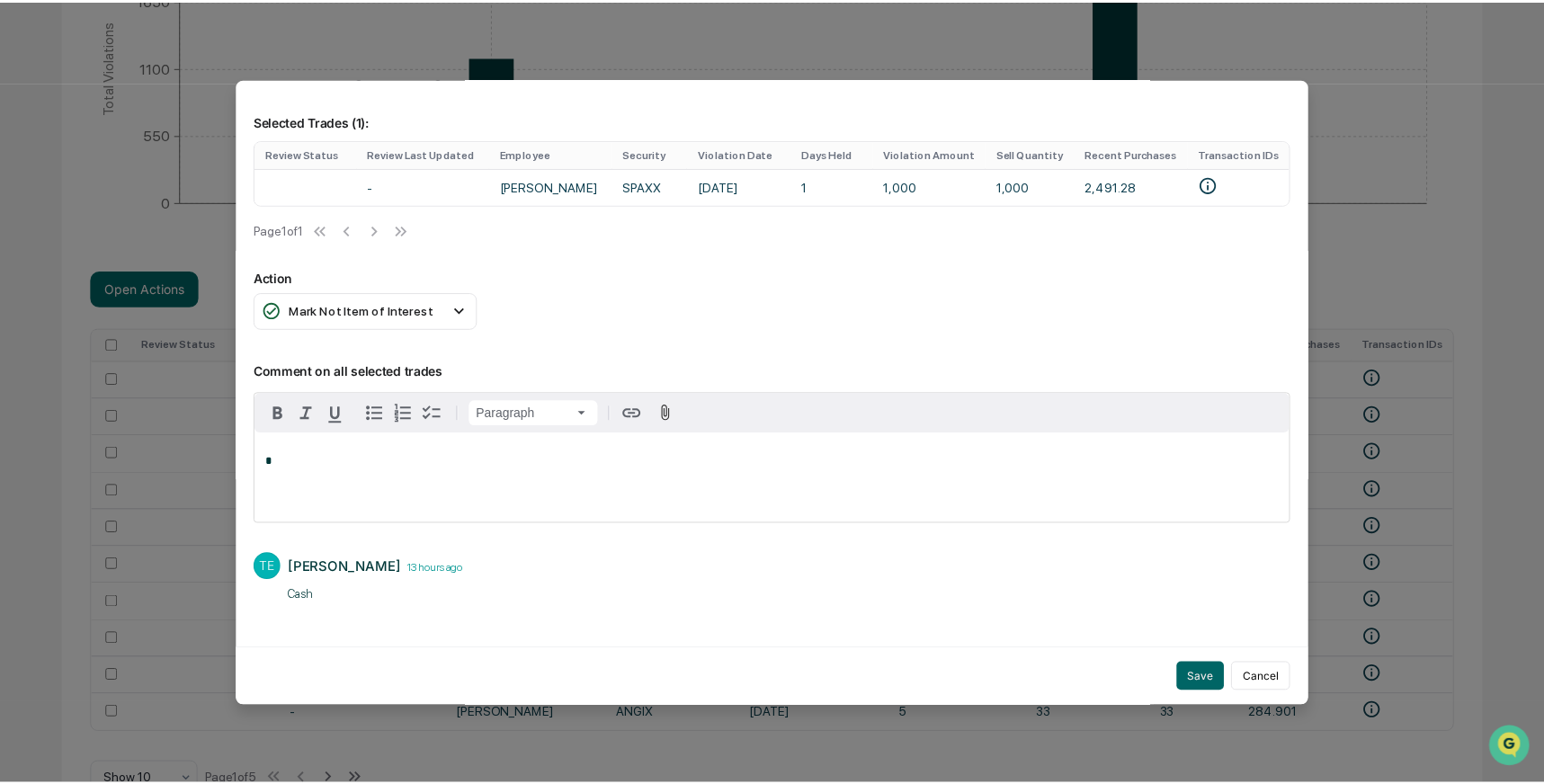
scroll to position [101, 0]
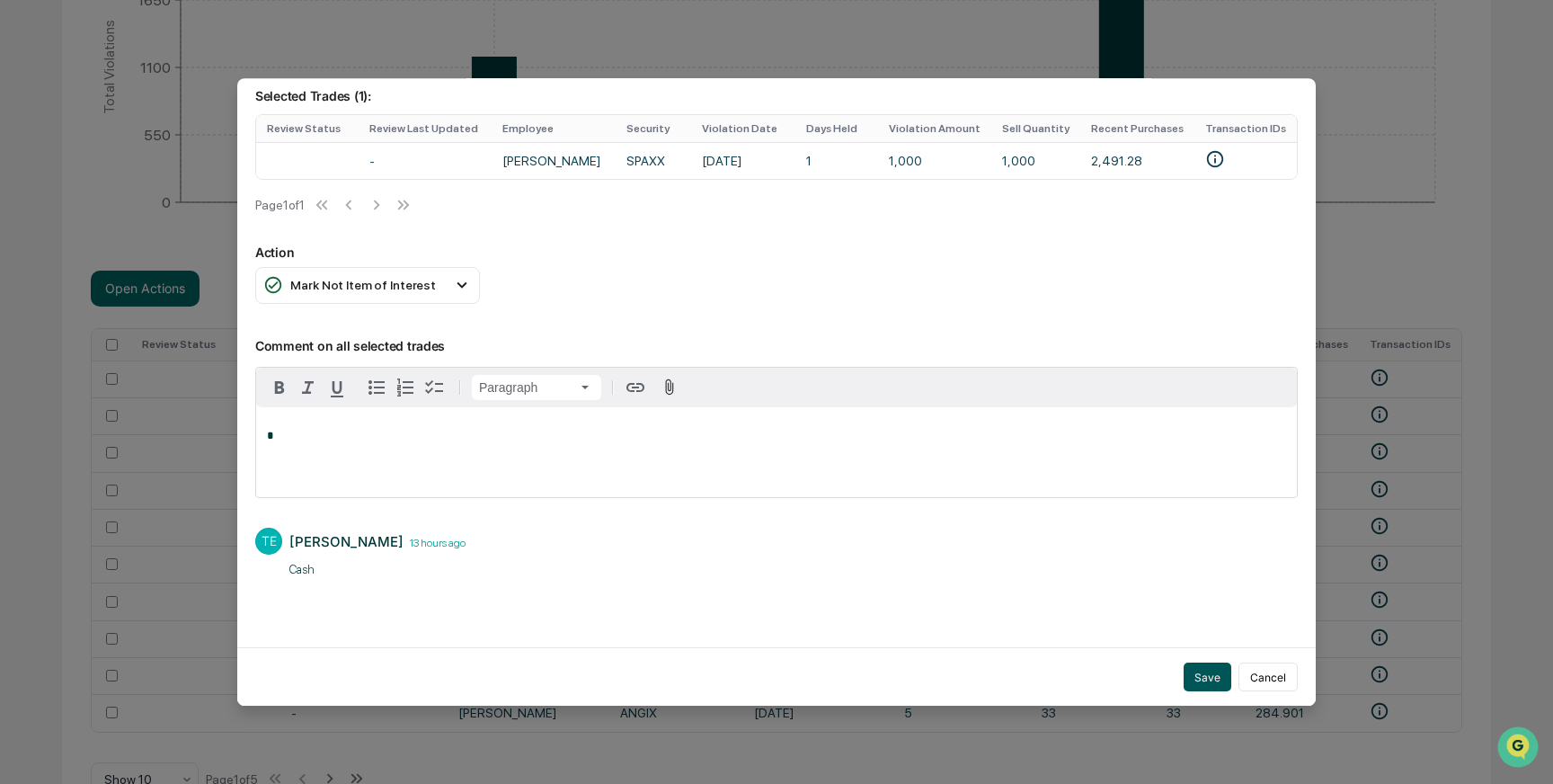
click at [1203, 666] on button "Save" at bounding box center [1208, 677] width 47 height 28
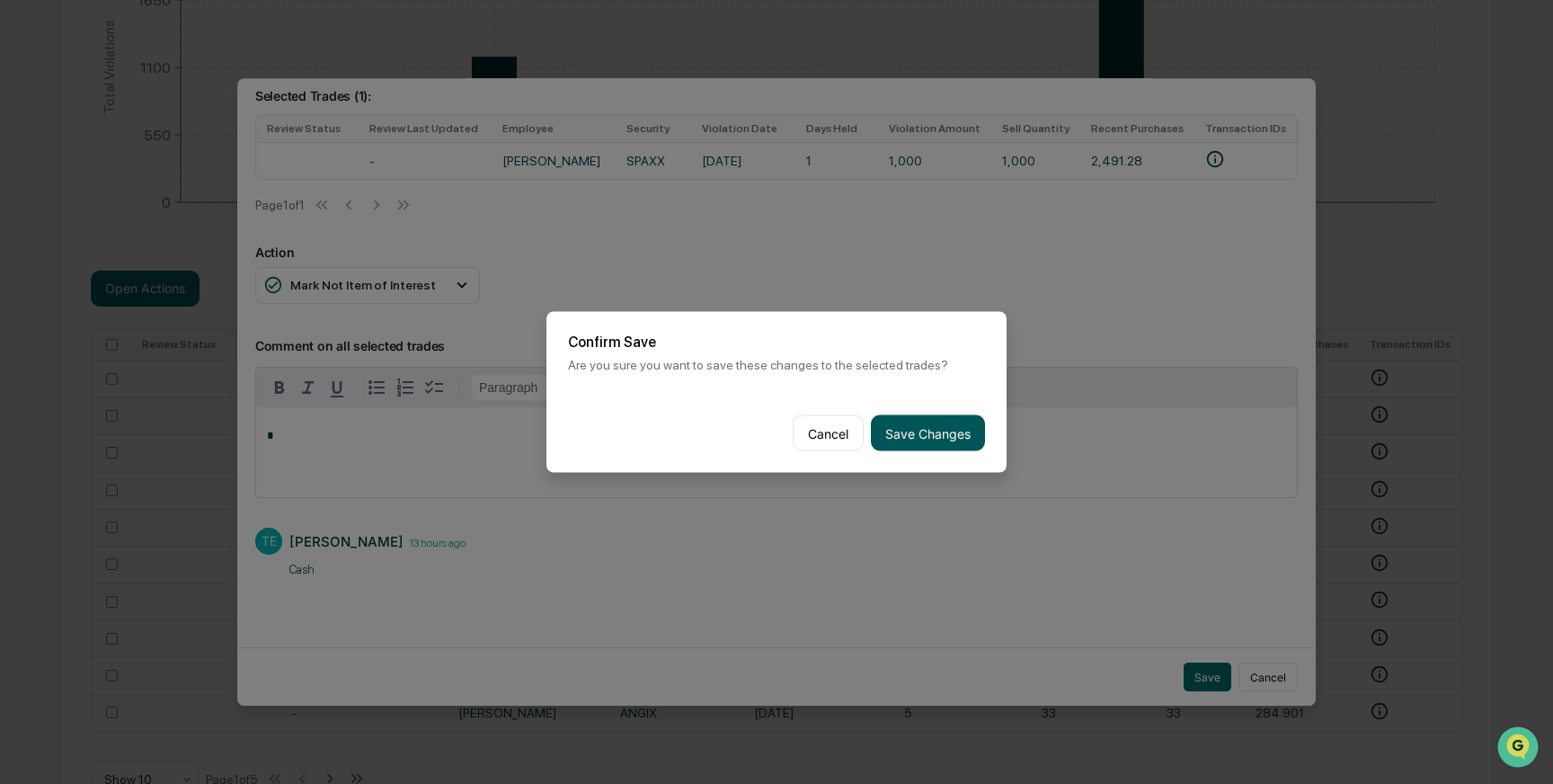
click at [892, 428] on button "Save Changes" at bounding box center [928, 433] width 114 height 36
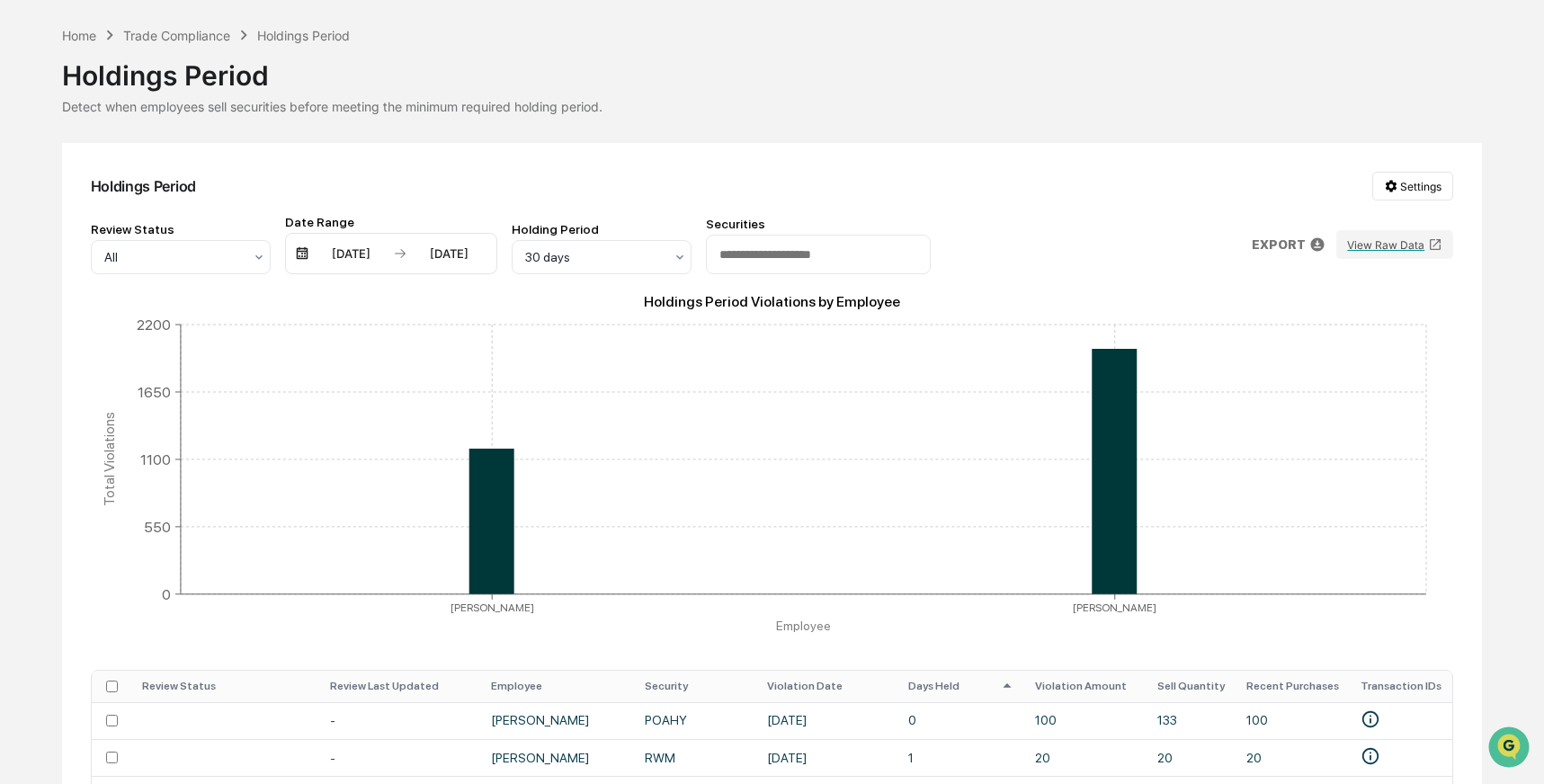
scroll to position [0, 0]
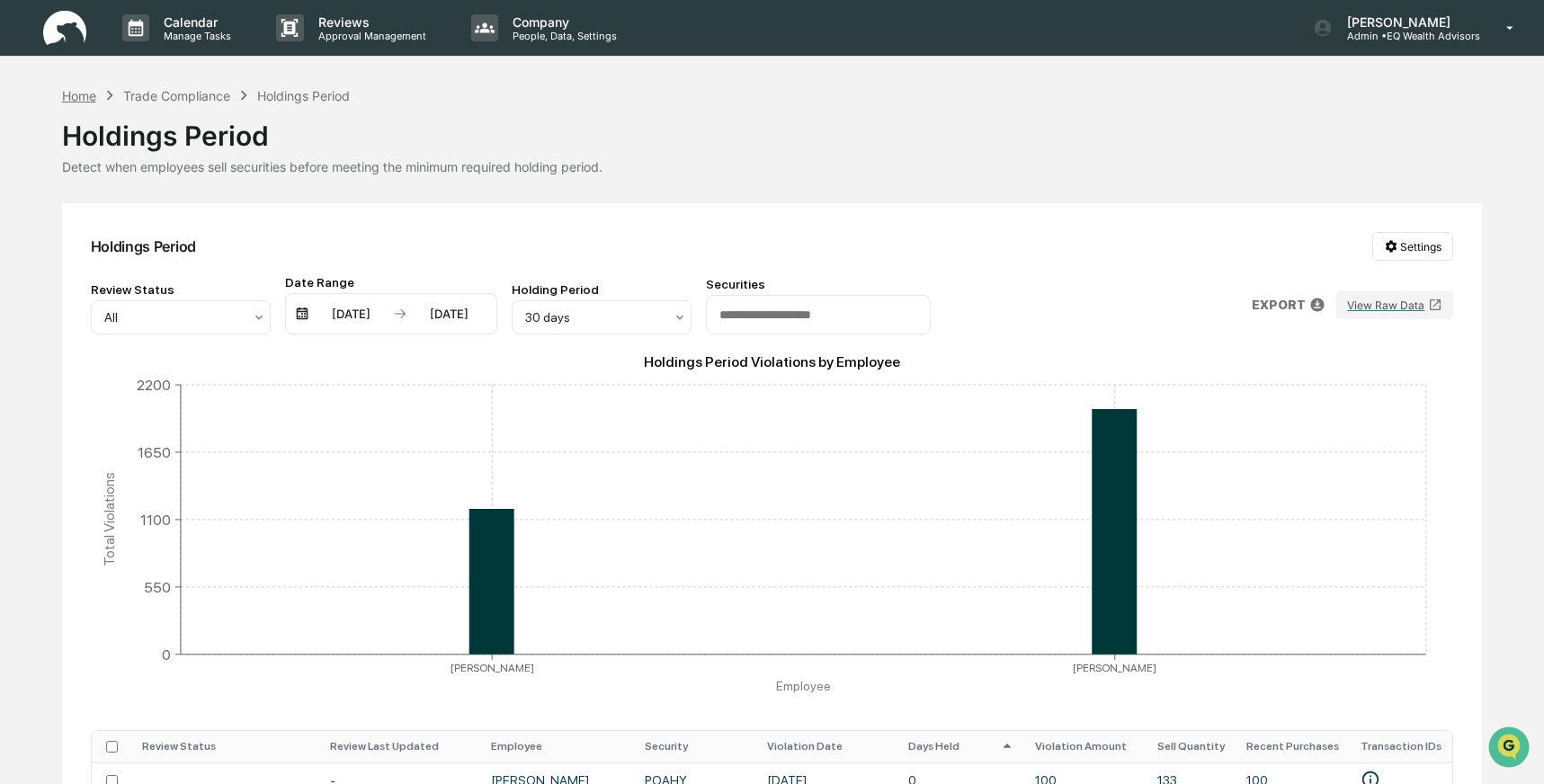
click at [63, 96] on div "Home" at bounding box center [79, 96] width 34 height 15
